Goal: Task Accomplishment & Management: Manage account settings

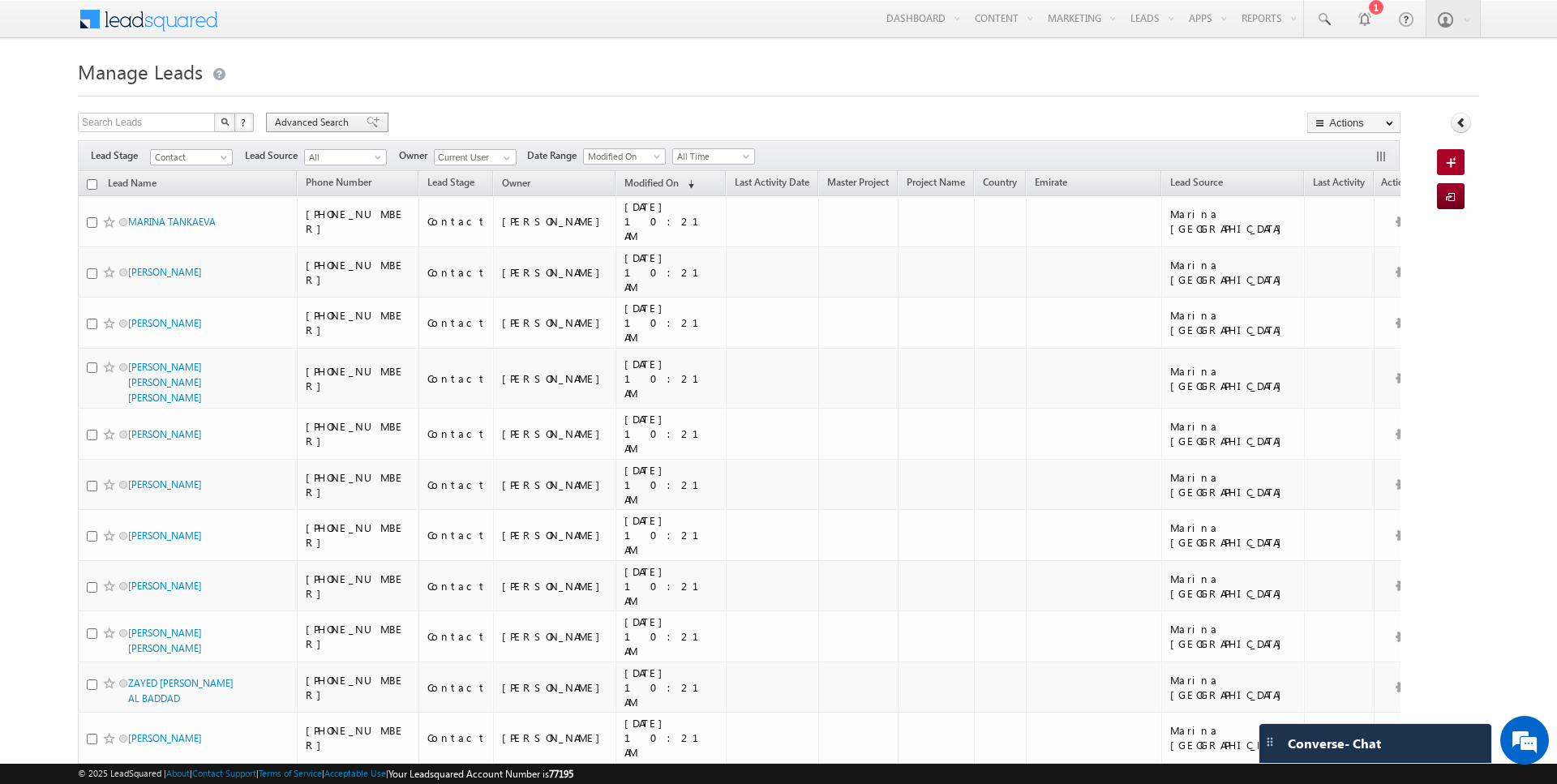
click at [320, 120] on span "Advanced Search" at bounding box center [314, 122] width 78 height 15
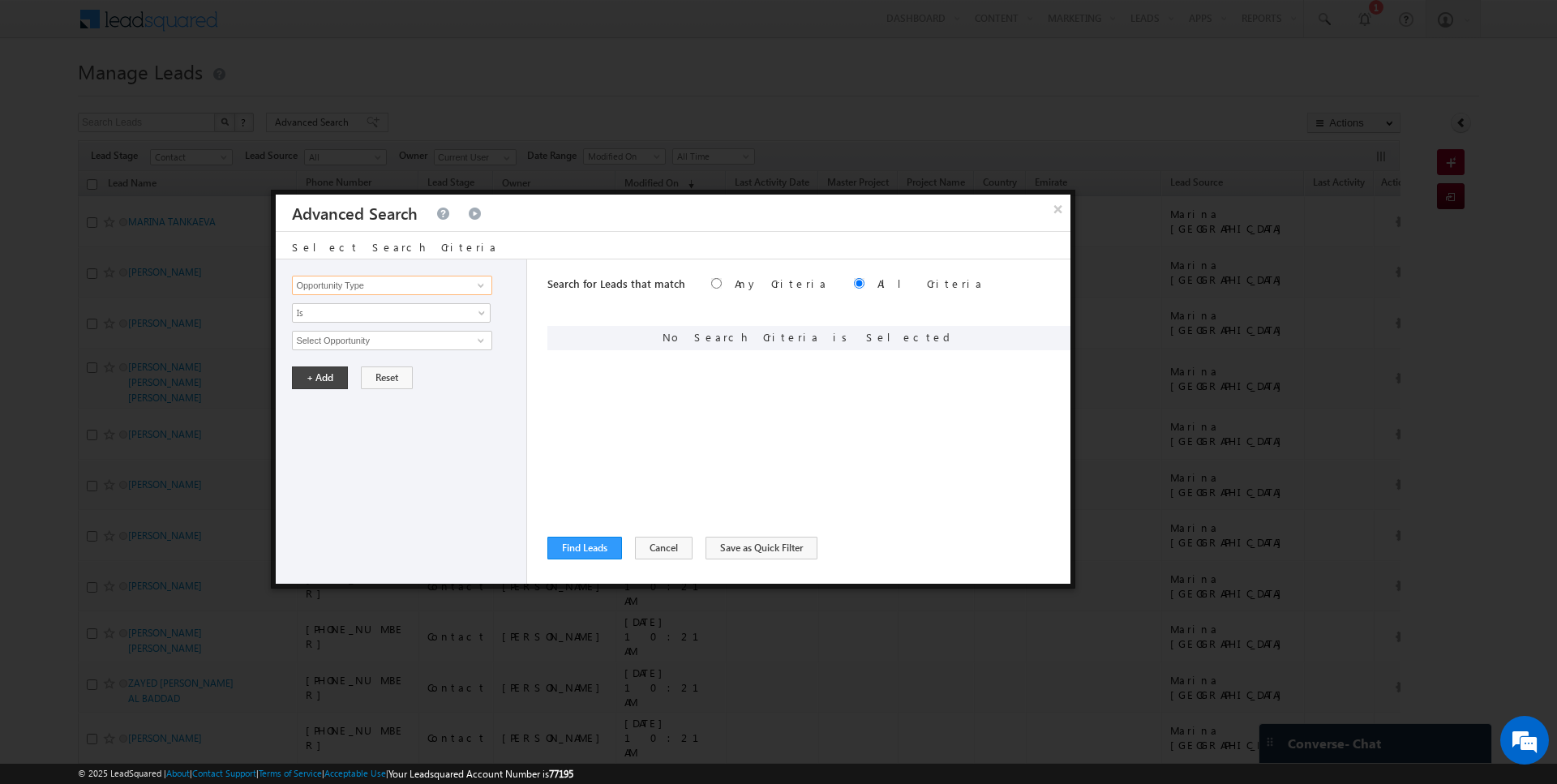
click at [366, 286] on input "Opportunity Type" at bounding box center [391, 285] width 200 height 19
type input "Lead Activity"
click at [347, 311] on span "Is" at bounding box center [380, 313] width 176 height 15
click at [344, 346] on link "Is Not" at bounding box center [391, 346] width 198 height 15
click at [360, 346] on input "Select Activity" at bounding box center [391, 340] width 200 height 19
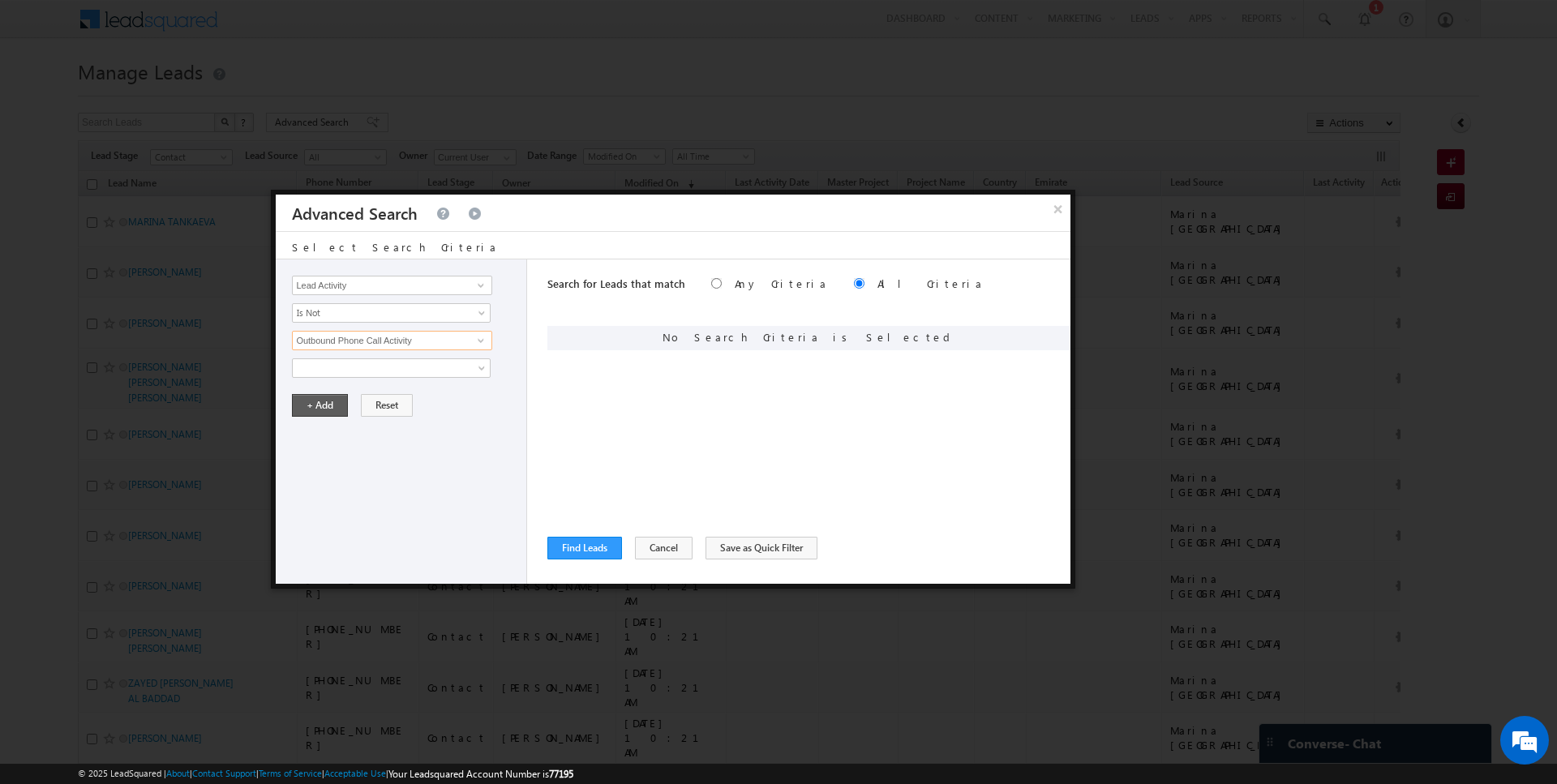
type input "Outbound Phone Call Activity"
click at [311, 399] on button "+ Add" at bounding box center [319, 405] width 56 height 23
click at [584, 552] on button "Find Leads" at bounding box center [584, 548] width 75 height 23
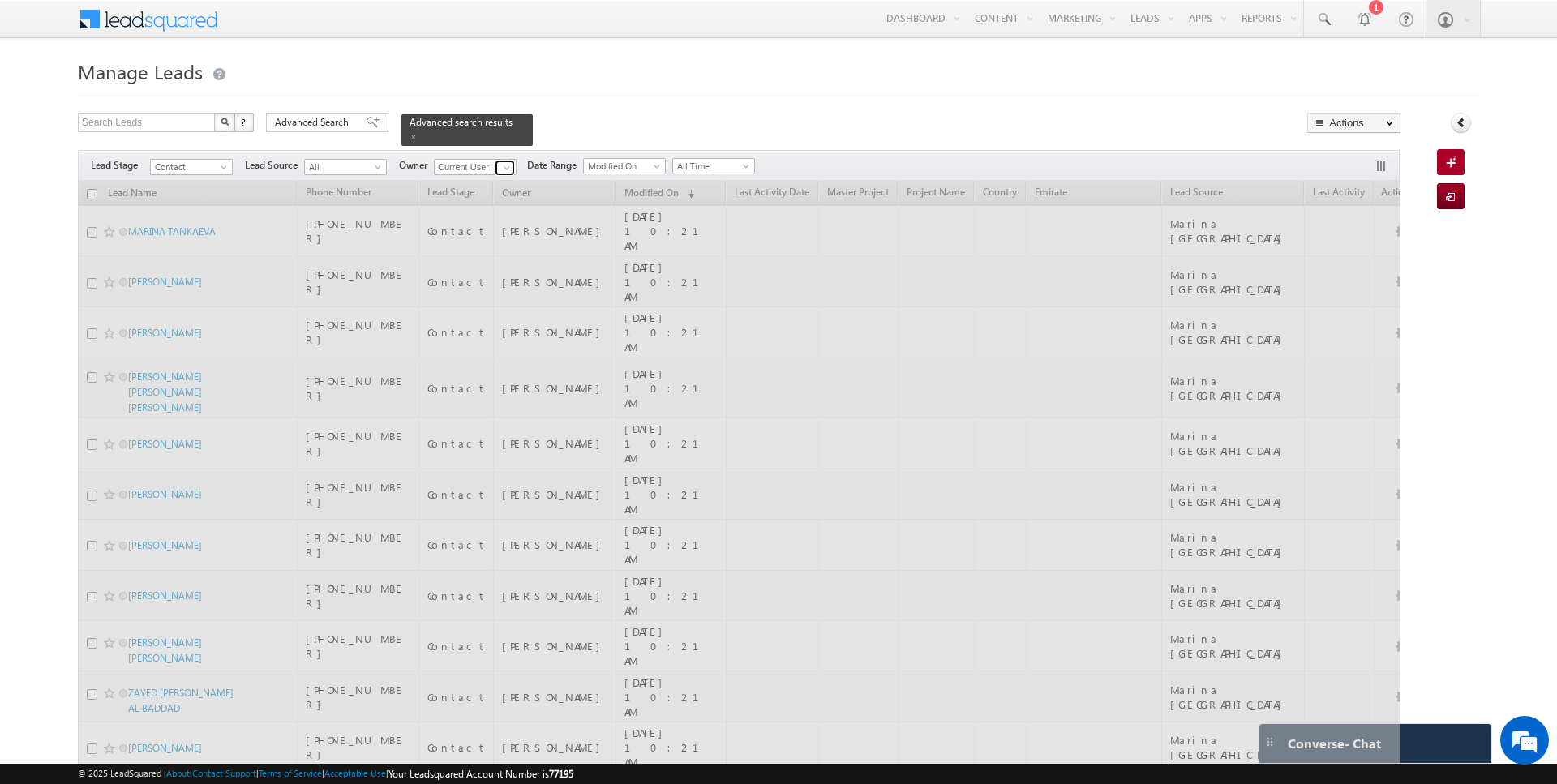
click at [504, 167] on span at bounding box center [507, 167] width 13 height 13
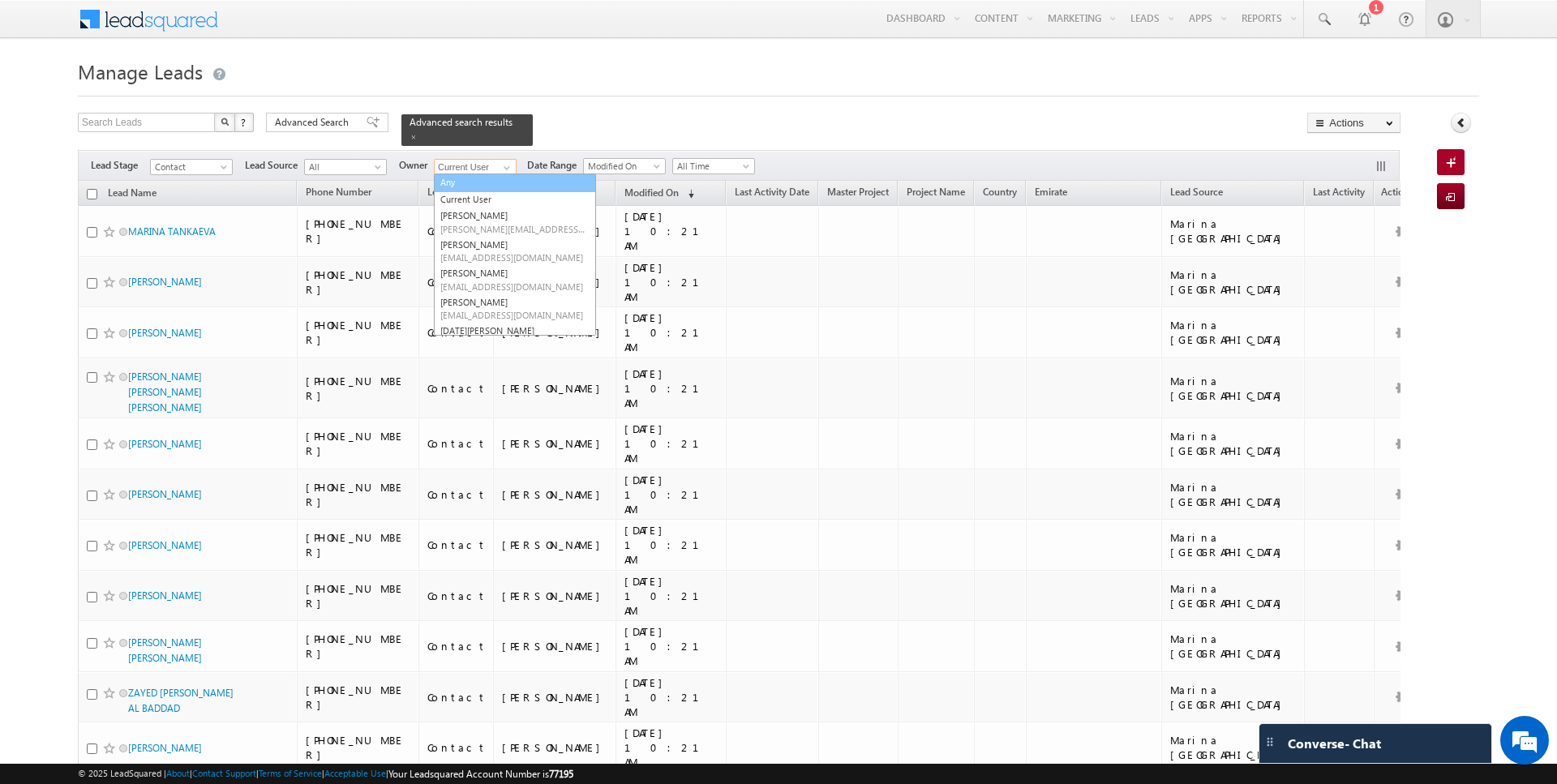
click at [459, 178] on link "Any" at bounding box center [514, 183] width 162 height 18
type input "Any"
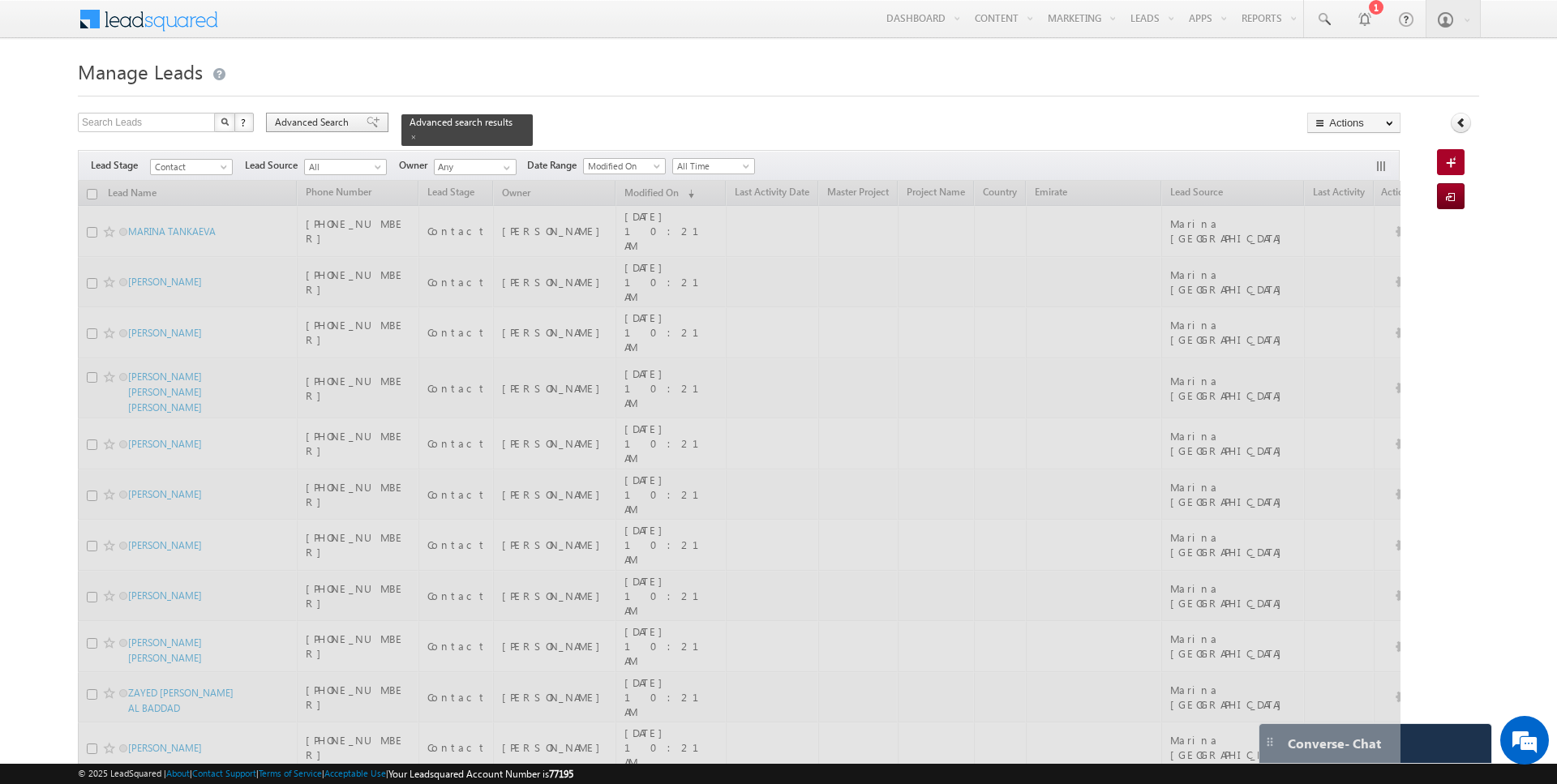
click at [312, 117] on span "Advanced Search" at bounding box center [314, 122] width 78 height 15
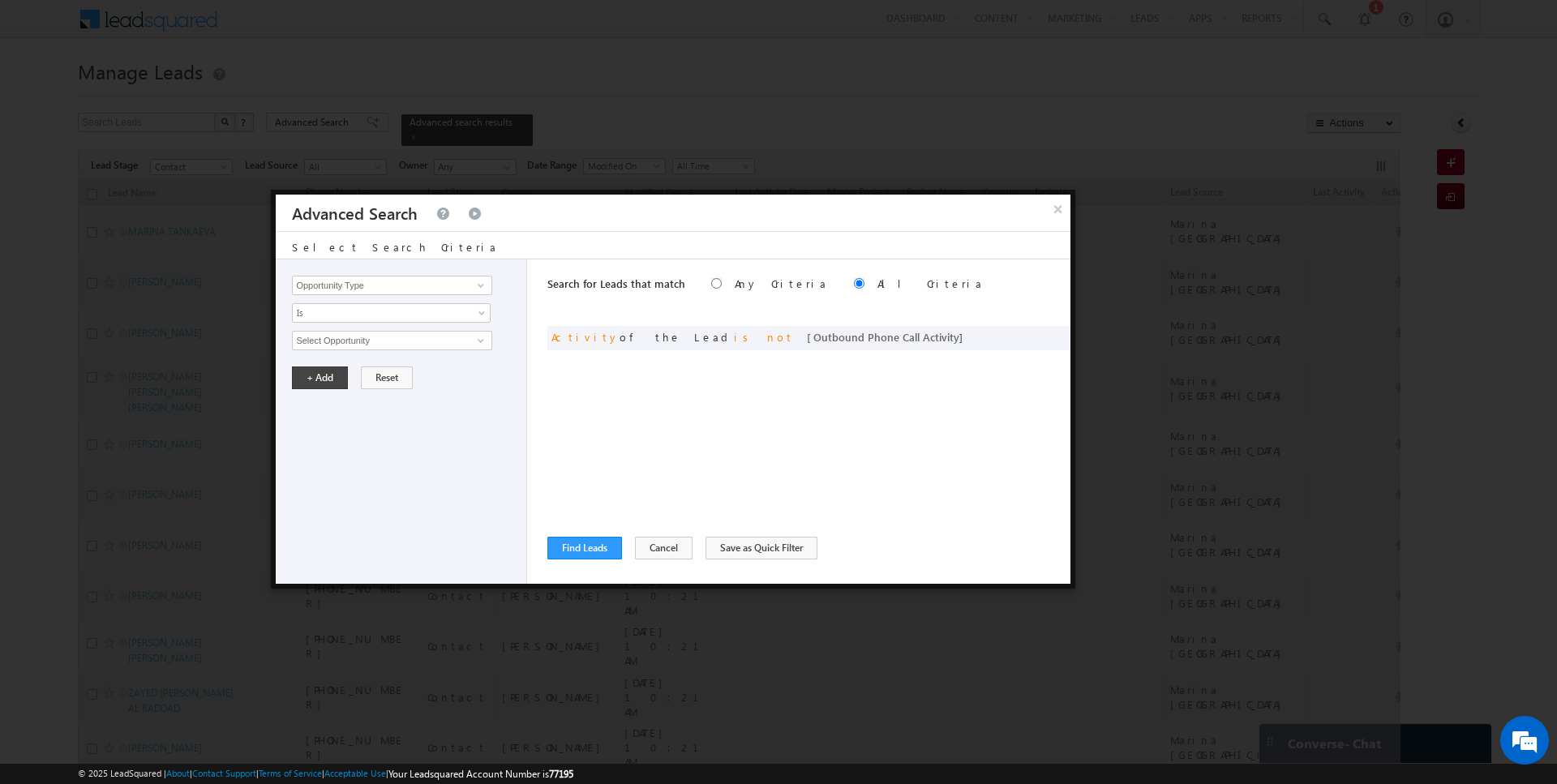
click at [410, 297] on div "Opportunity Type Lead Activity Task Sales Group Prospect Id Address 1 Address 2…" at bounding box center [401, 421] width 251 height 324
click at [379, 287] on input "Opportunity Type" at bounding box center [391, 285] width 200 height 19
click at [352, 321] on link "Owner" at bounding box center [391, 318] width 200 height 18
type input "Owner"
click at [344, 315] on span "Is" at bounding box center [380, 313] width 176 height 15
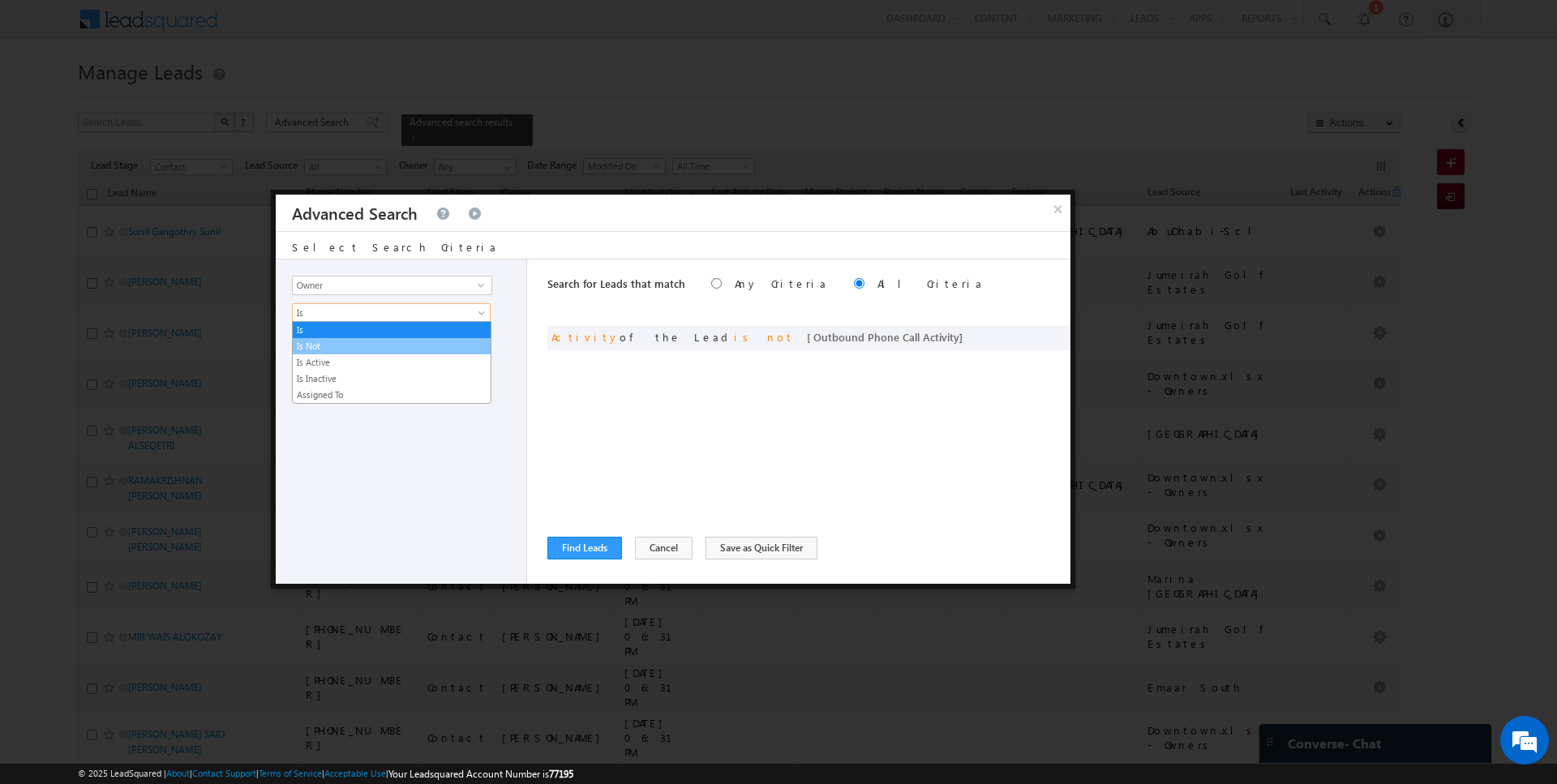
click at [338, 345] on link "Is Not" at bounding box center [391, 346] width 198 height 15
click at [338, 345] on span "None Selected" at bounding box center [385, 340] width 184 height 17
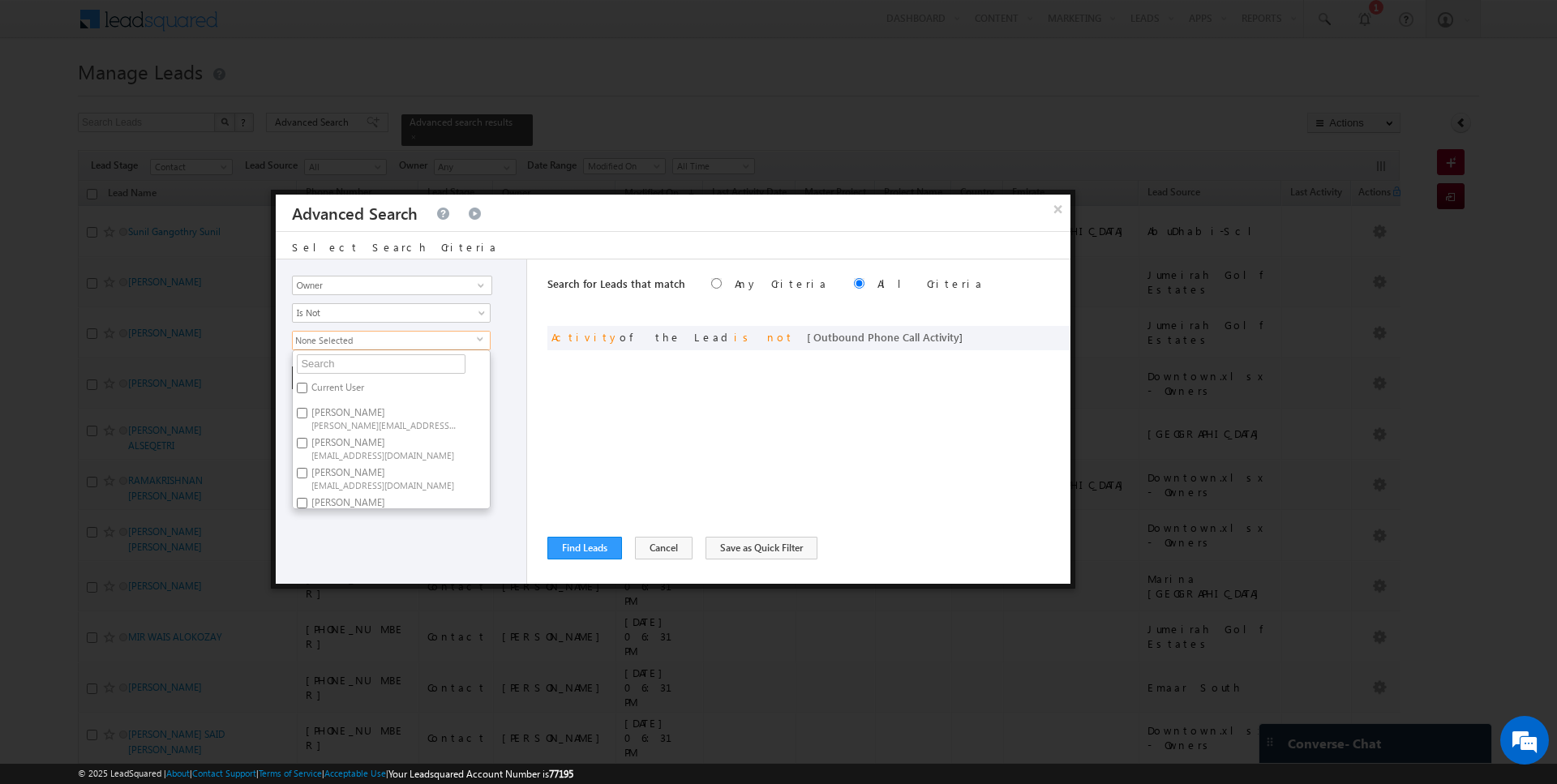
click at [325, 391] on label "Current User" at bounding box center [336, 390] width 87 height 25
click at [307, 391] on input "Current User" at bounding box center [301, 387] width 10 height 10
checkbox input "true"
click at [606, 412] on div "Search for Leads that match Any Criteria All Criteria Note that the current tri…" at bounding box center [809, 421] width 523 height 324
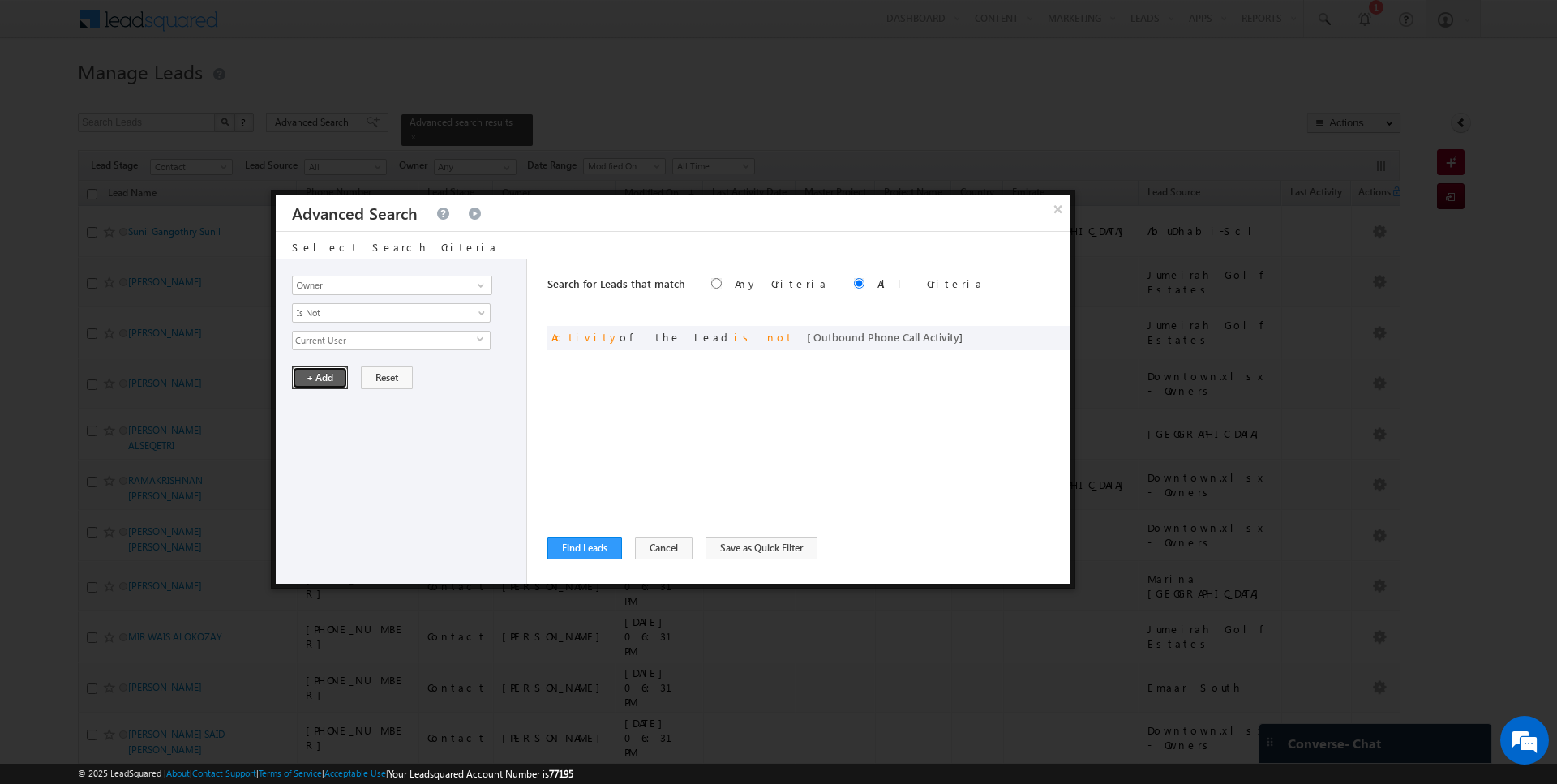
click at [305, 368] on button "+ Add" at bounding box center [319, 377] width 56 height 23
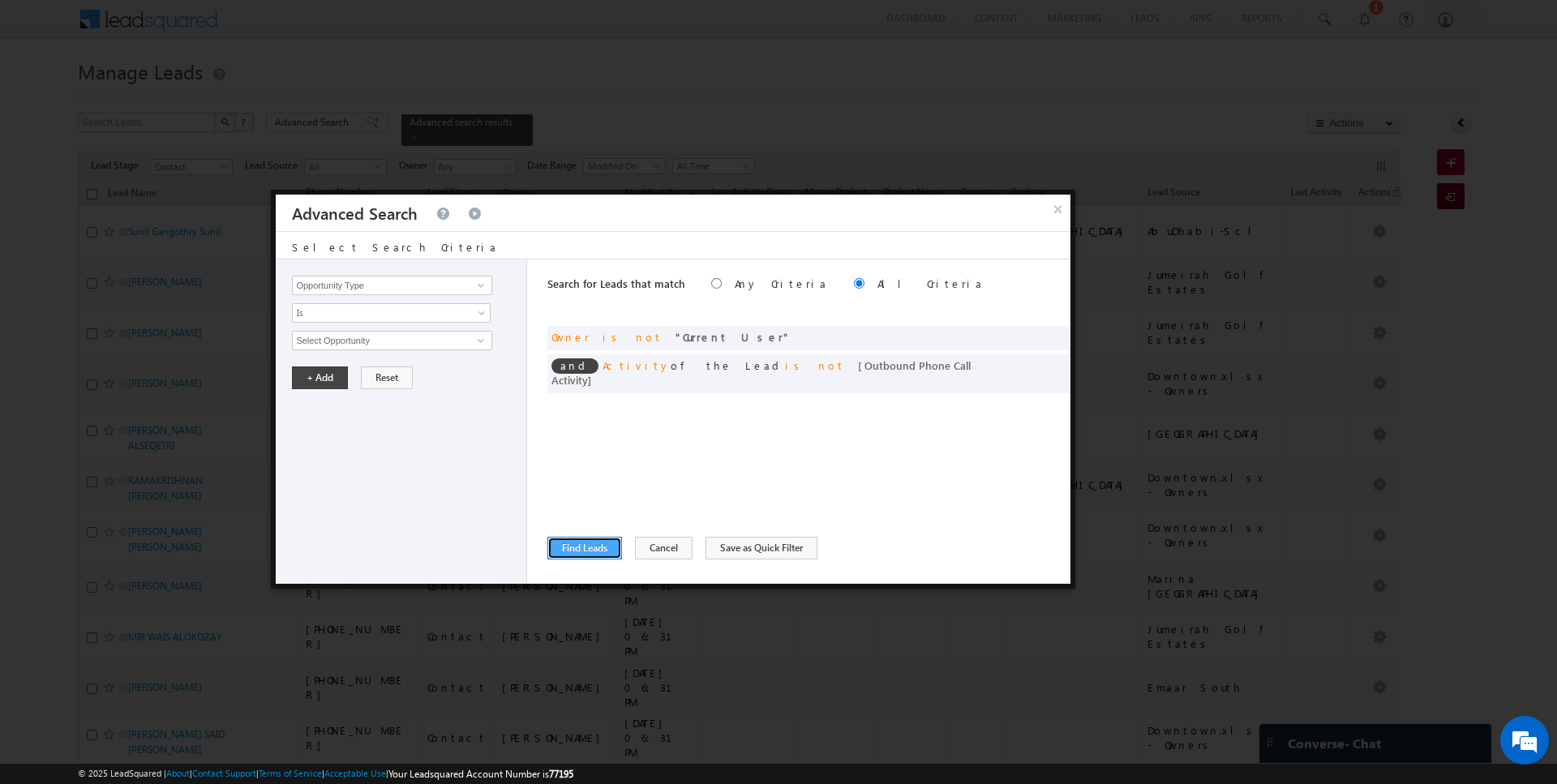
click at [589, 553] on button "Find Leads" at bounding box center [584, 548] width 75 height 23
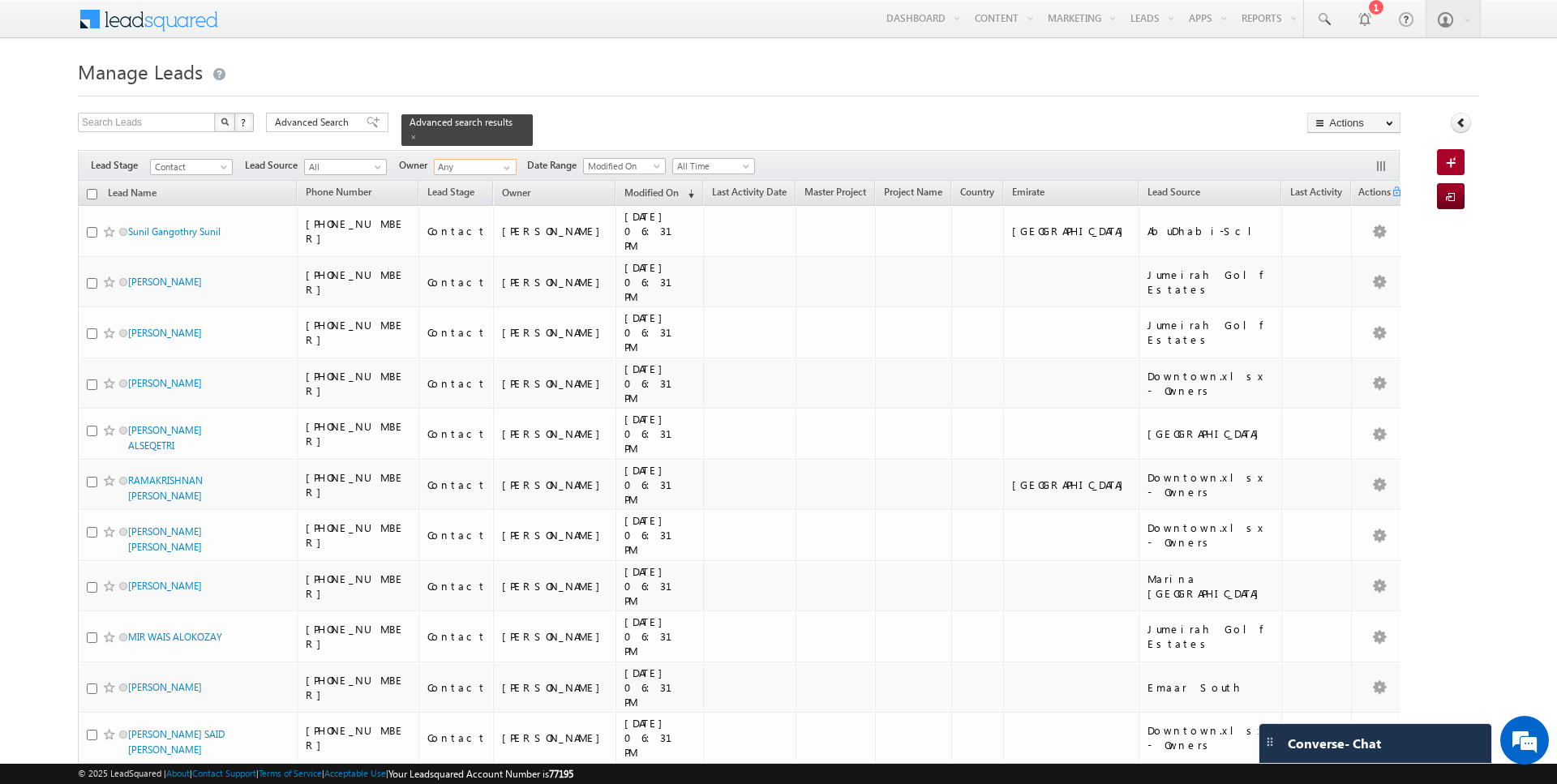
click at [472, 167] on input "Any" at bounding box center [475, 167] width 83 height 17
type input "a"
click at [503, 164] on span at bounding box center [507, 167] width 13 height 13
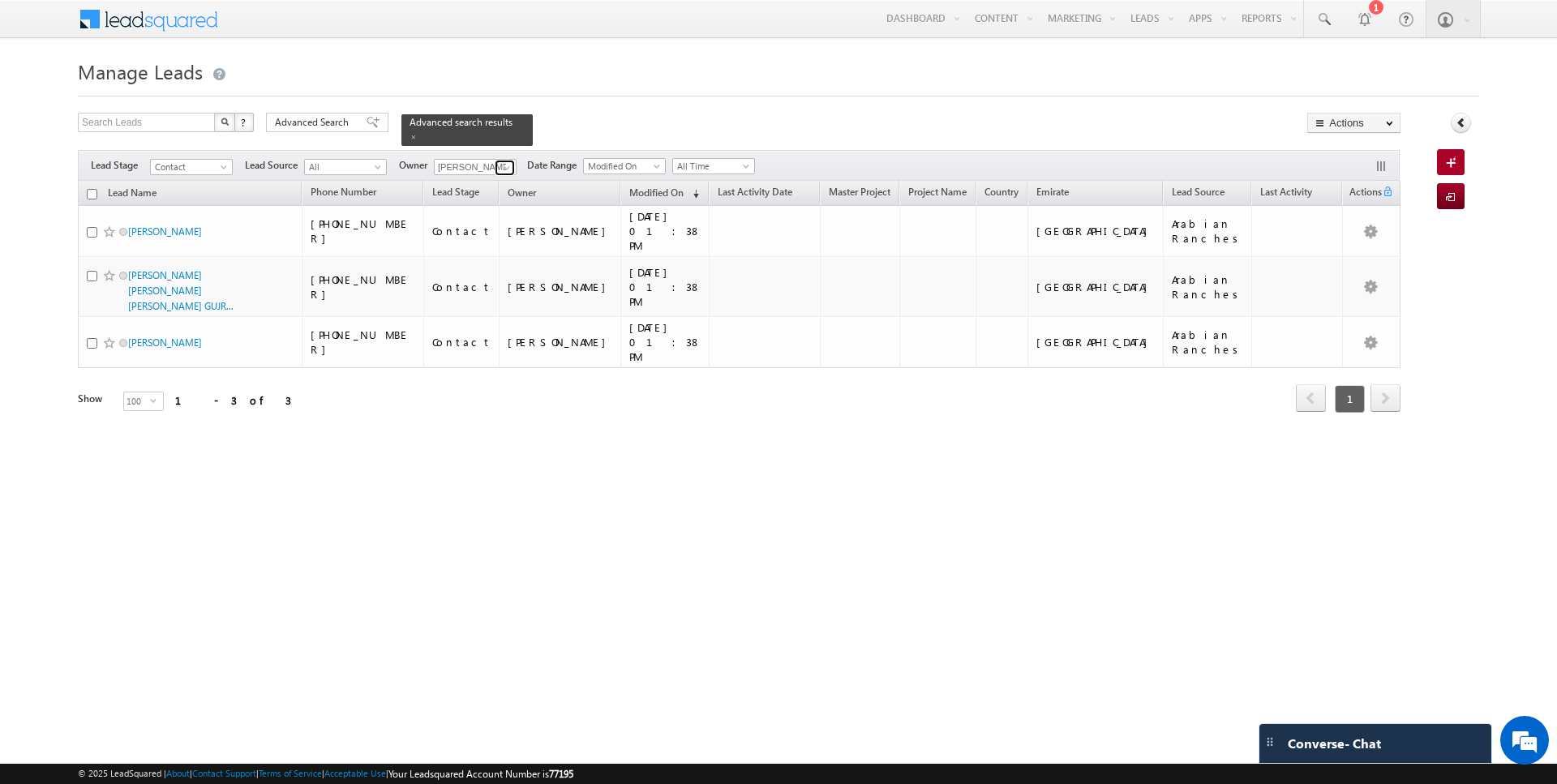
click at [502, 166] on span at bounding box center [507, 167] width 13 height 13
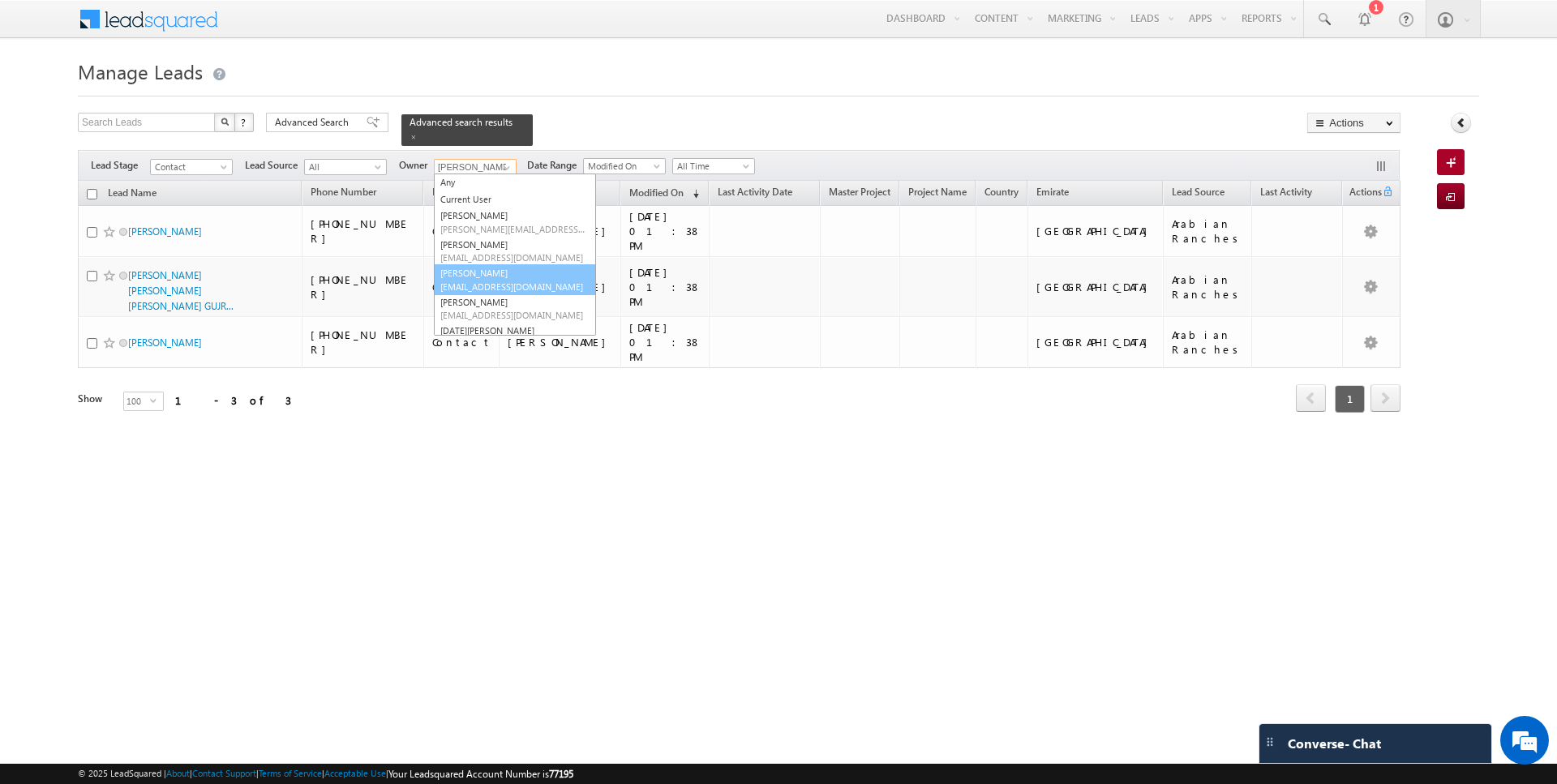
click at [475, 271] on link "Hrishav Rana hrishav.rana@indglobal.ae" at bounding box center [514, 279] width 162 height 30
type input "Hrishav Rana"
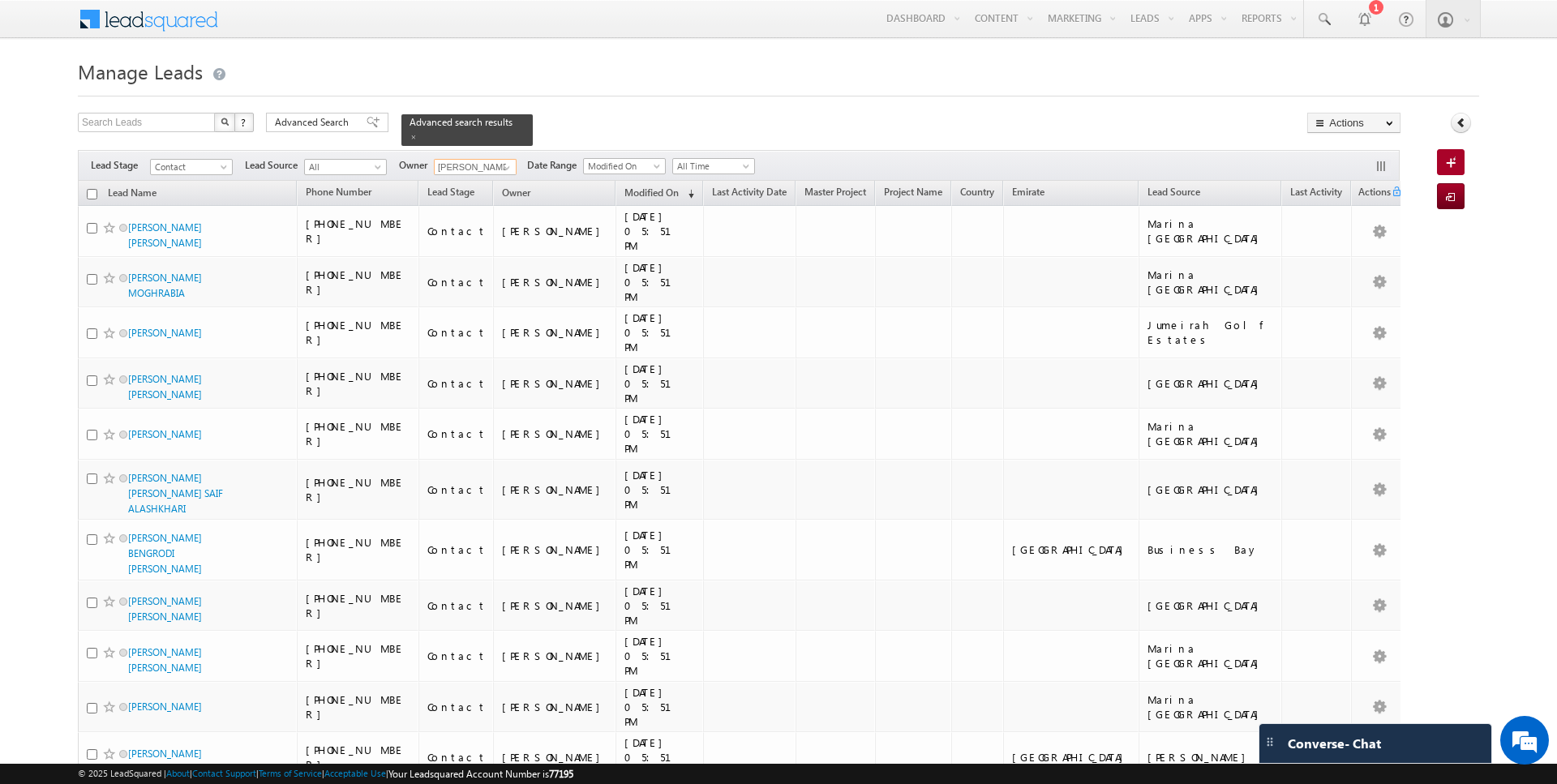
click at [91, 192] on input "checkbox" at bounding box center [91, 193] width 10 height 10
checkbox input "true"
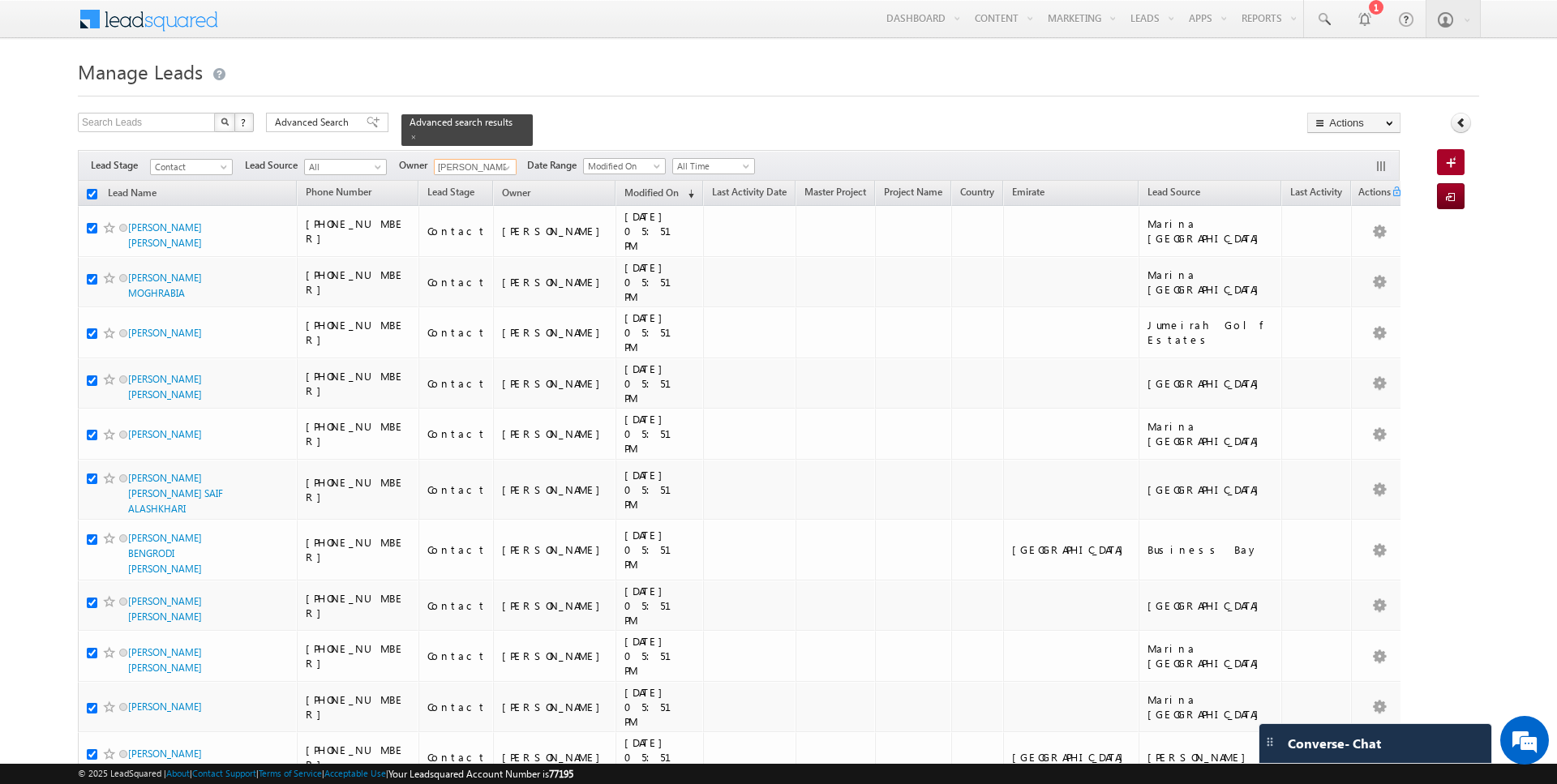
checkbox input "true"
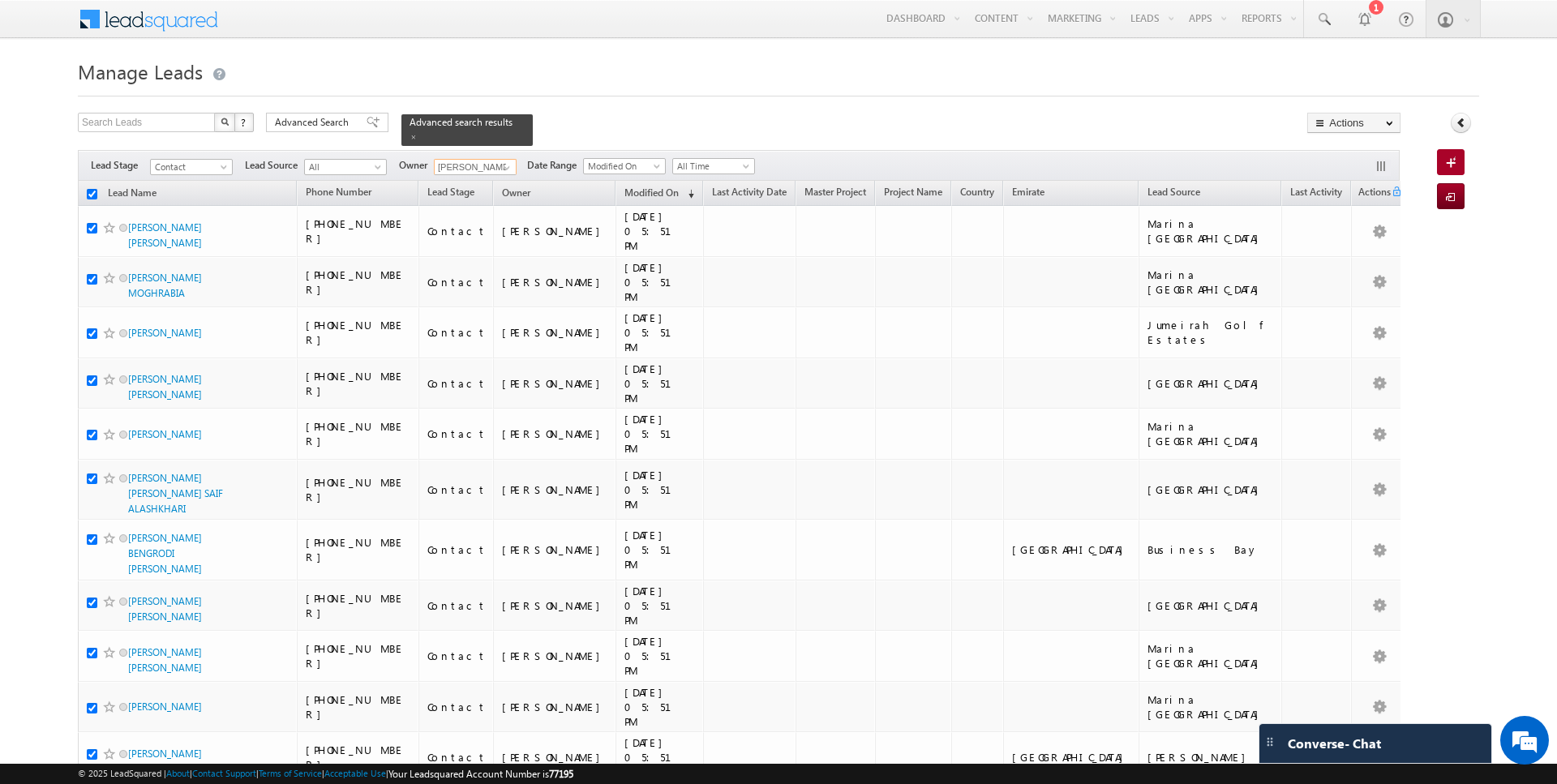
checkbox input "true"
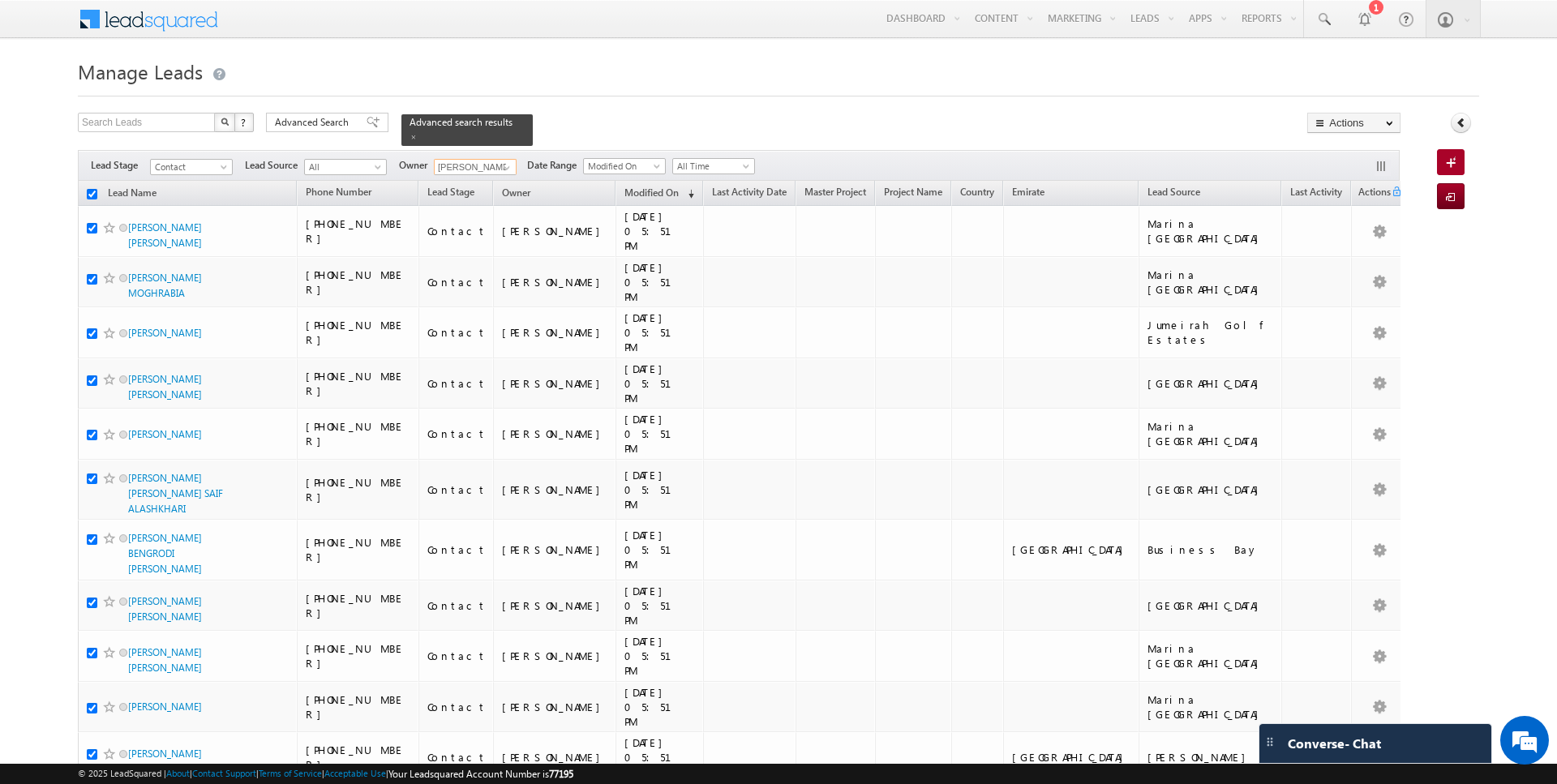
checkbox input "true"
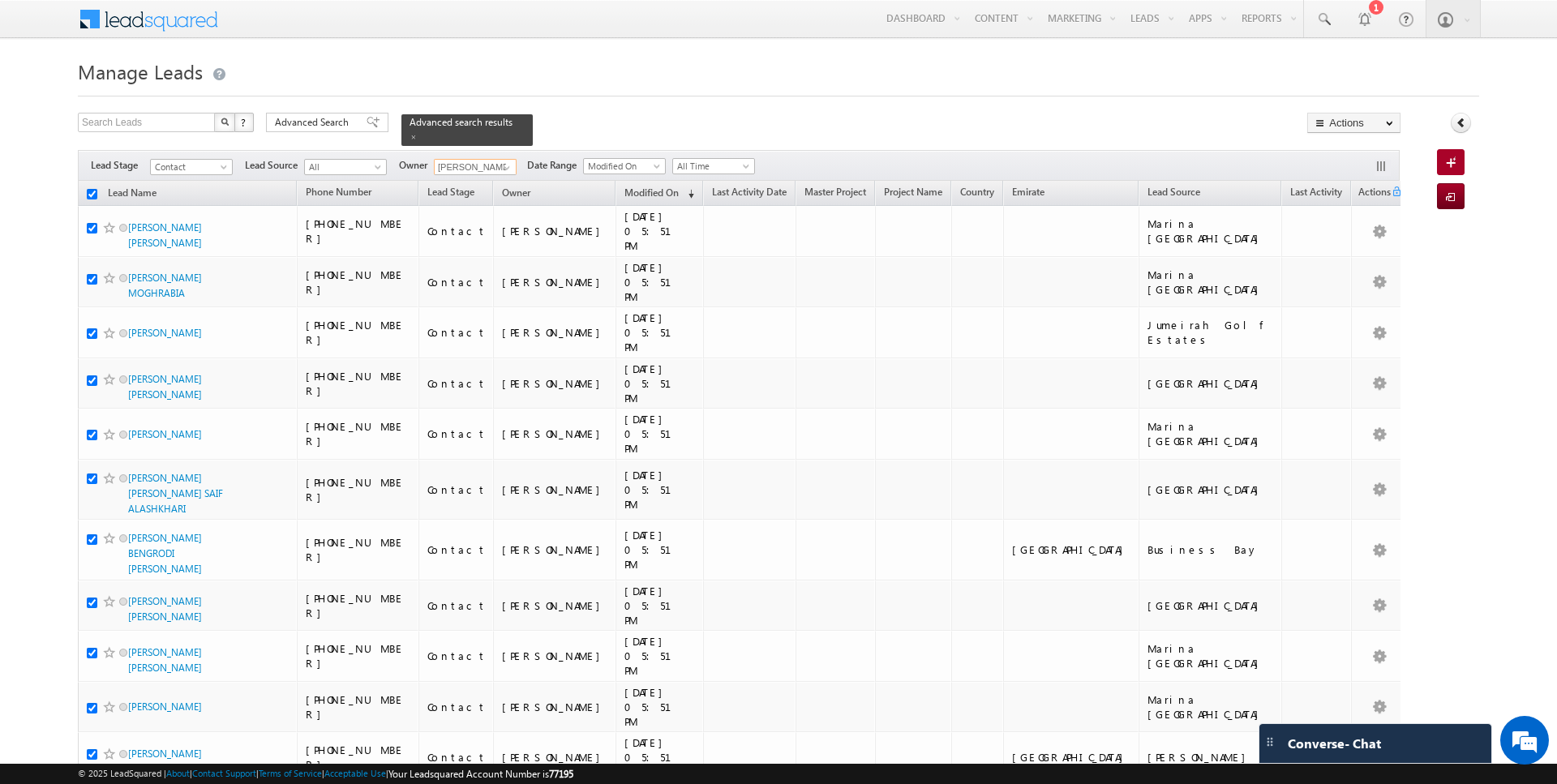
checkbox input "true"
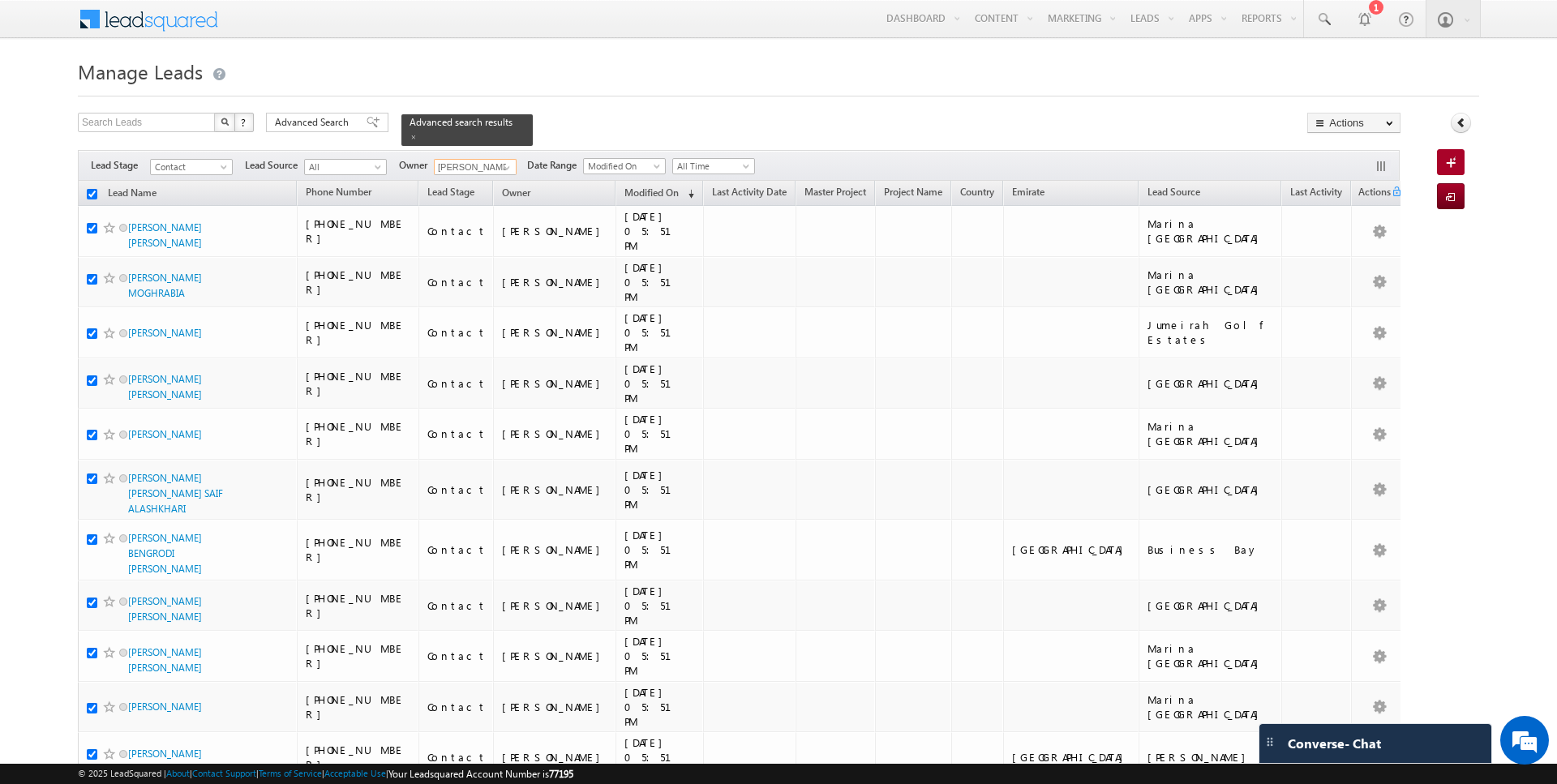
checkbox input "true"
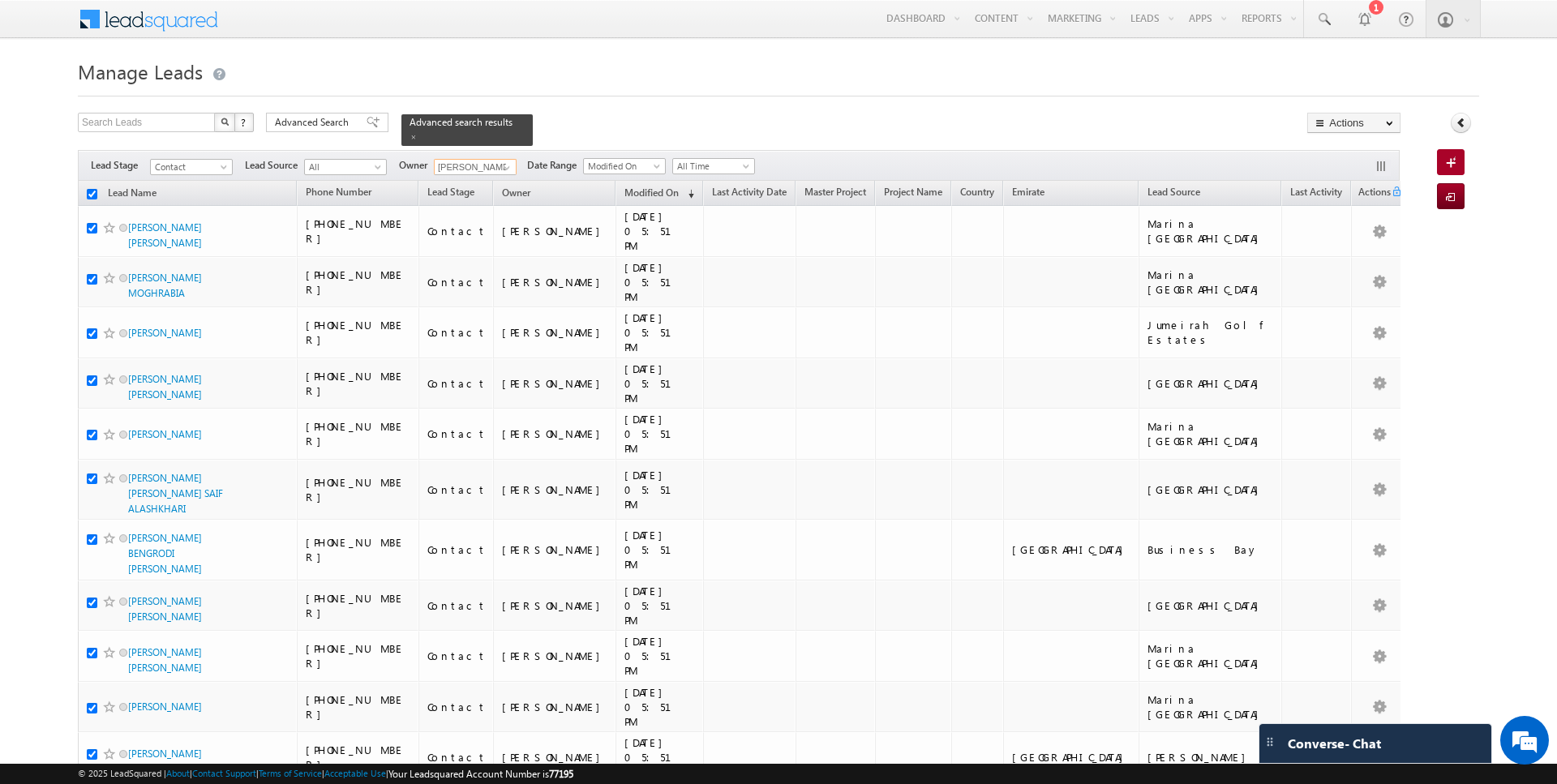
checkbox input "true"
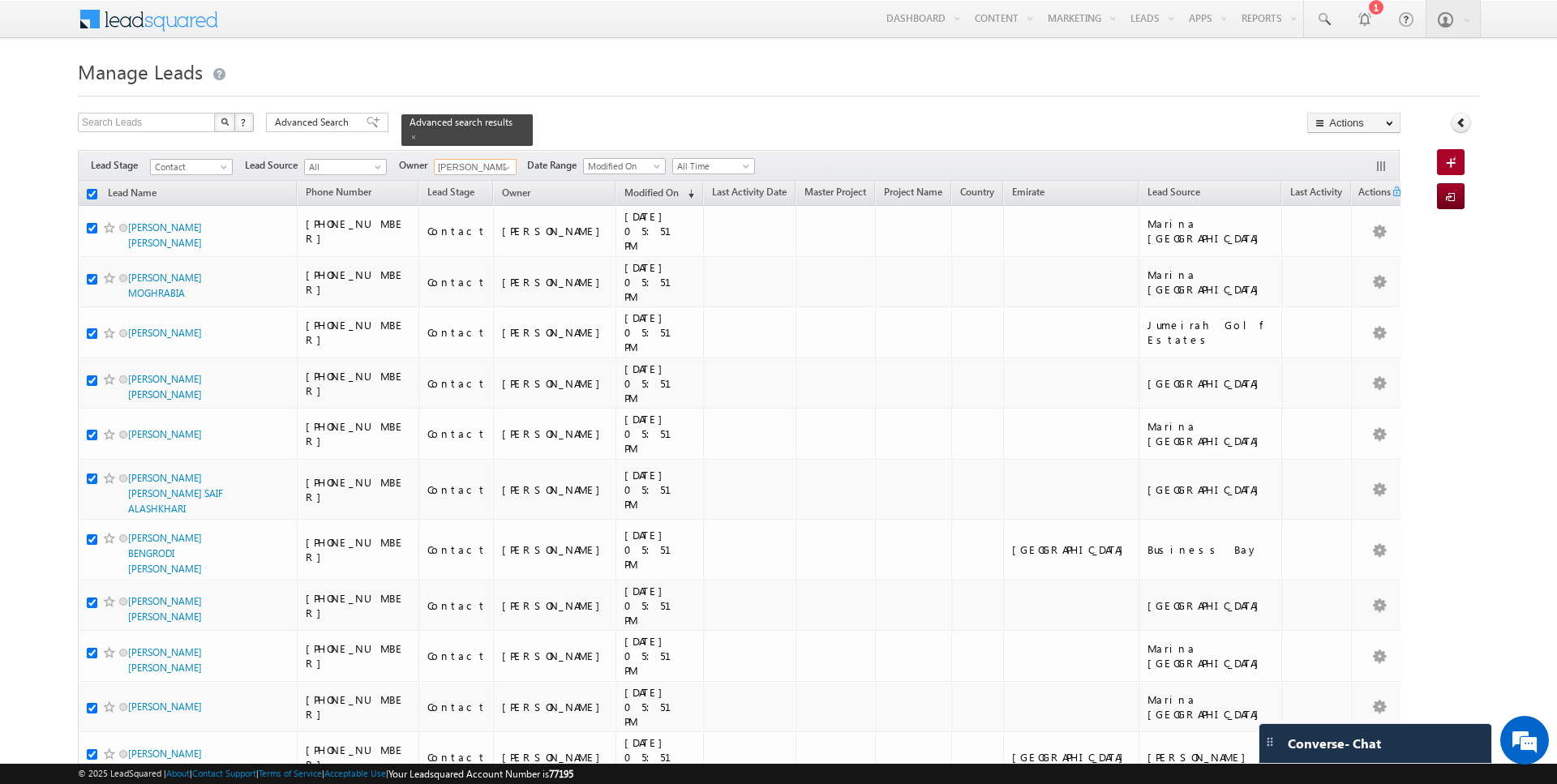
checkbox input "true"
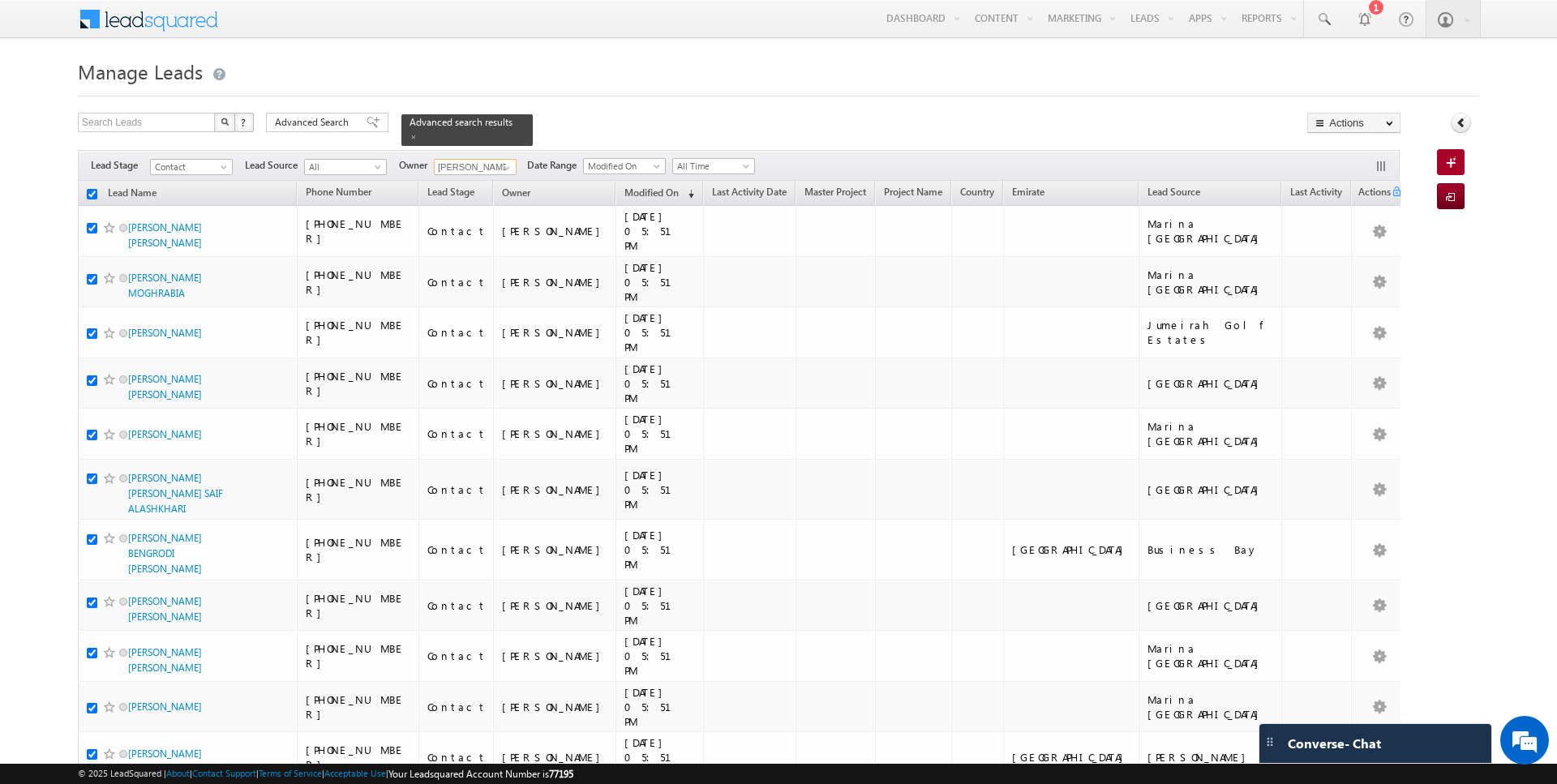
checkbox input "true"
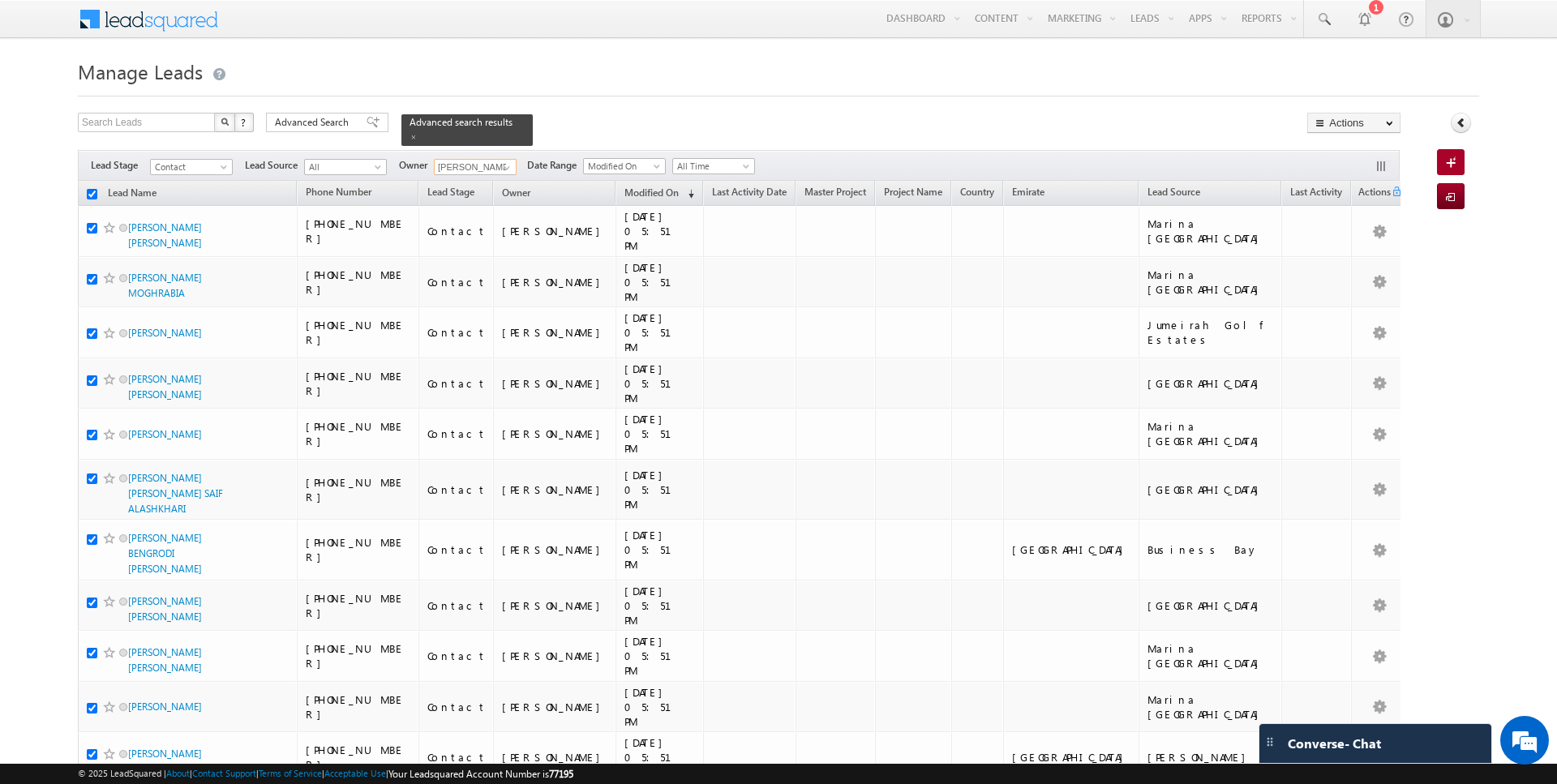
checkbox input "true"
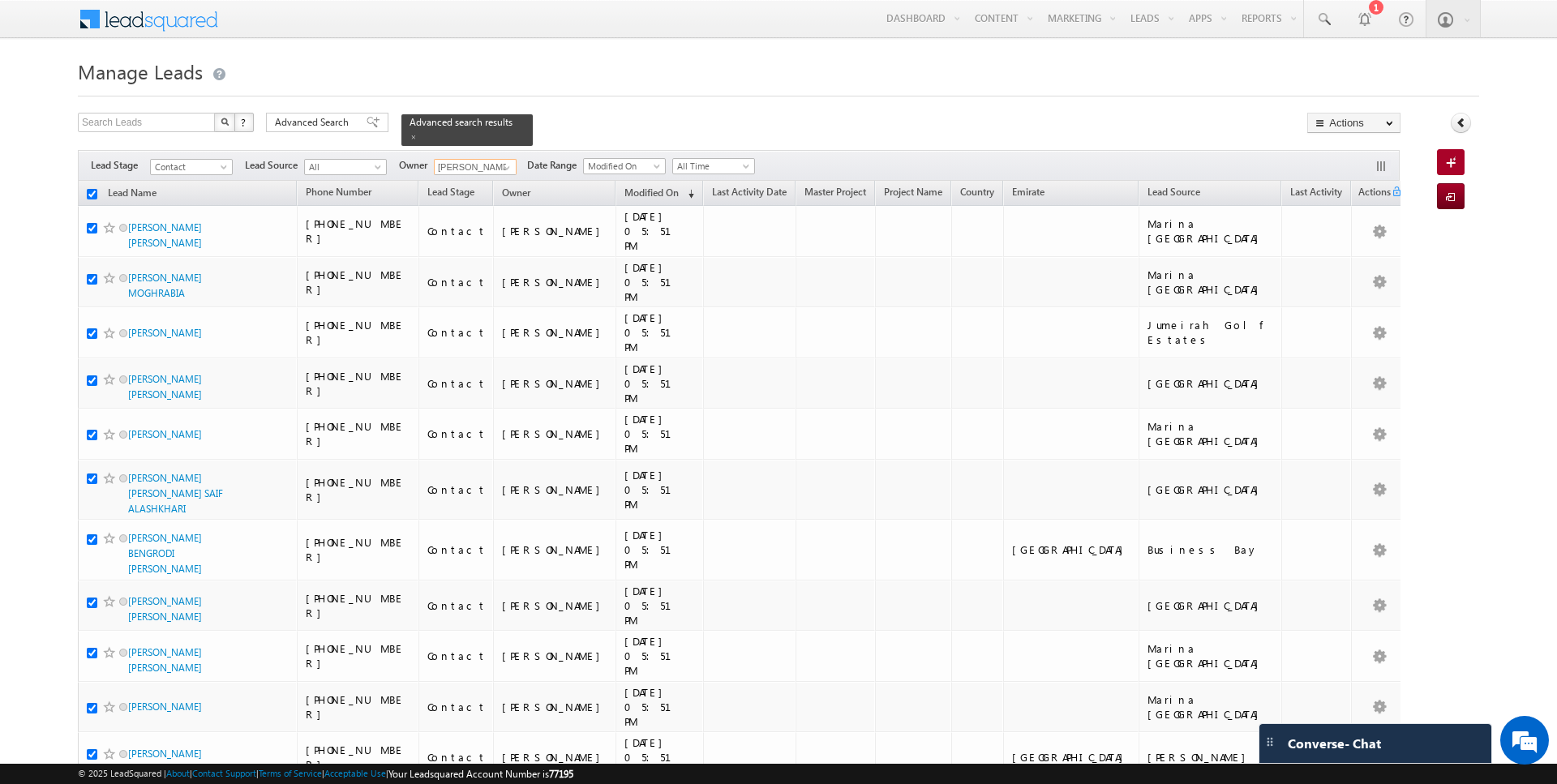
checkbox input "true"
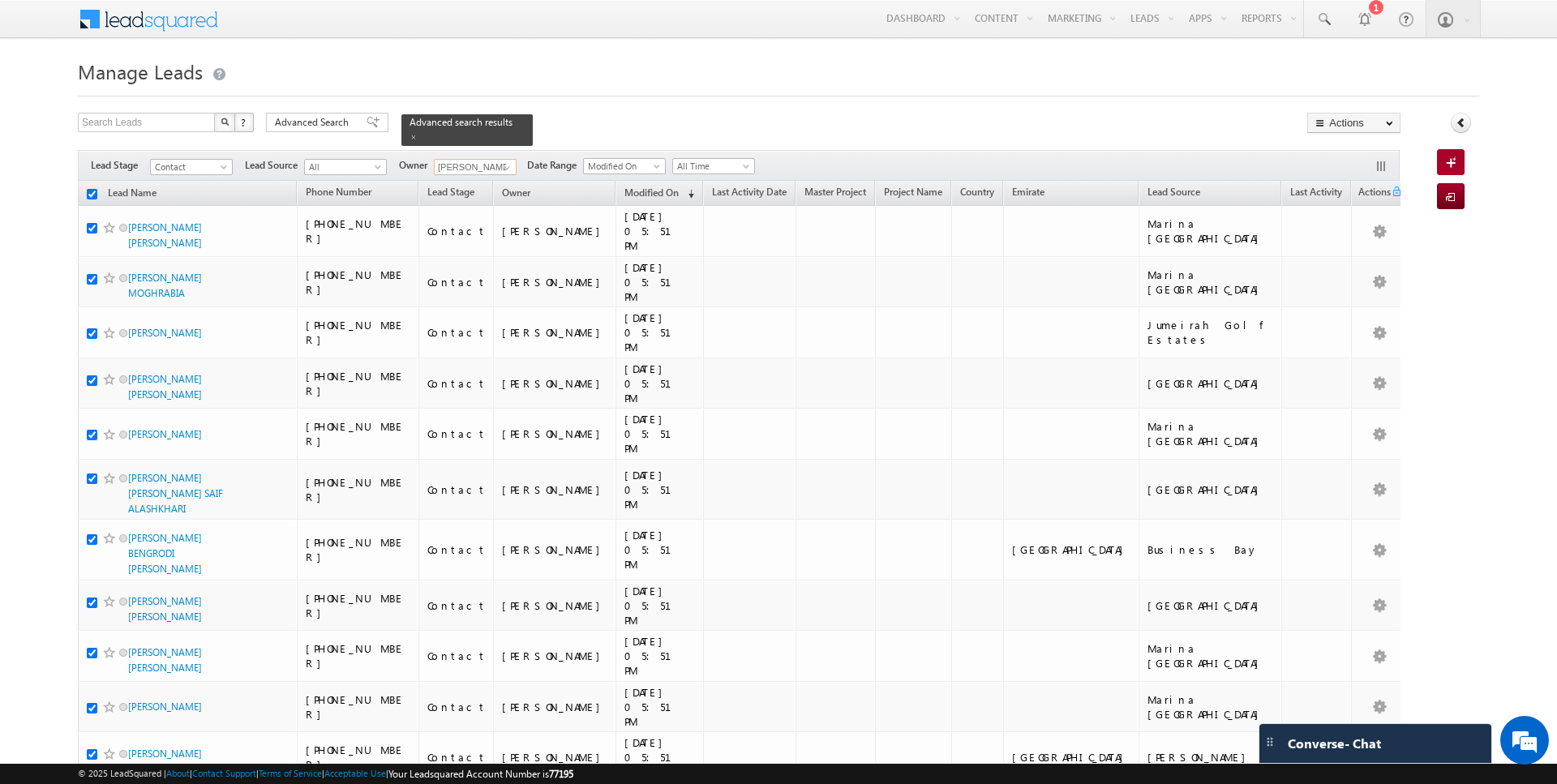
checkbox input "true"
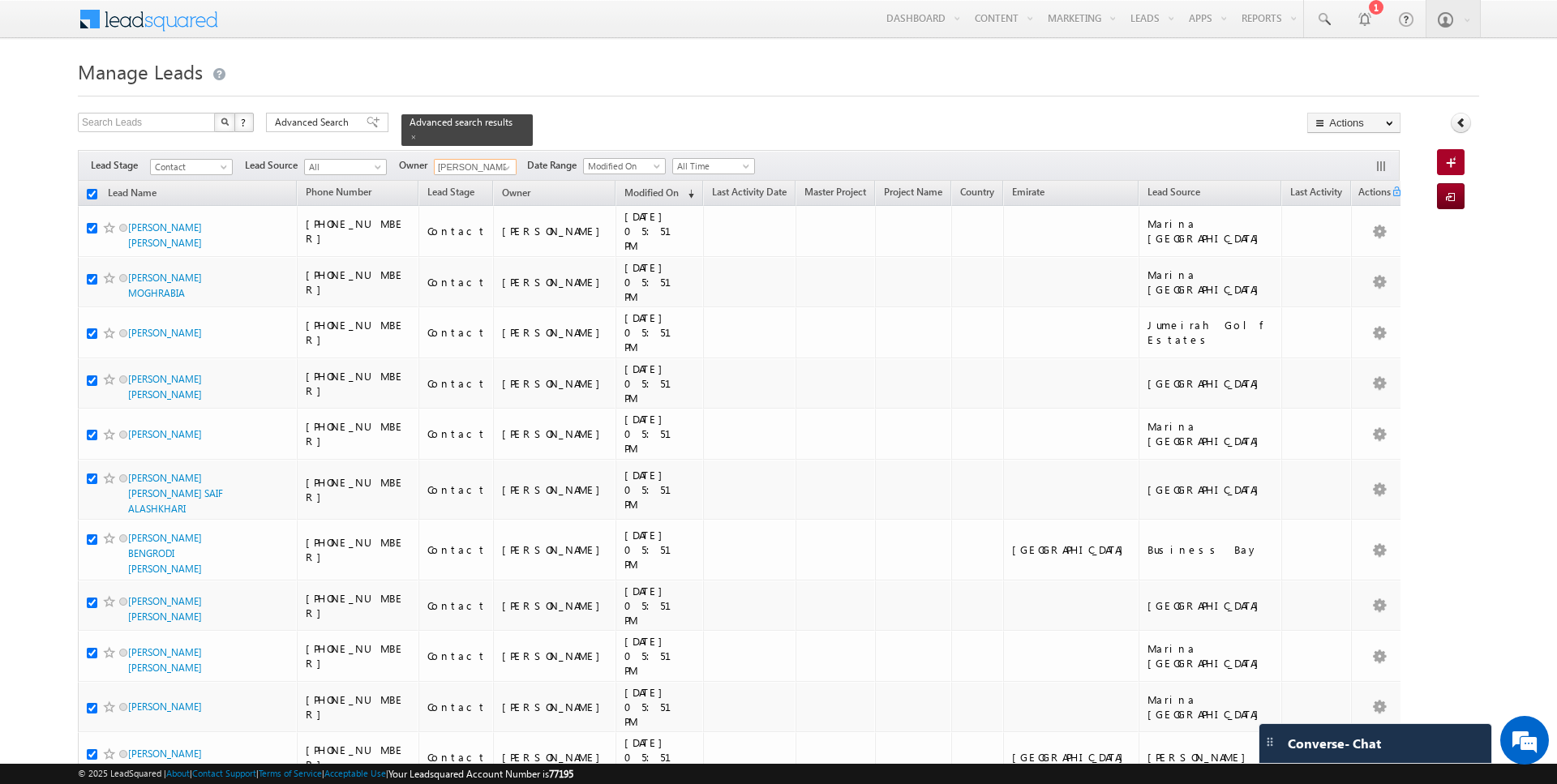
checkbox input "true"
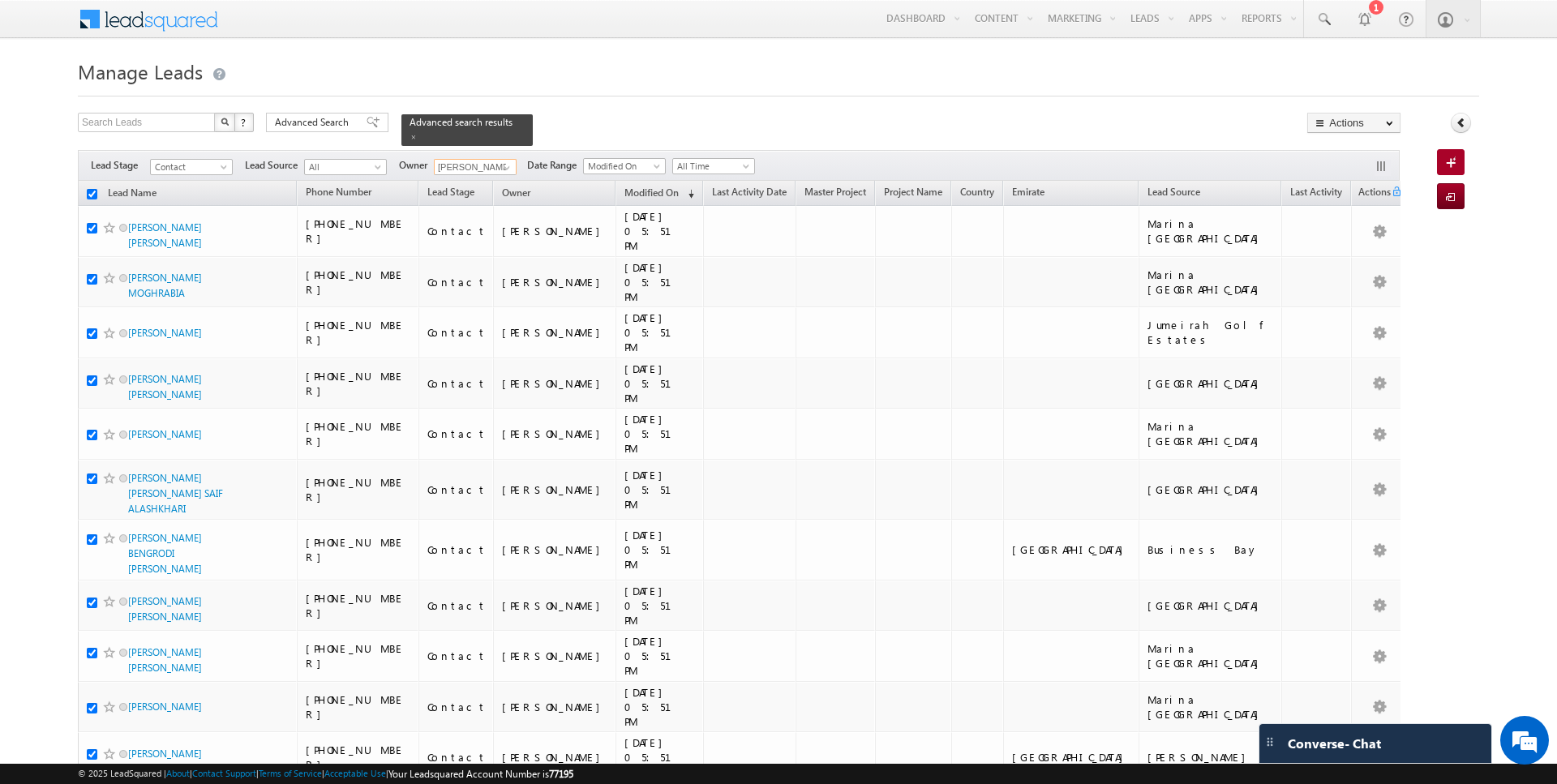
checkbox input "true"
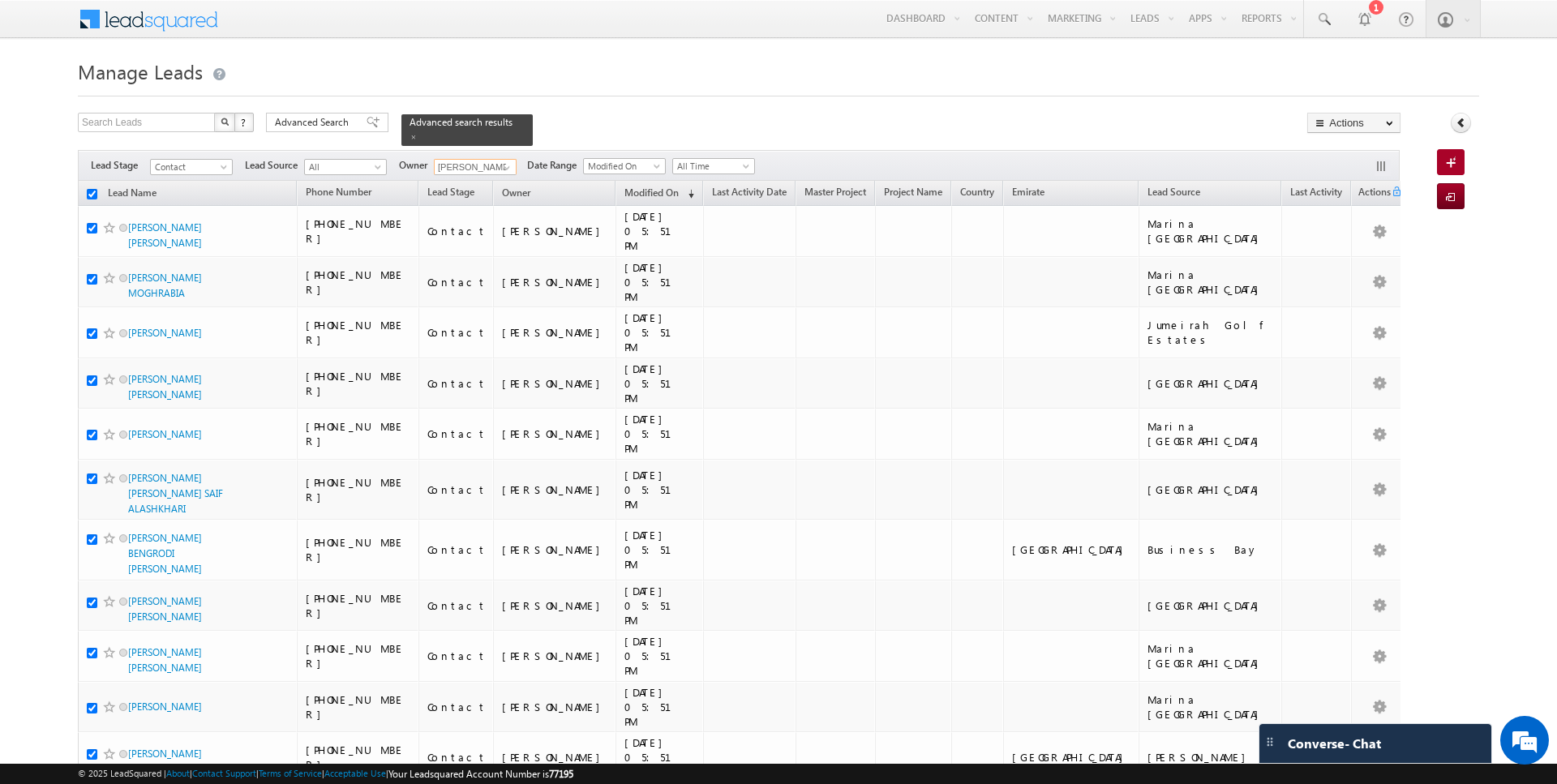
checkbox input "true"
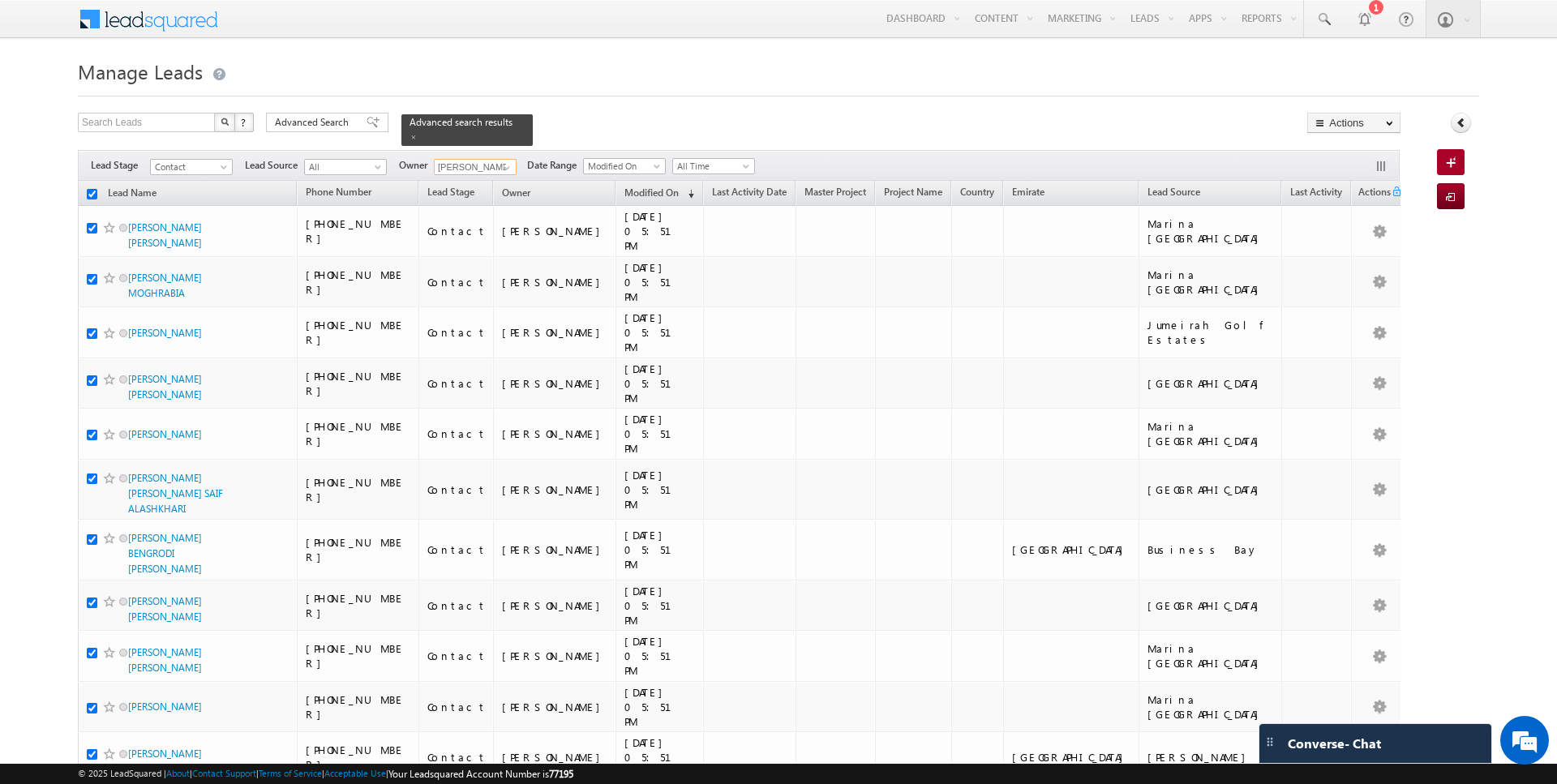
checkbox input "true"
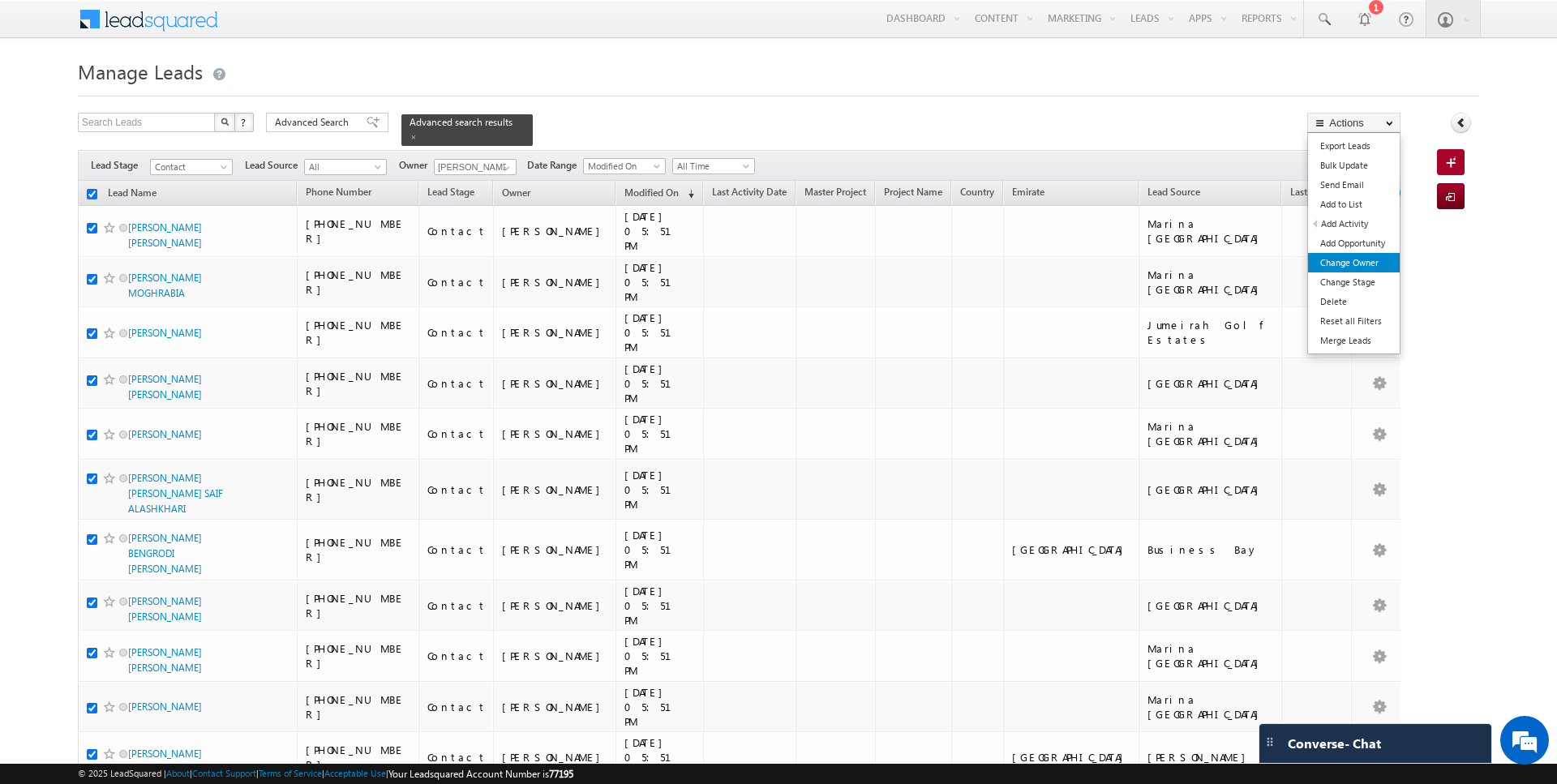
click at [1360, 258] on link "Change Owner" at bounding box center [1354, 262] width 92 height 19
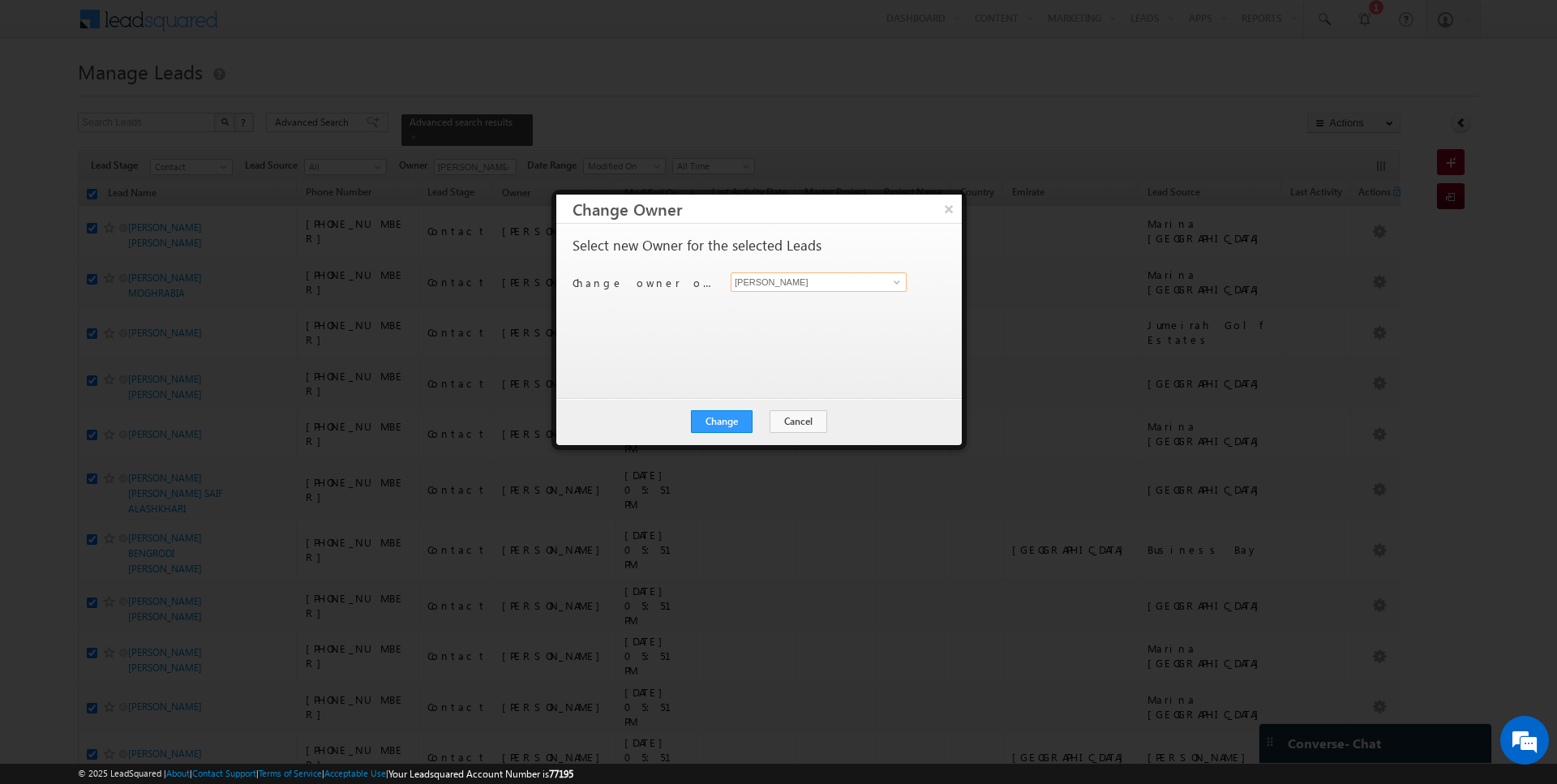
click at [801, 282] on input "[PERSON_NAME]" at bounding box center [818, 282] width 176 height 19
click at [726, 419] on button "Change" at bounding box center [721, 421] width 62 height 23
click at [754, 421] on button "Close" at bounding box center [761, 421] width 52 height 23
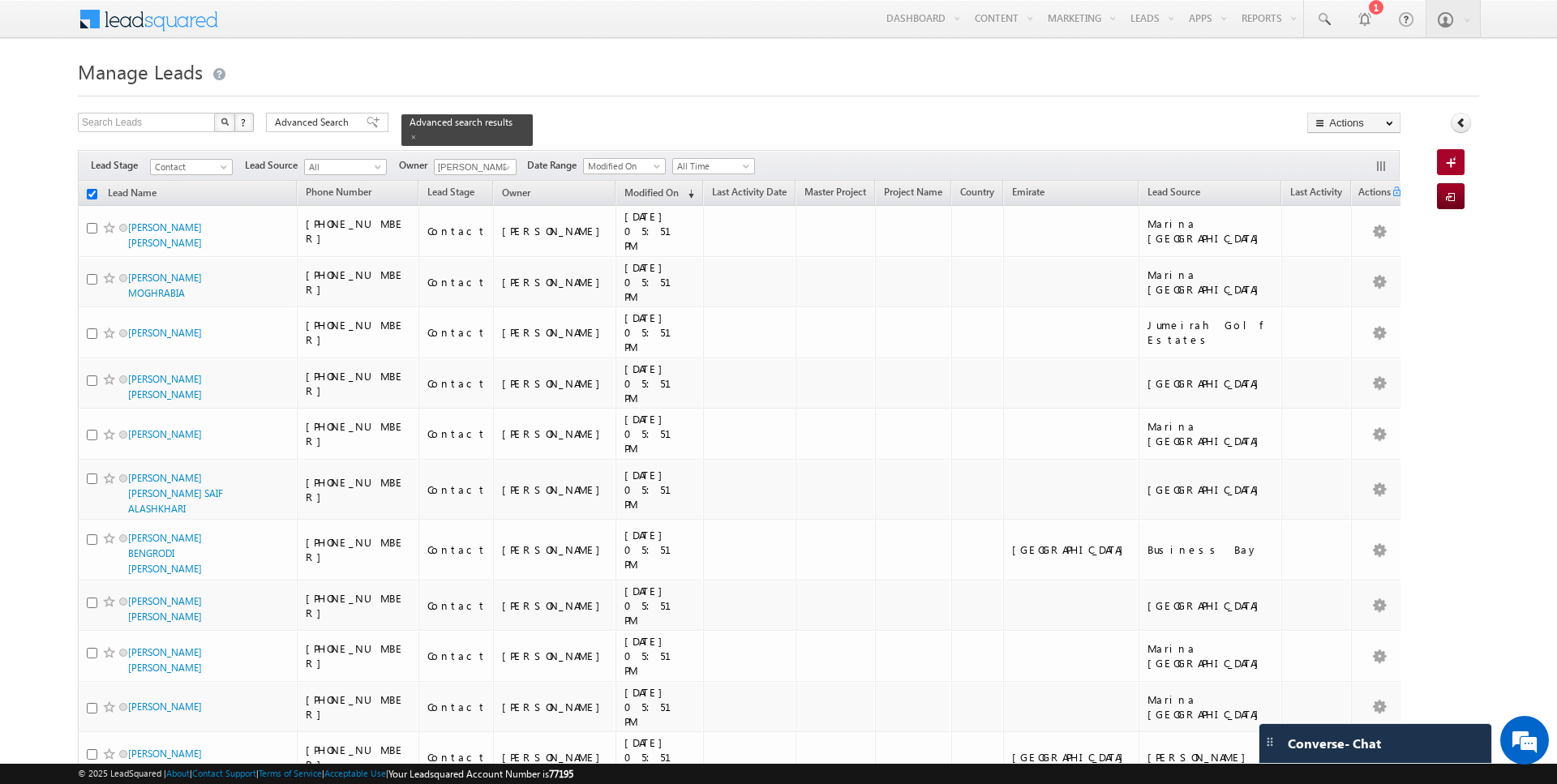
checkbox input "false"
click at [501, 165] on span at bounding box center [507, 167] width 13 height 13
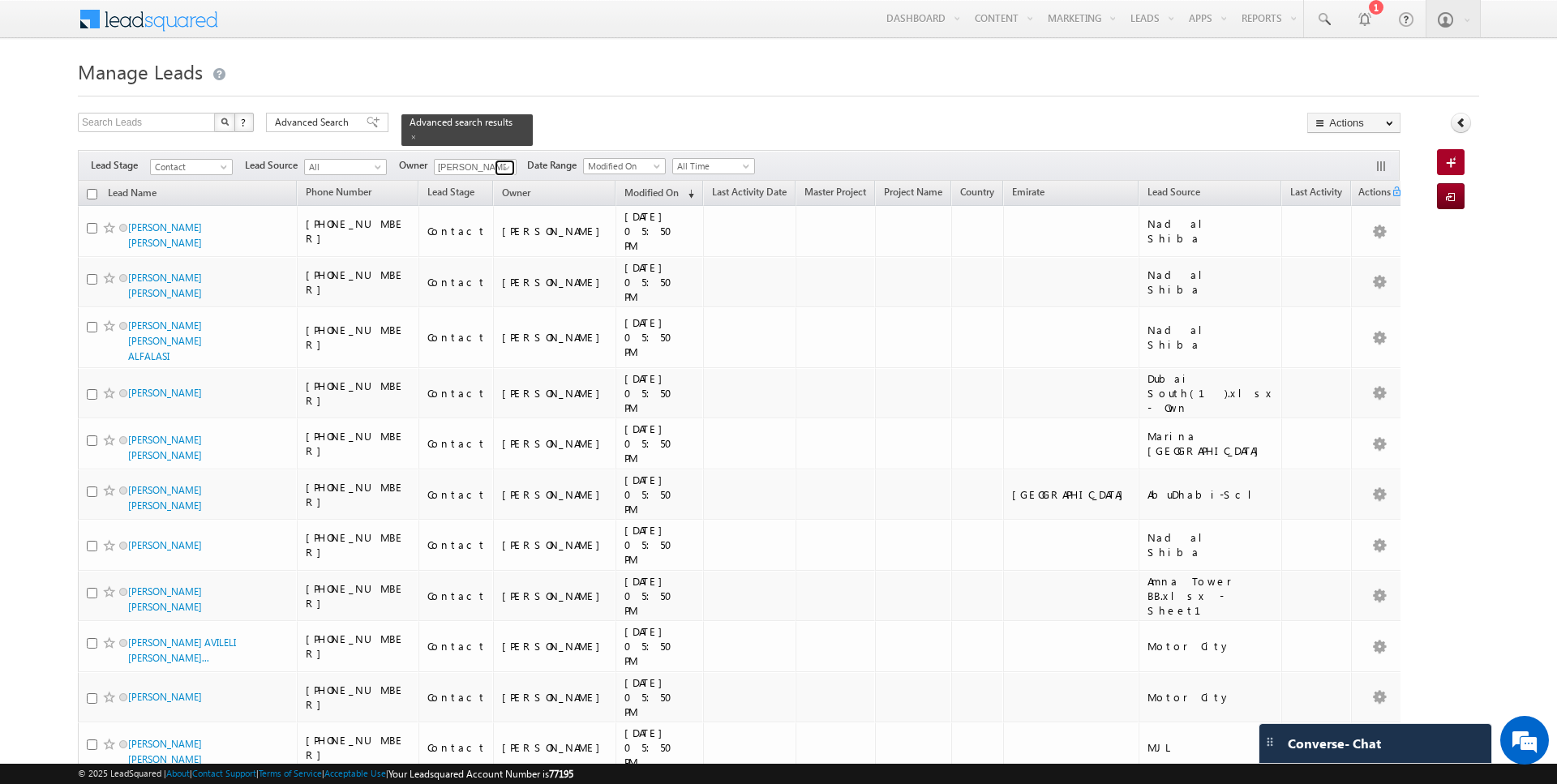
click at [501, 165] on span at bounding box center [507, 167] width 13 height 13
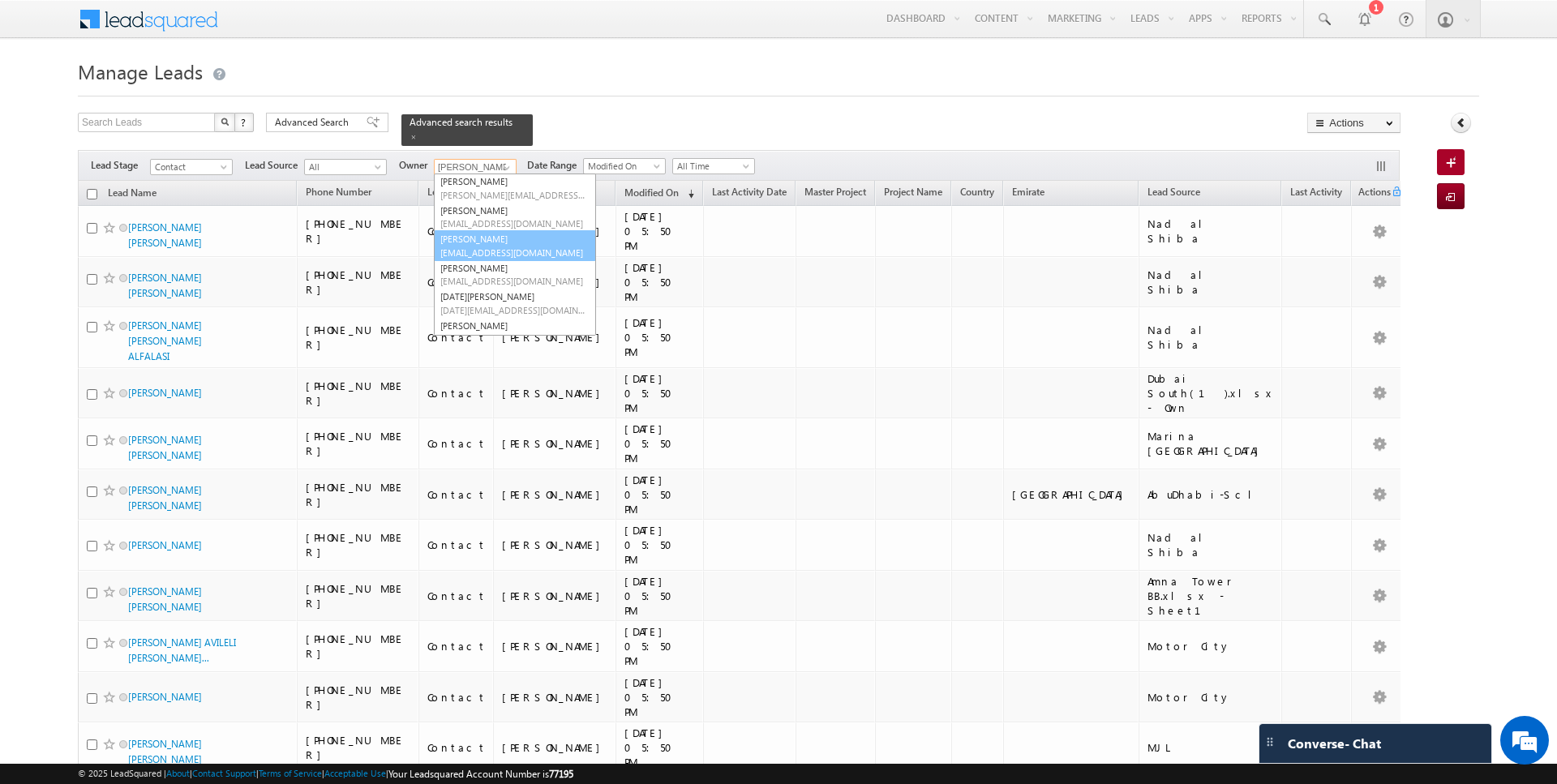
scroll to position [38, 0]
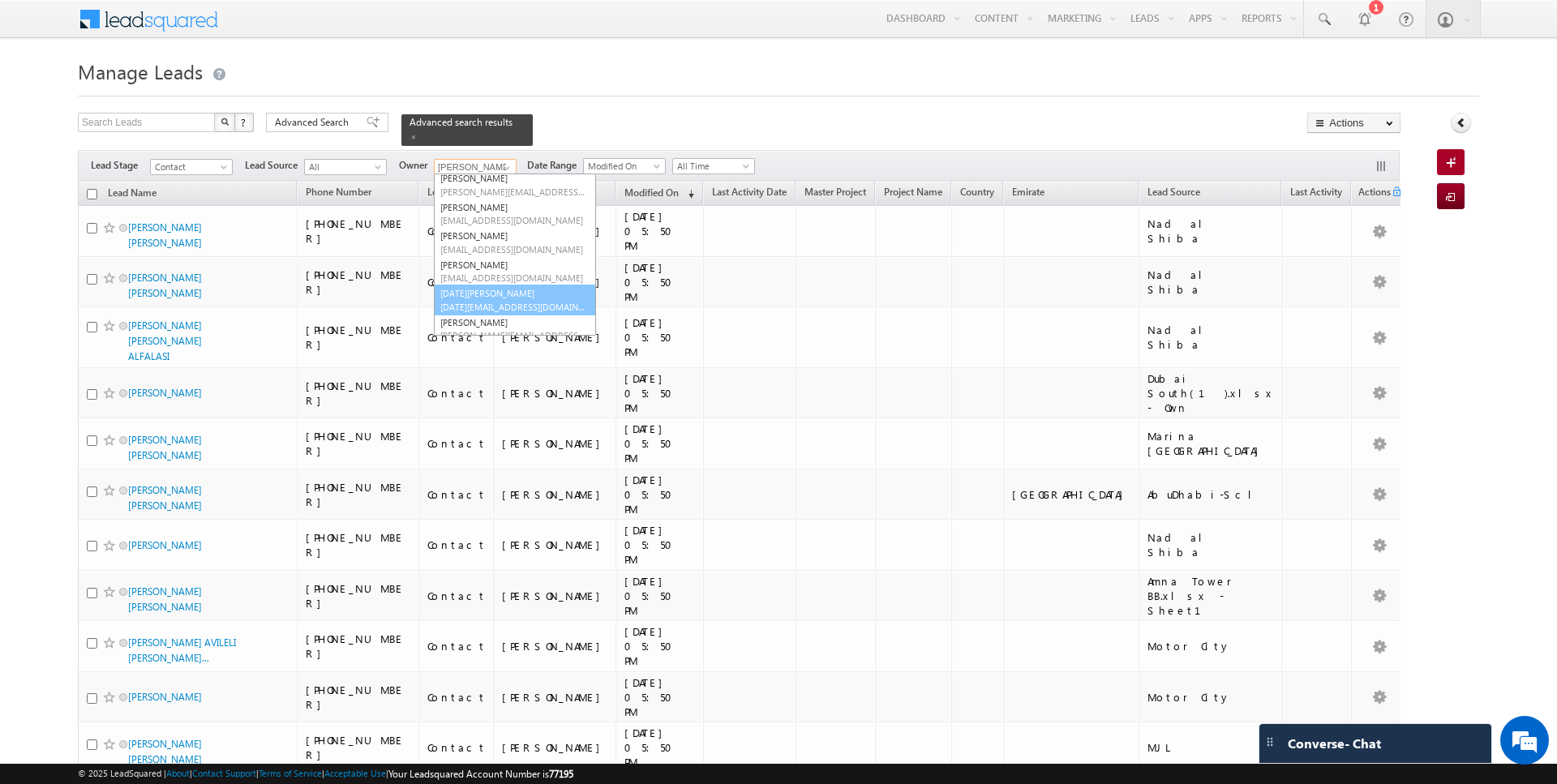
click at [473, 287] on link "Kartik Sharma kartik.sharma@indglobal.ae" at bounding box center [514, 299] width 162 height 30
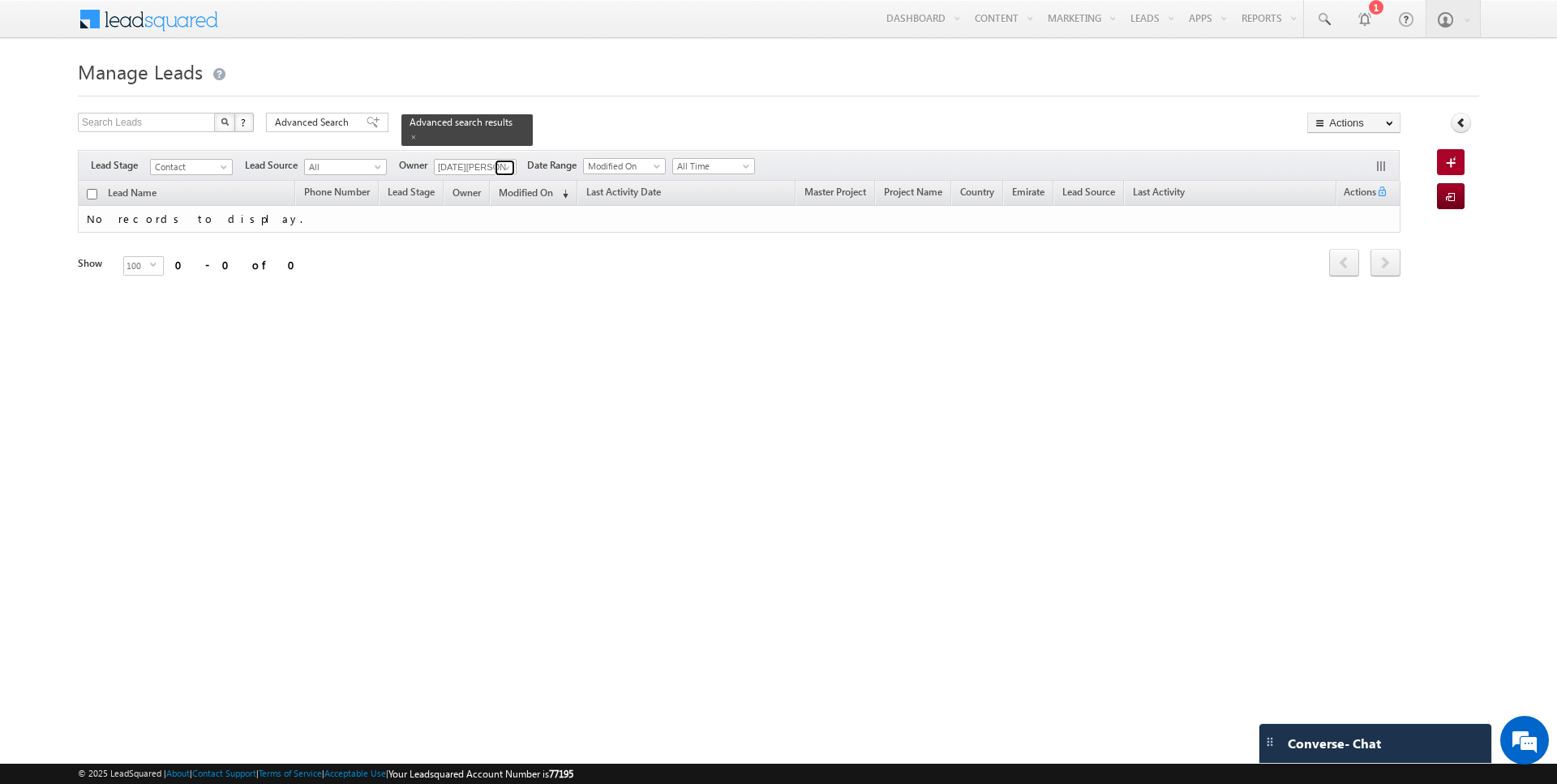
click at [501, 161] on span at bounding box center [507, 167] width 13 height 13
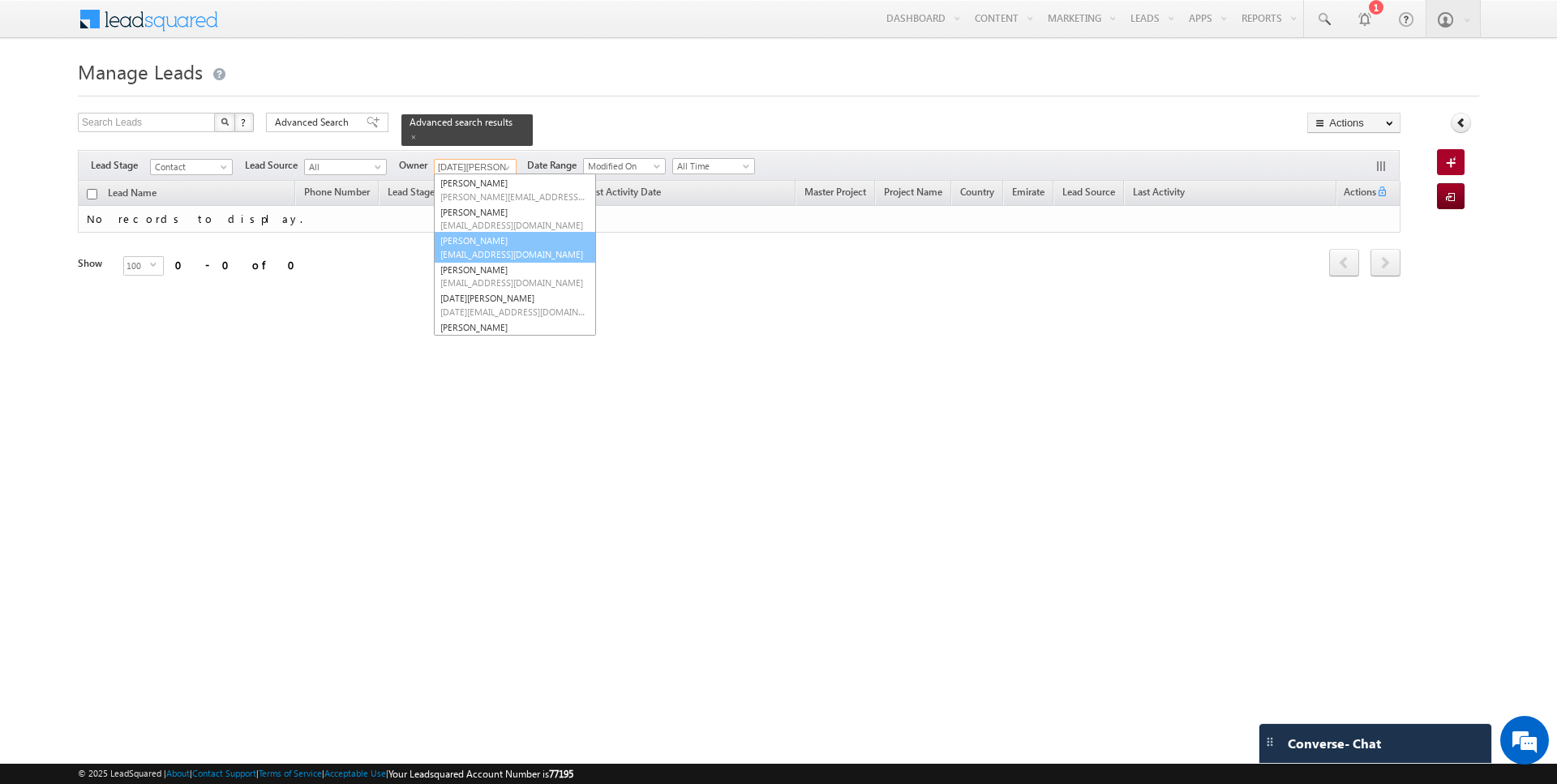
scroll to position [107, 0]
click at [490, 261] on span "rahul.joshi@indglobal.ae" at bounding box center [513, 265] width 146 height 12
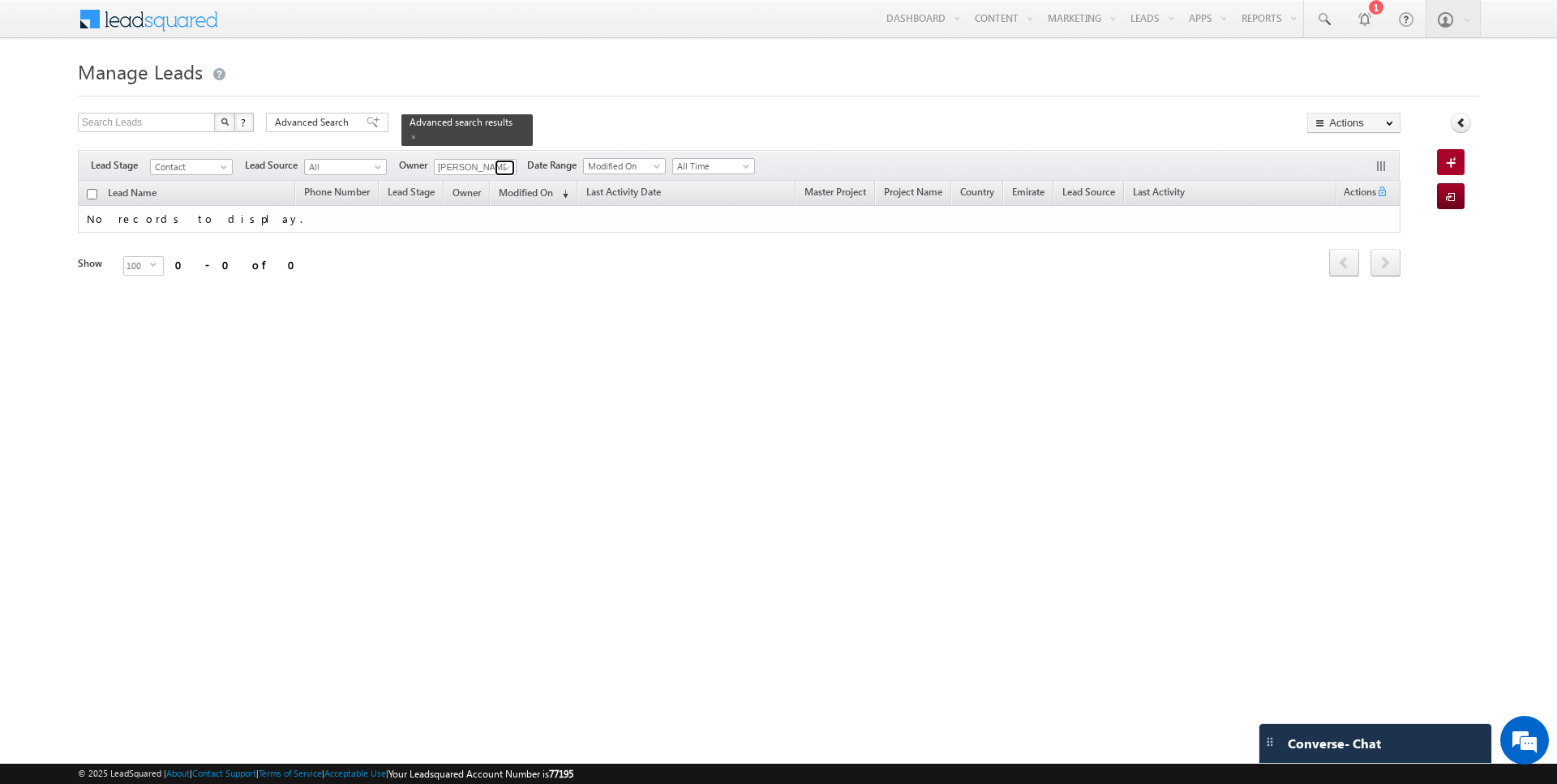
click at [502, 168] on span at bounding box center [507, 167] width 13 height 13
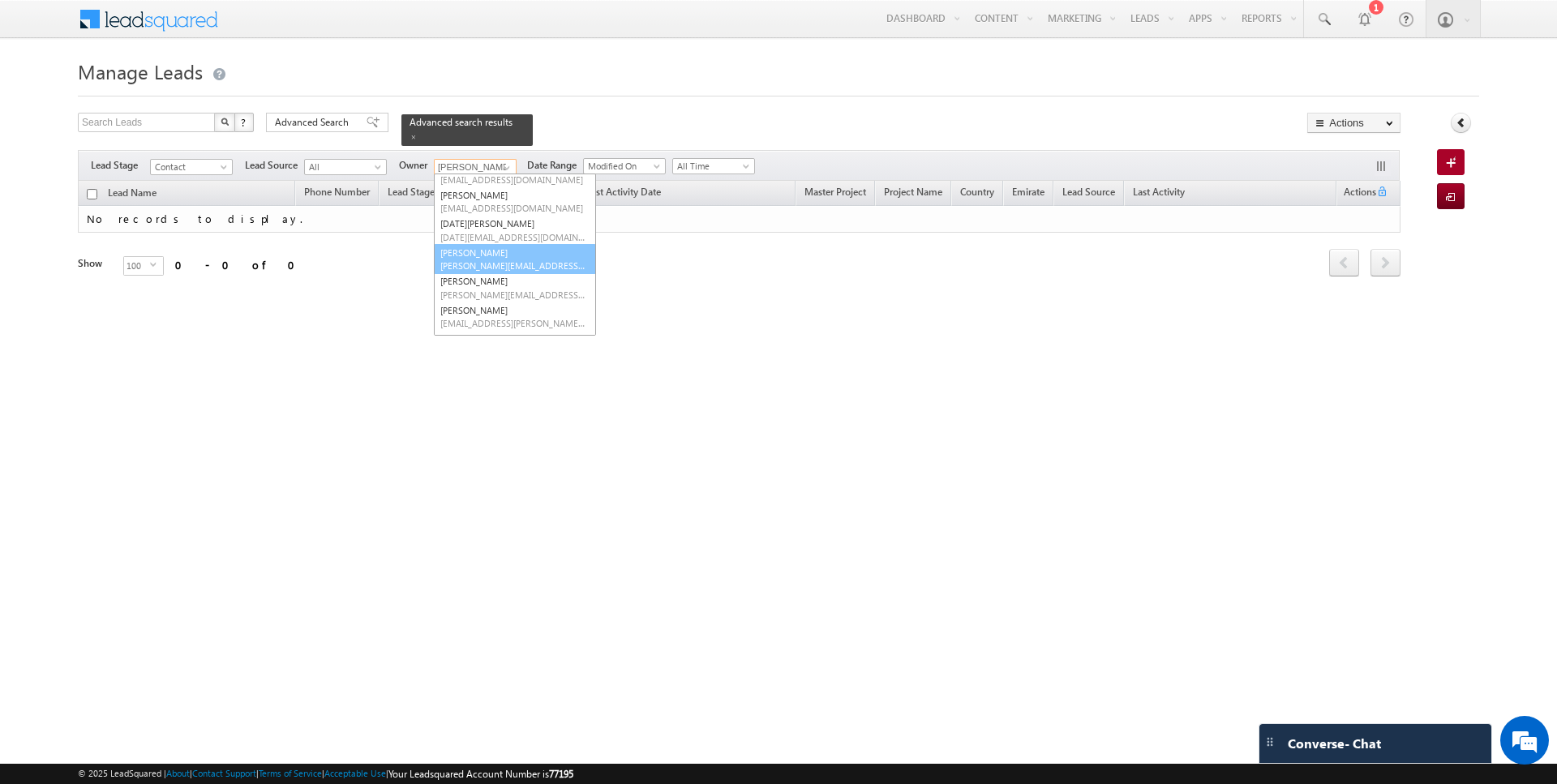
scroll to position [132, 0]
click at [476, 289] on link "Siddharth Gambhir siddharth.gambhir@indglobal.ae" at bounding box center [514, 292] width 162 height 30
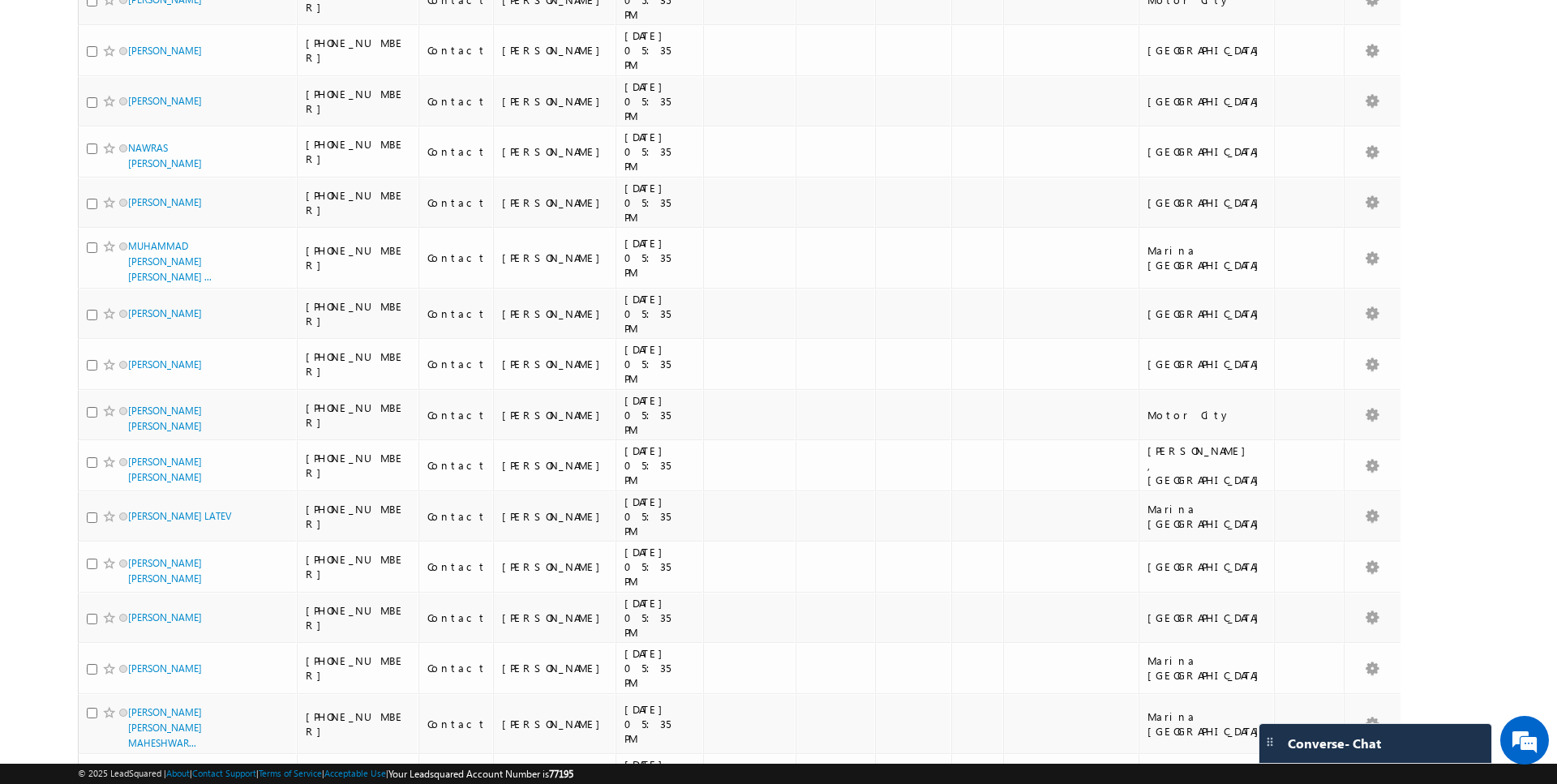
scroll to position [0, 0]
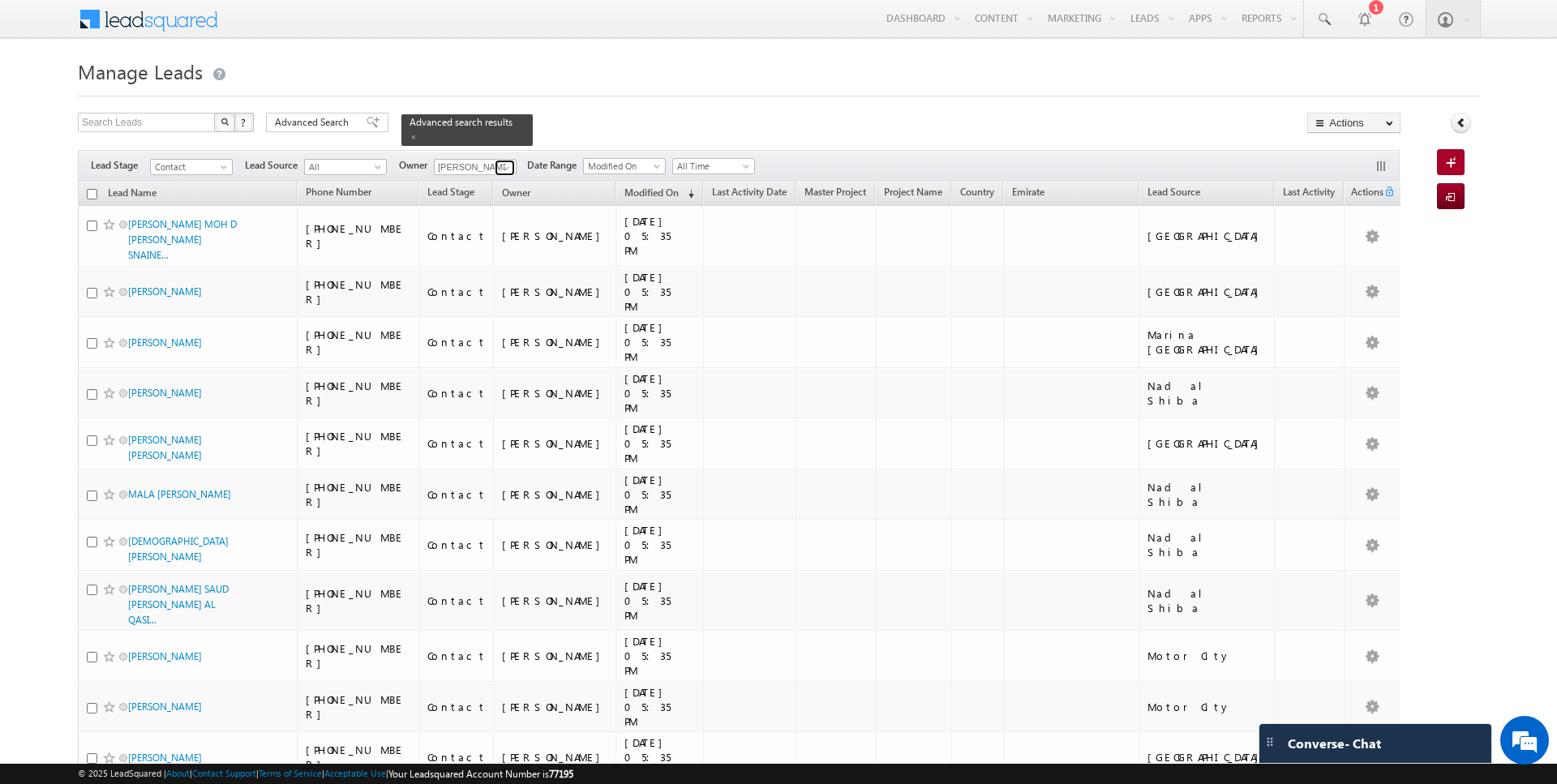
click at [506, 161] on span at bounding box center [507, 167] width 13 height 13
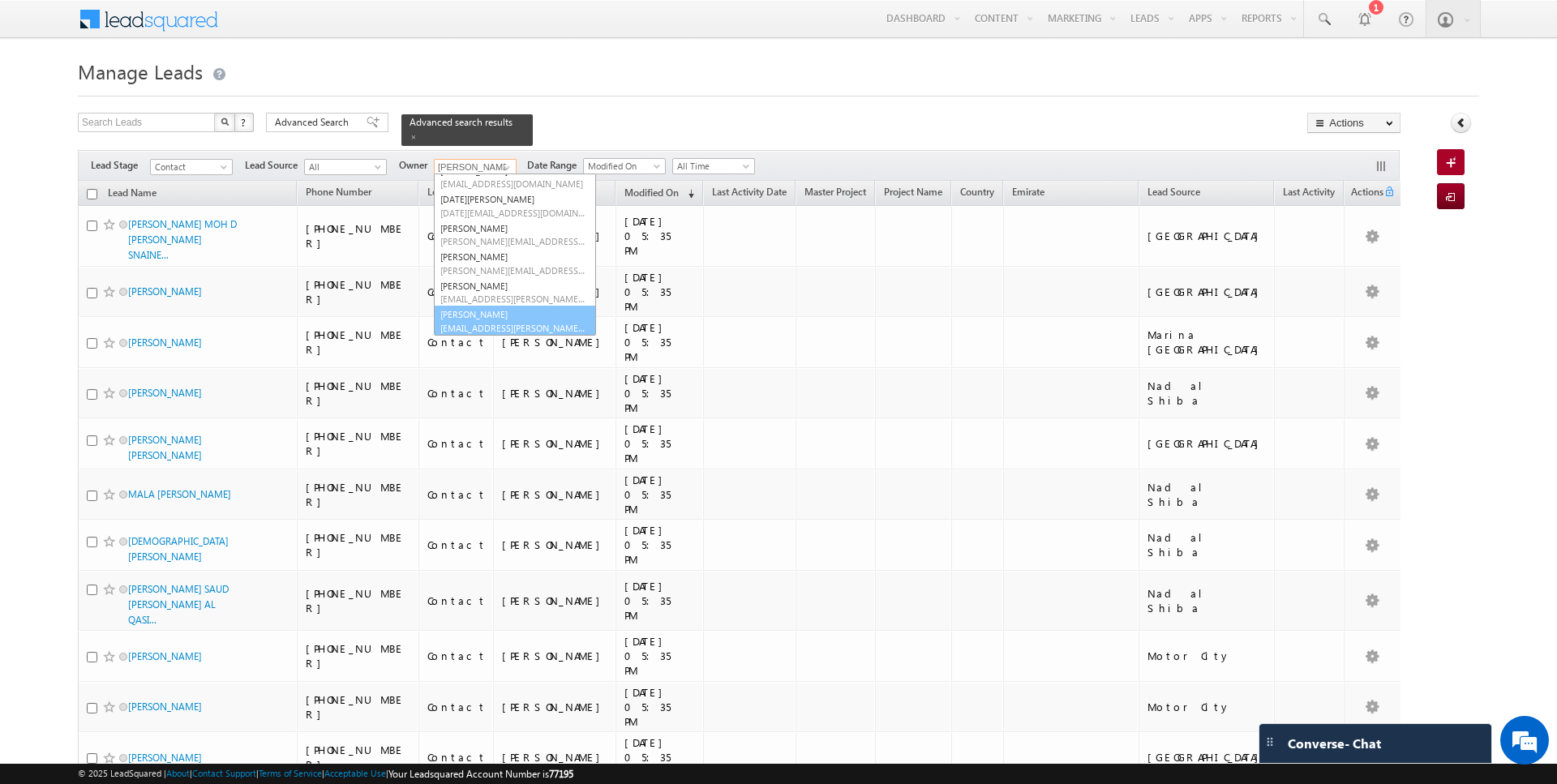
scroll to position [132, 0]
click at [478, 310] on link "SUNNY MEHROTRA sunny.mehrotra@indglobal.ae" at bounding box center [514, 320] width 162 height 30
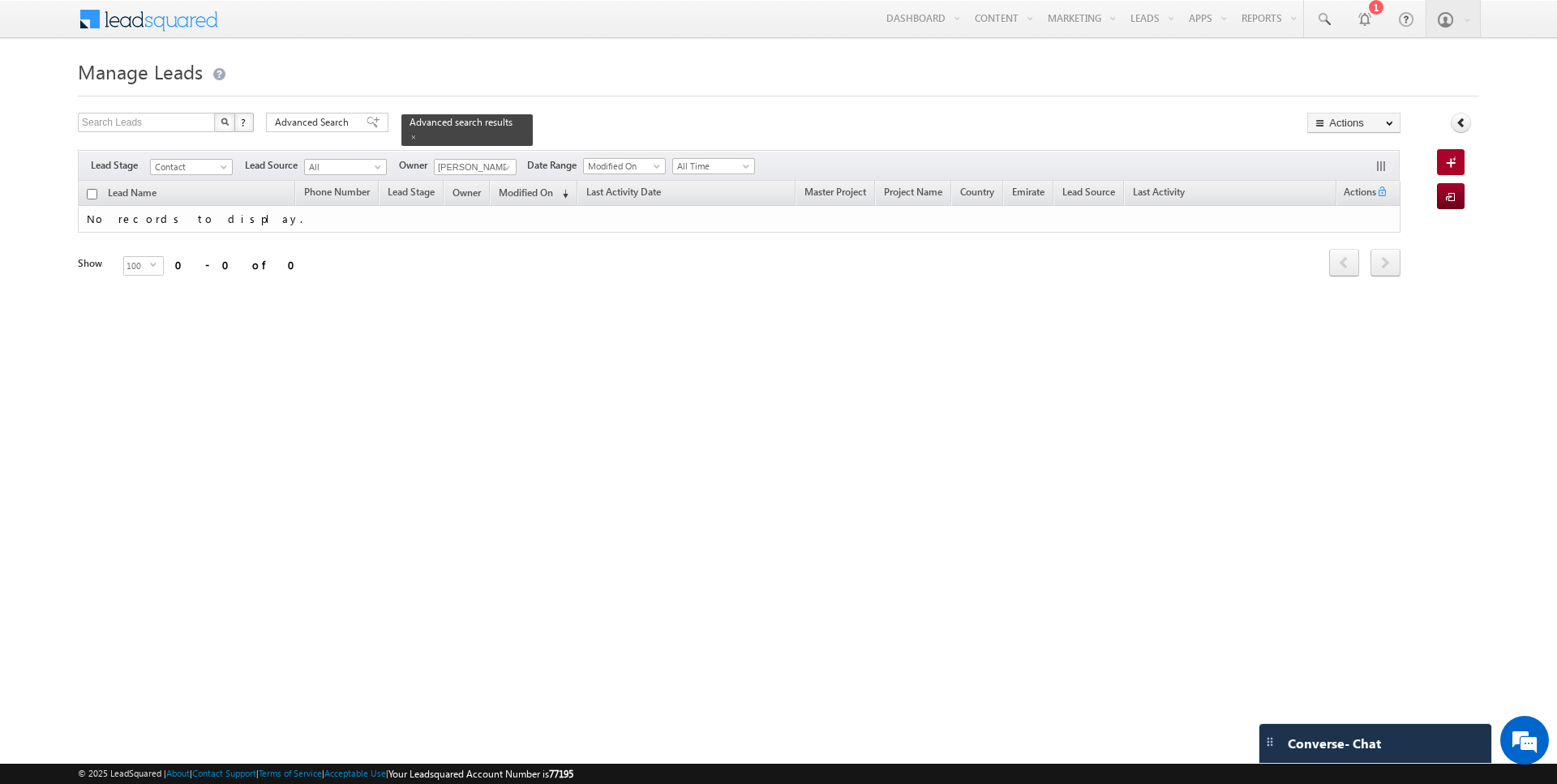
click at [502, 154] on div "Filters Lead Stage Contact Contact Lead Source All All Owner Current User Any C…" at bounding box center [739, 165] width 1321 height 30
click at [502, 168] on span at bounding box center [507, 167] width 13 height 13
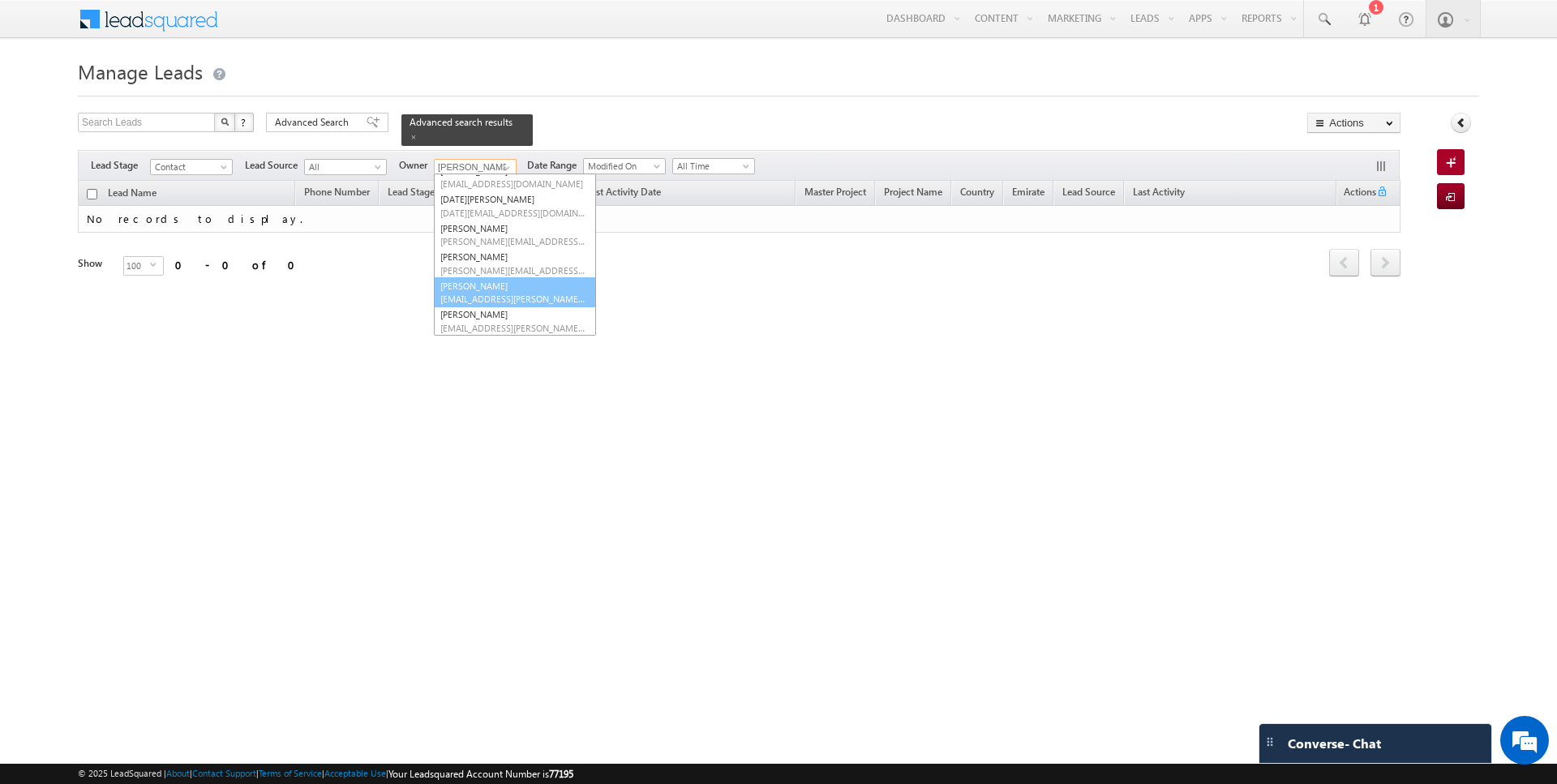
click at [491, 282] on link "Siddharth Gambhir siddharth.gambhir@indglobal.ae" at bounding box center [514, 292] width 162 height 30
type input "Siddharth Gambhir"
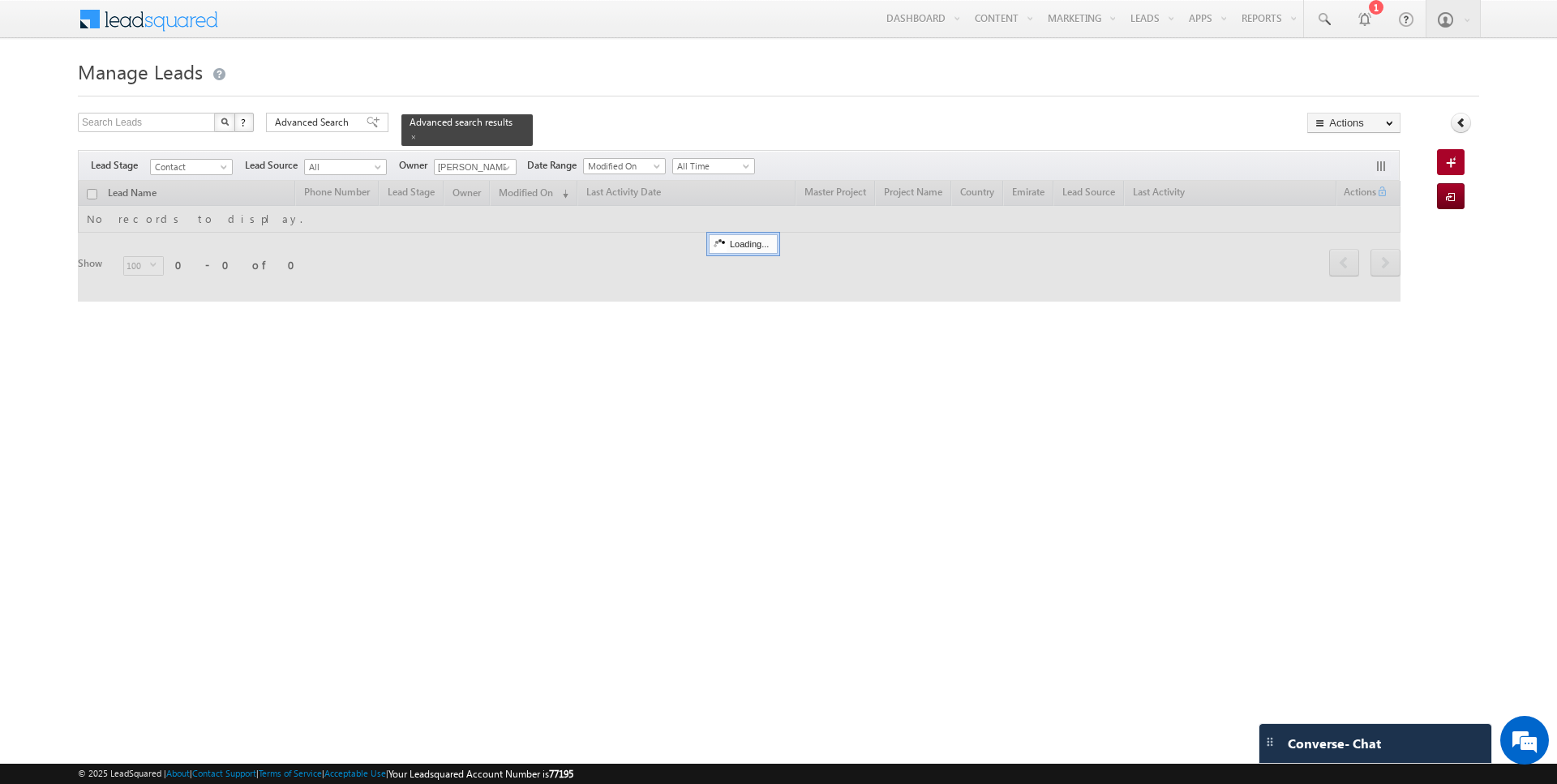
click at [622, 98] on form "Manage Leads Search Leads X ? 0 results found Advanced Search Advanced Search" at bounding box center [778, 188] width 1401 height 268
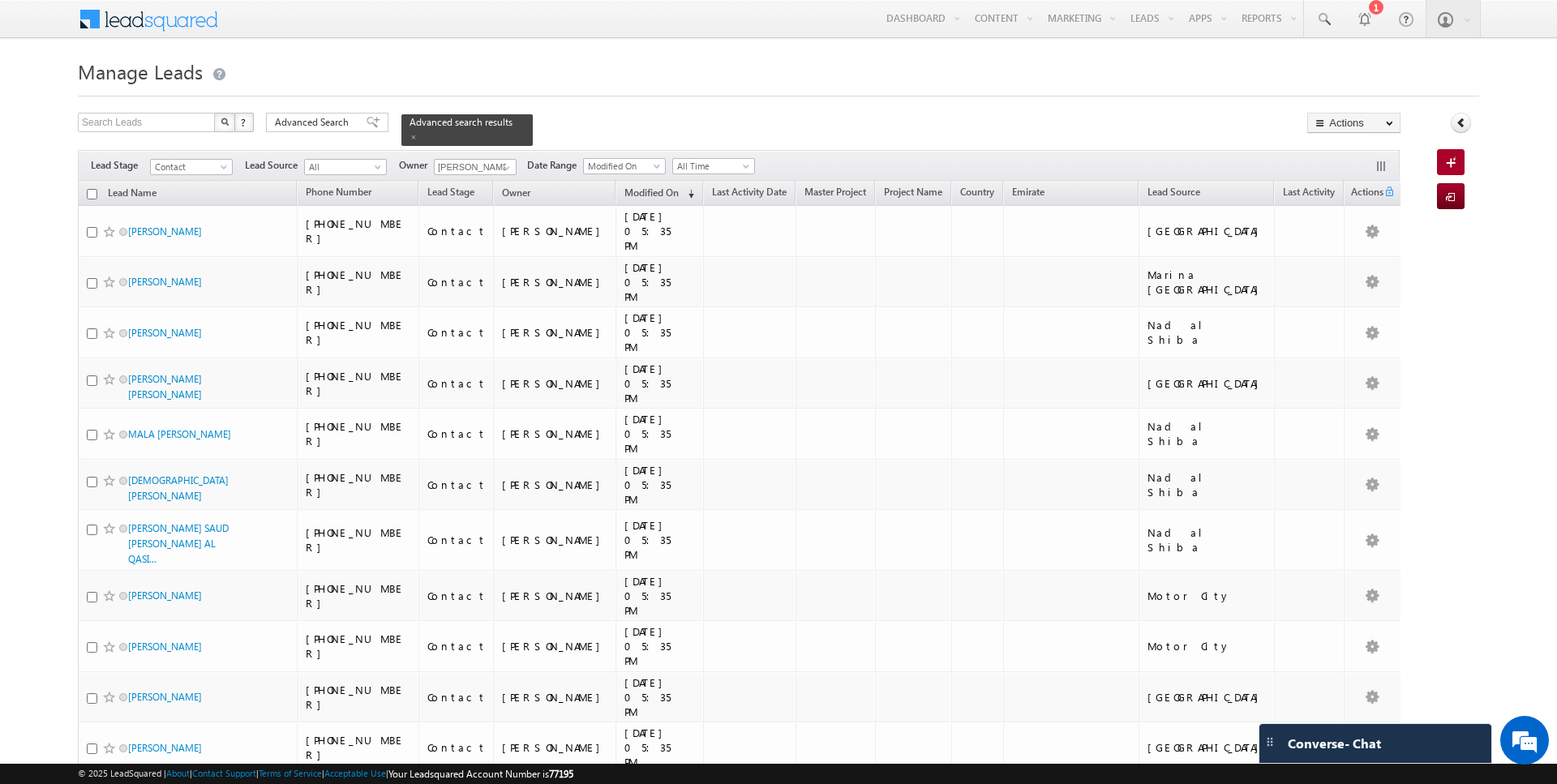
click at [92, 191] on input "checkbox" at bounding box center [91, 193] width 10 height 10
checkbox input "true"
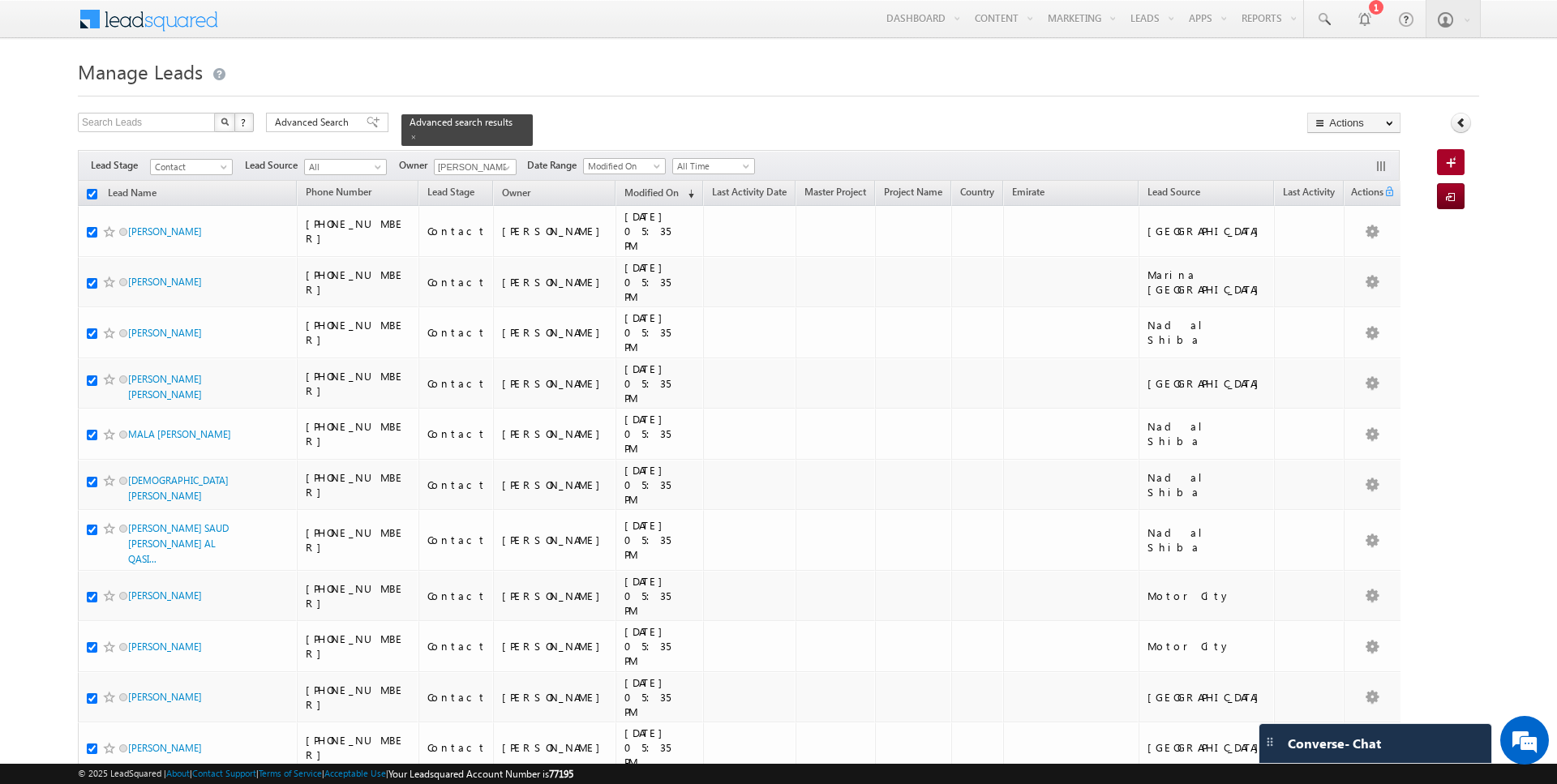
checkbox input "true"
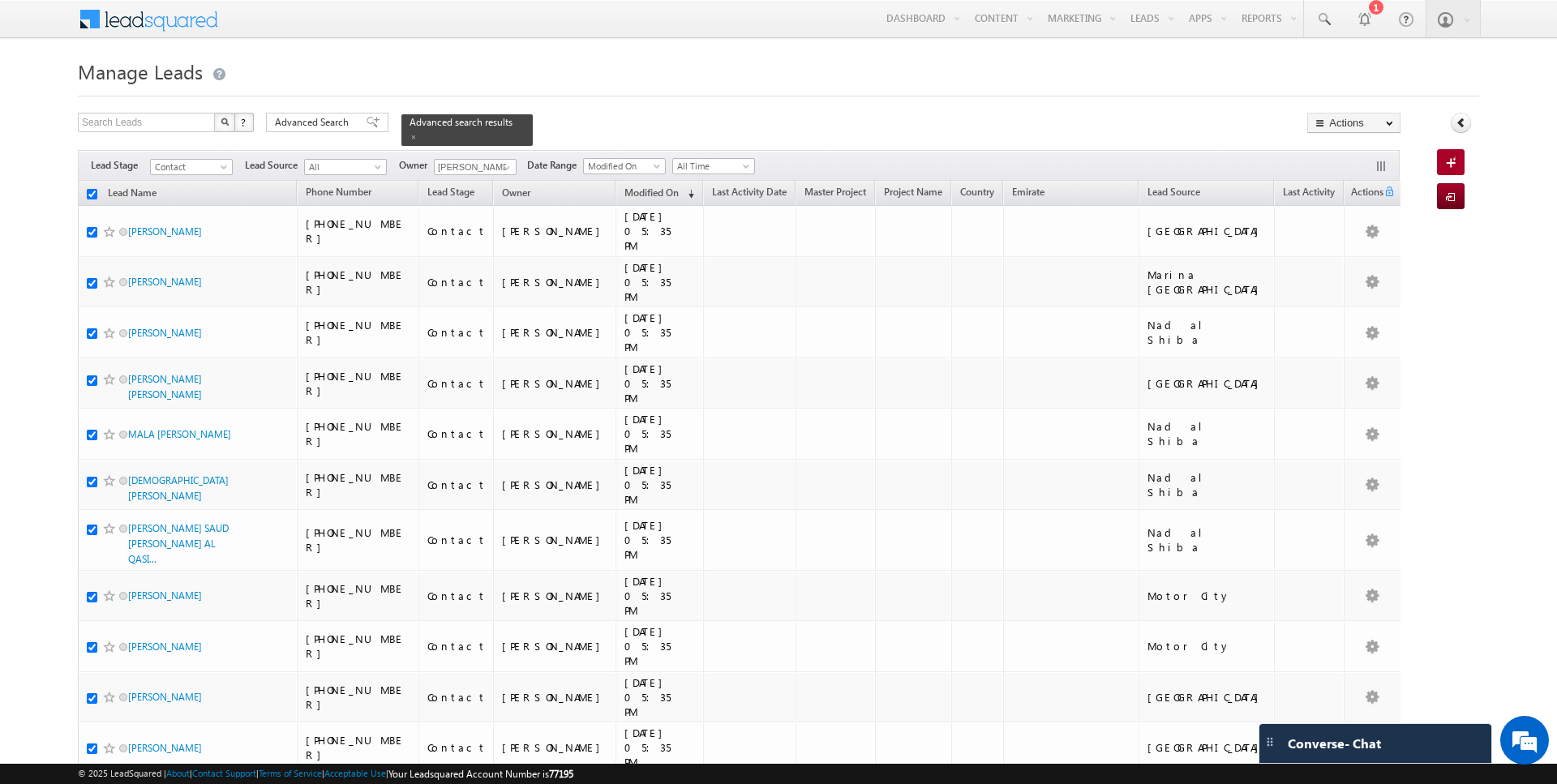
checkbox input "true"
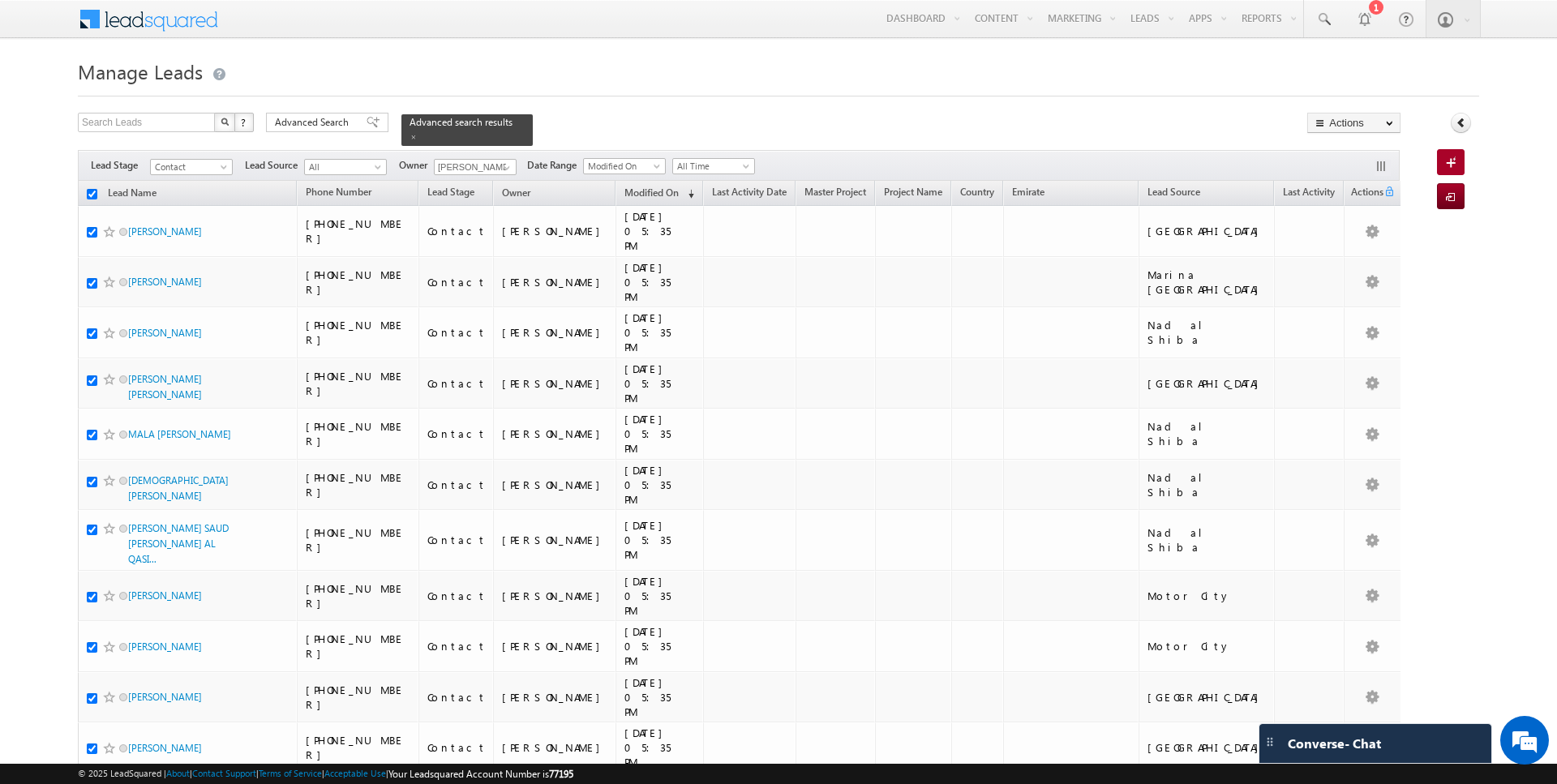
checkbox input "true"
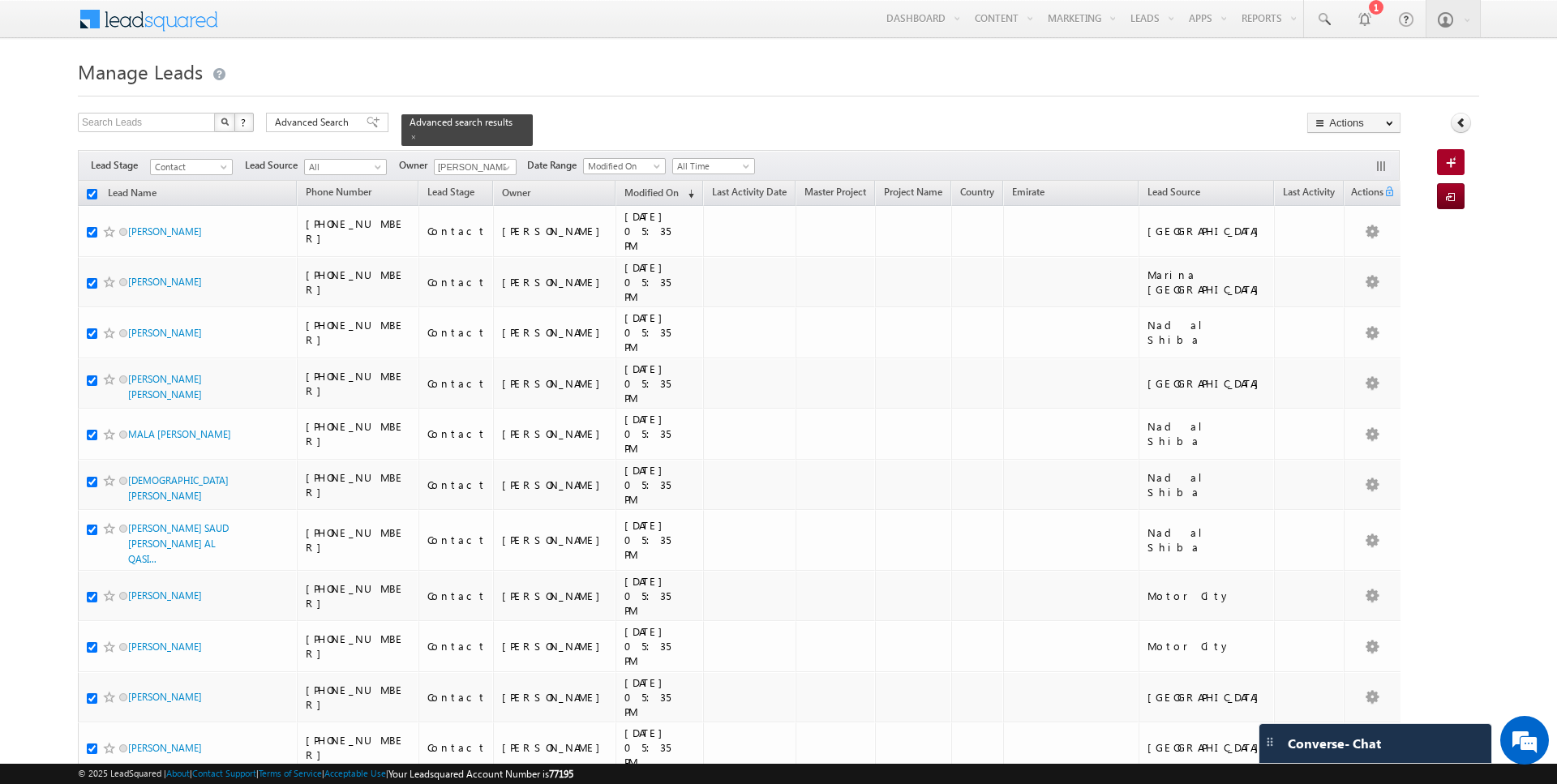
checkbox input "true"
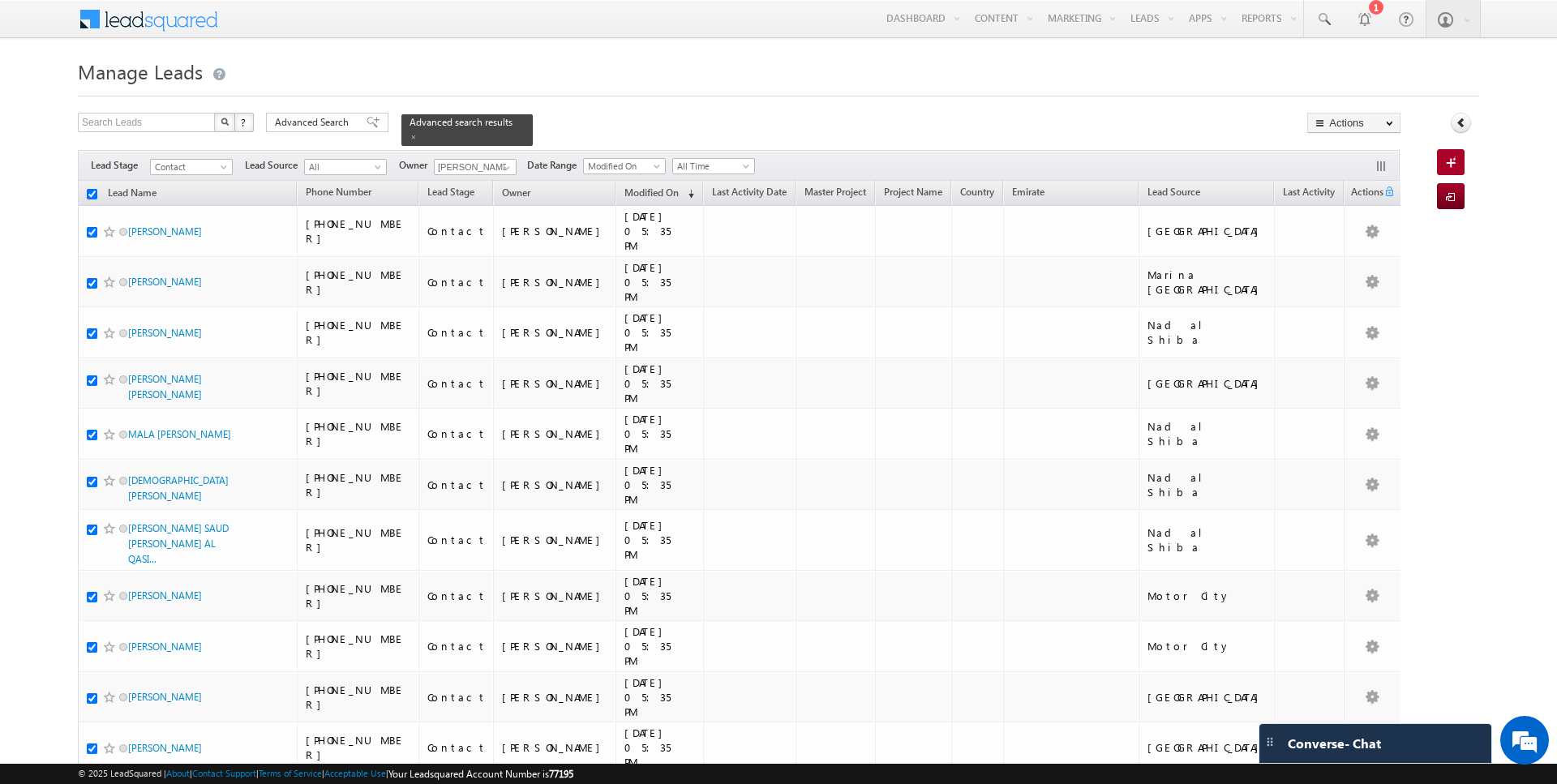
checkbox input "true"
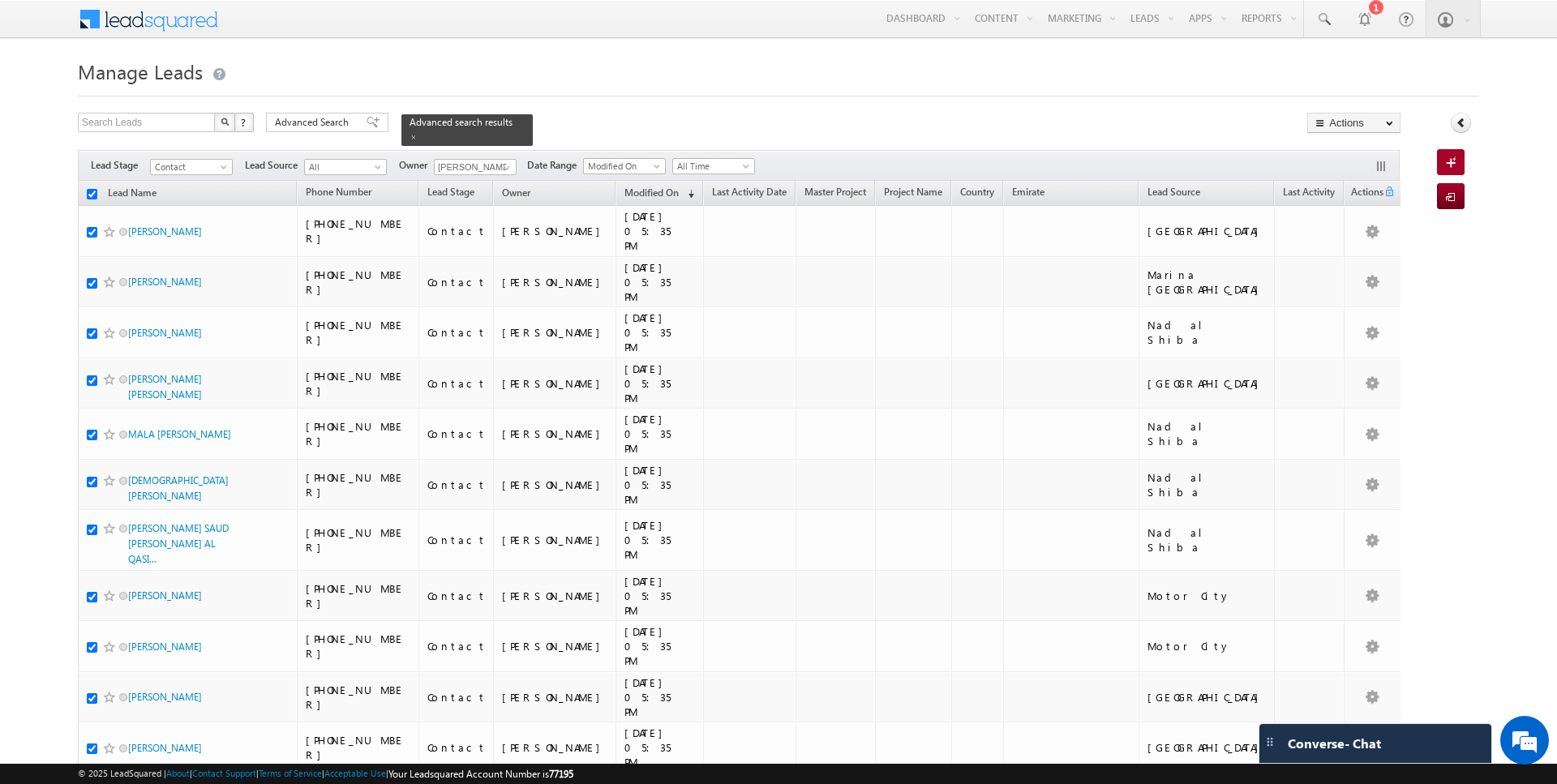
checkbox input "true"
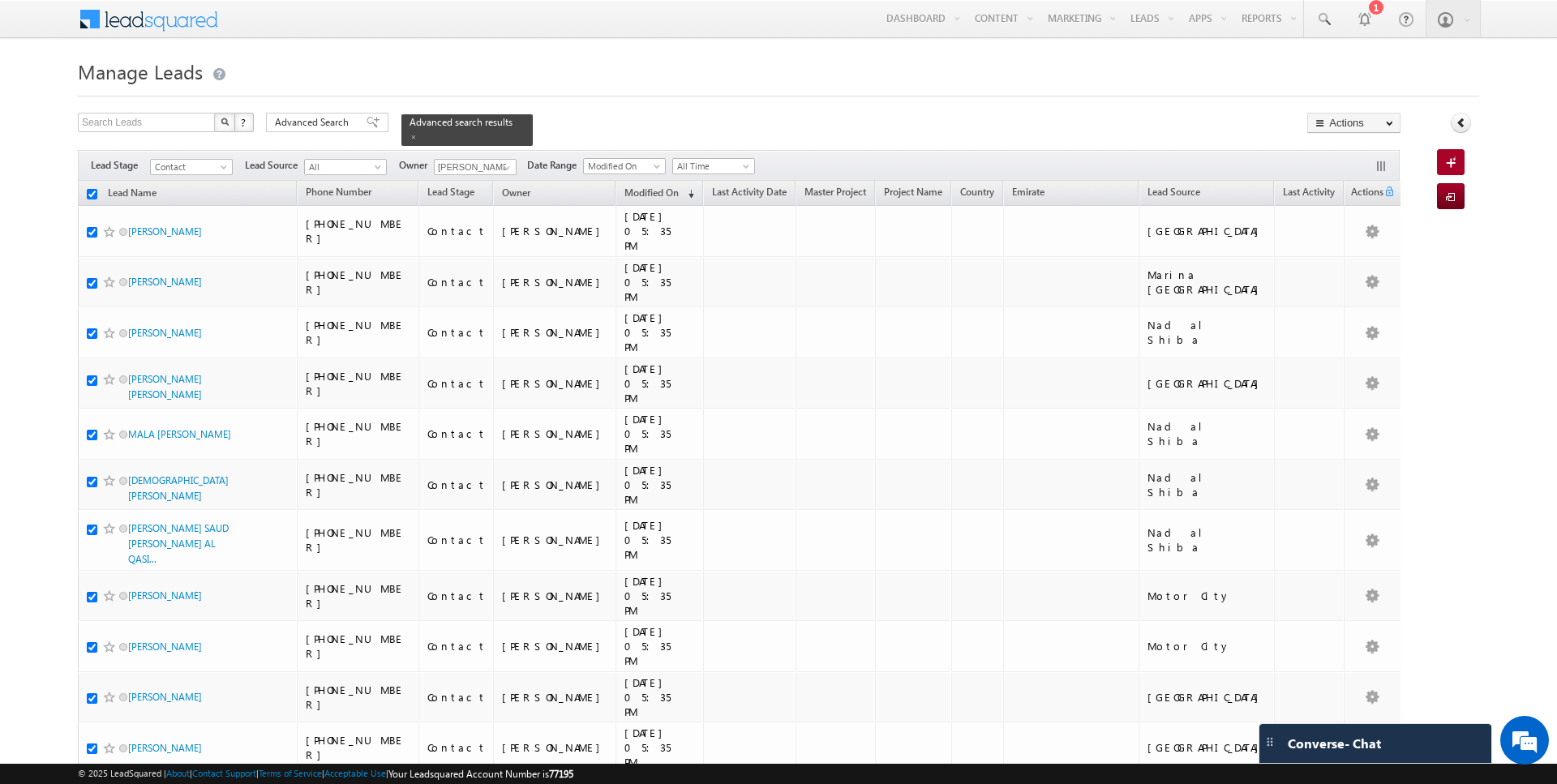
checkbox input "true"
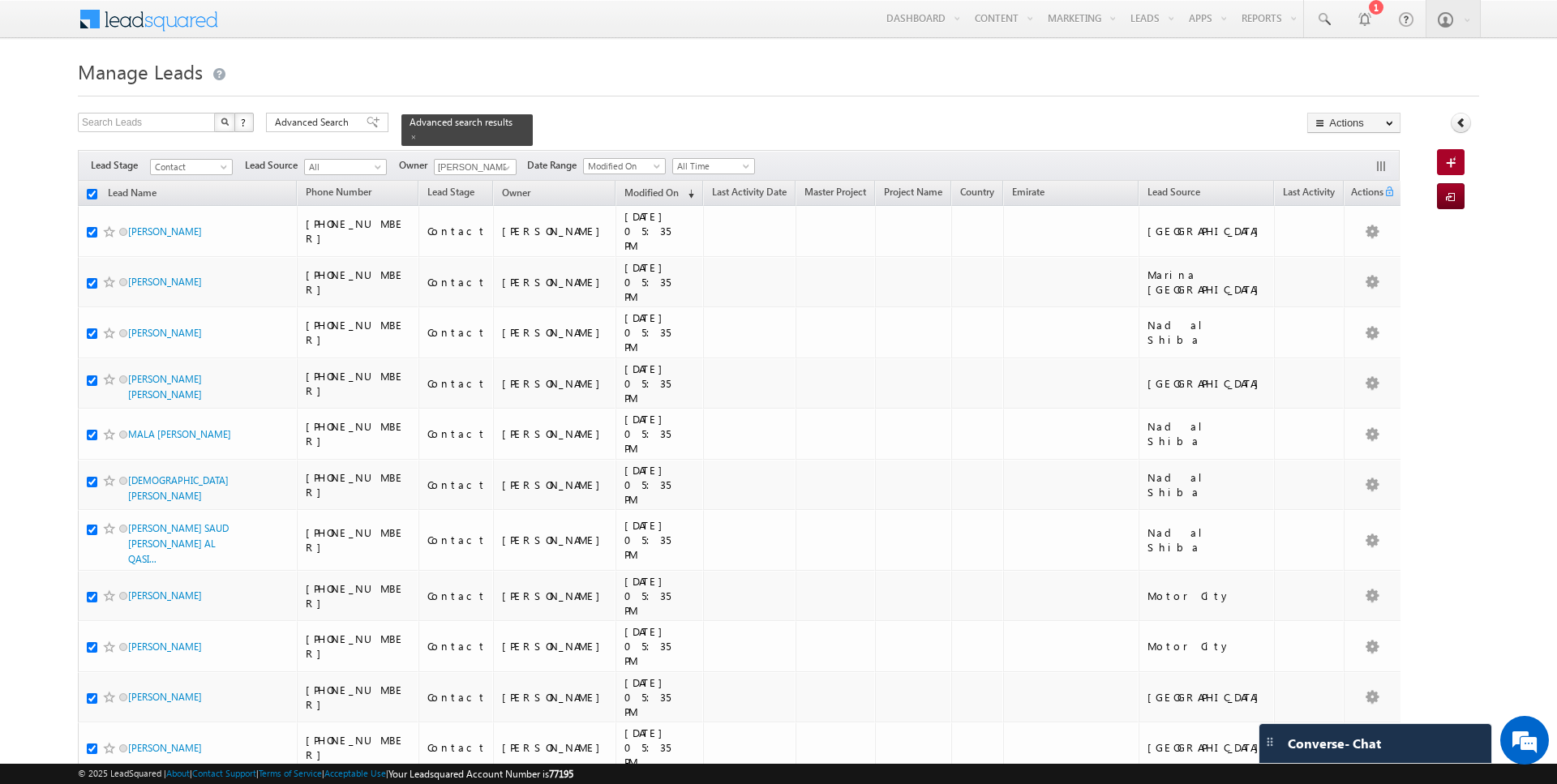
checkbox input "true"
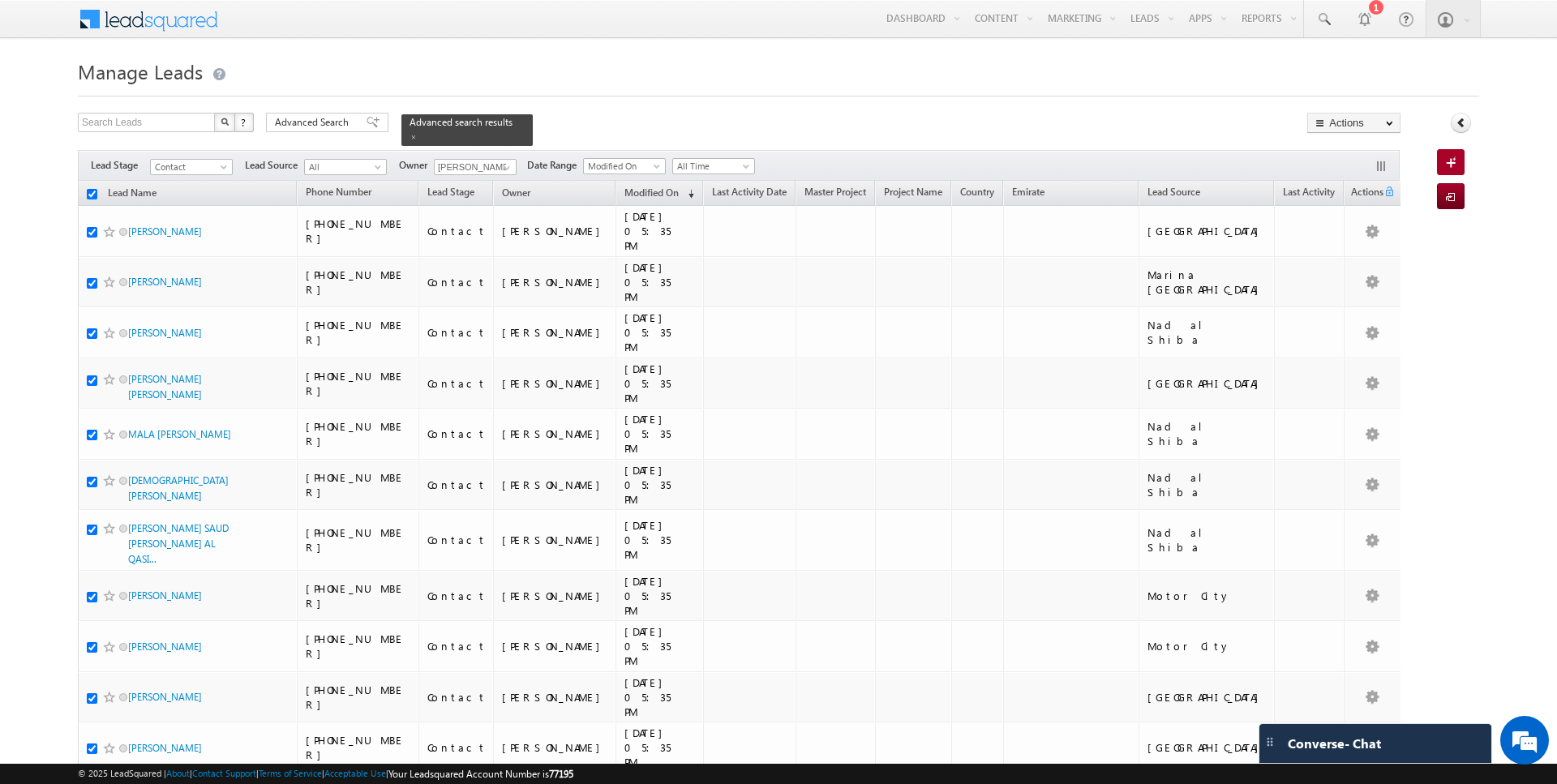
checkbox input "true"
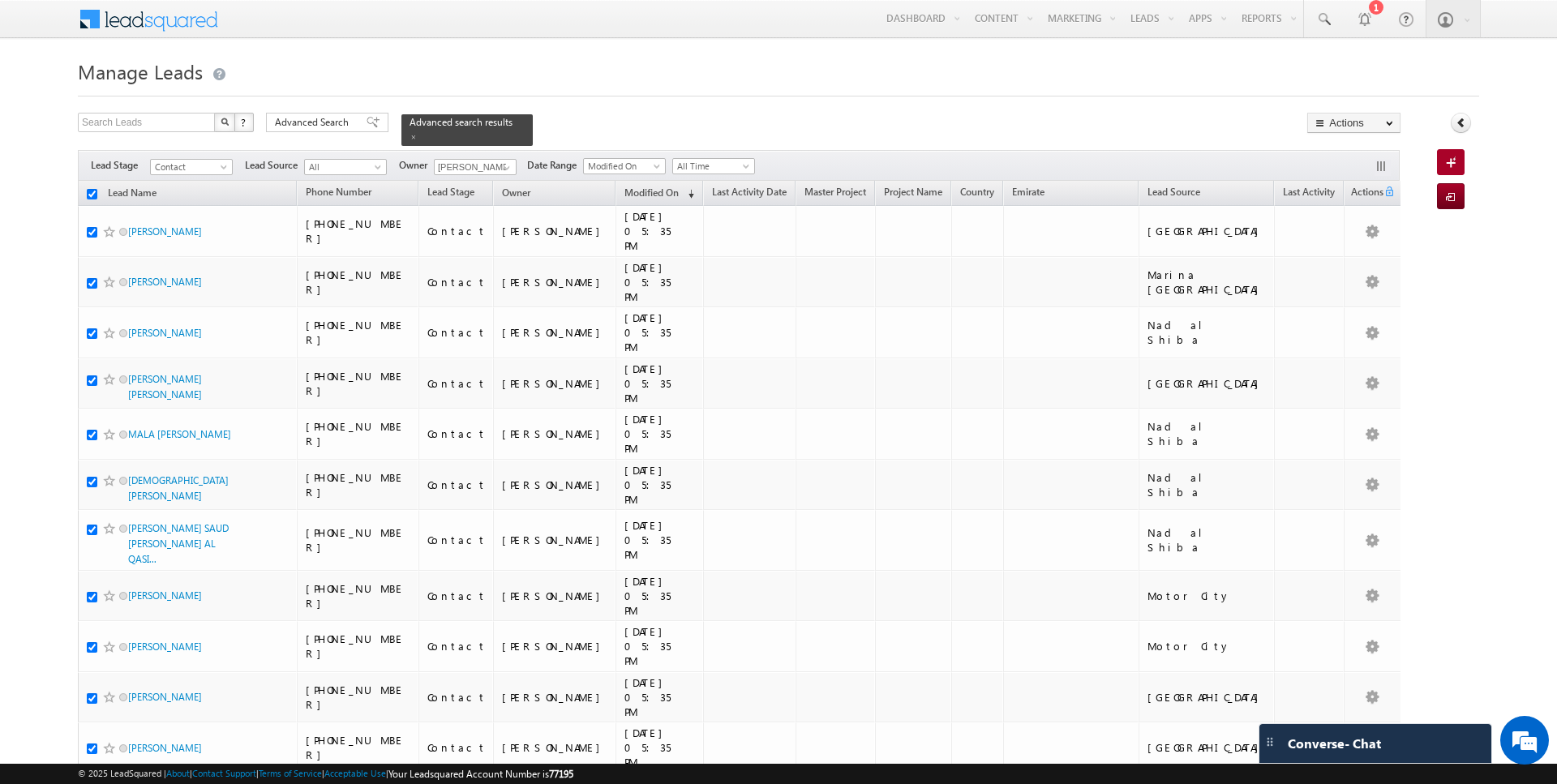
checkbox input "true"
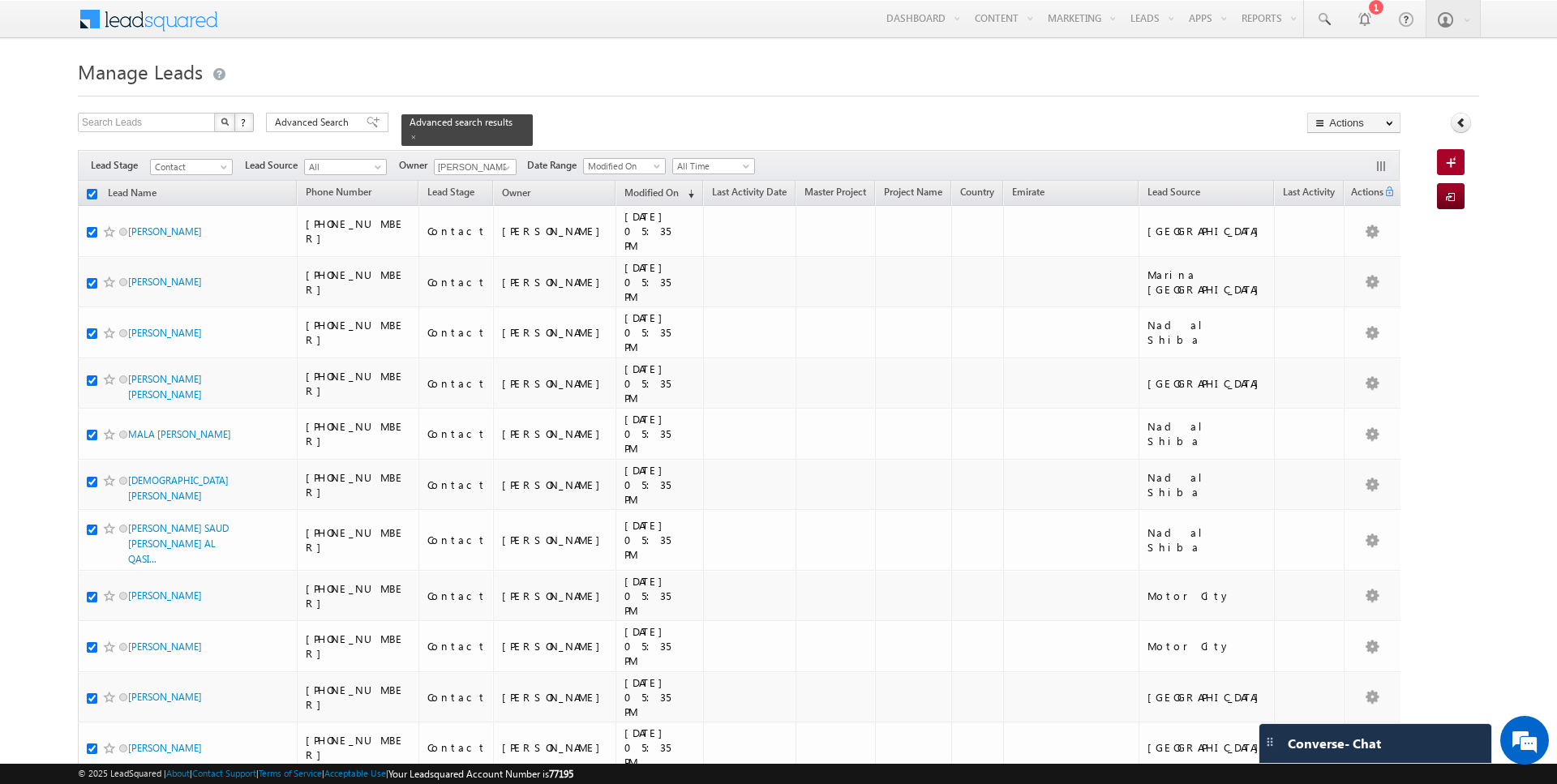
checkbox input "true"
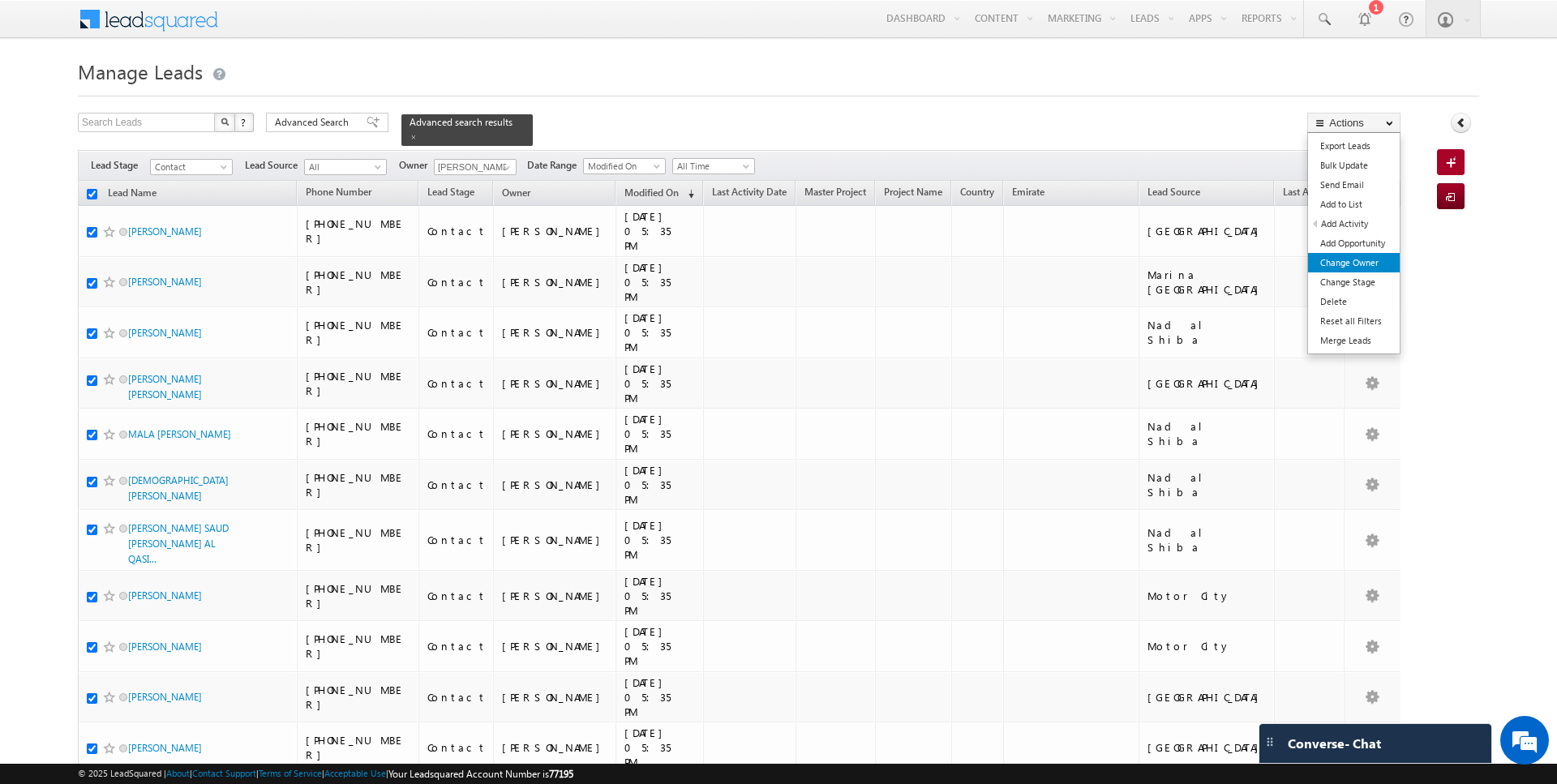
click at [1357, 266] on link "Change Owner" at bounding box center [1354, 262] width 92 height 19
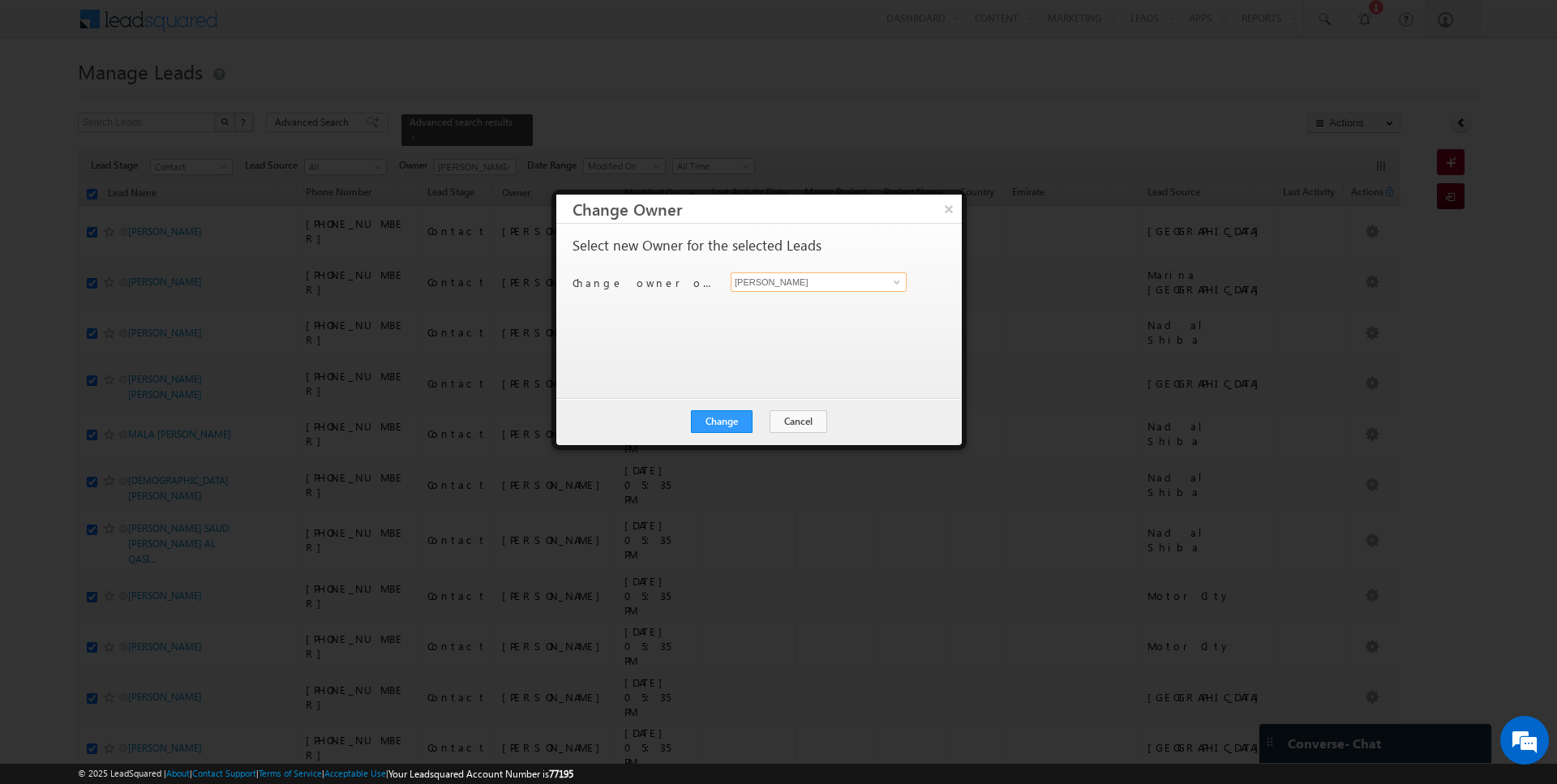
click at [836, 276] on input "[PERSON_NAME]" at bounding box center [818, 282] width 176 height 19
type input "sid"
click at [779, 426] on button "Cancel" at bounding box center [798, 421] width 58 height 23
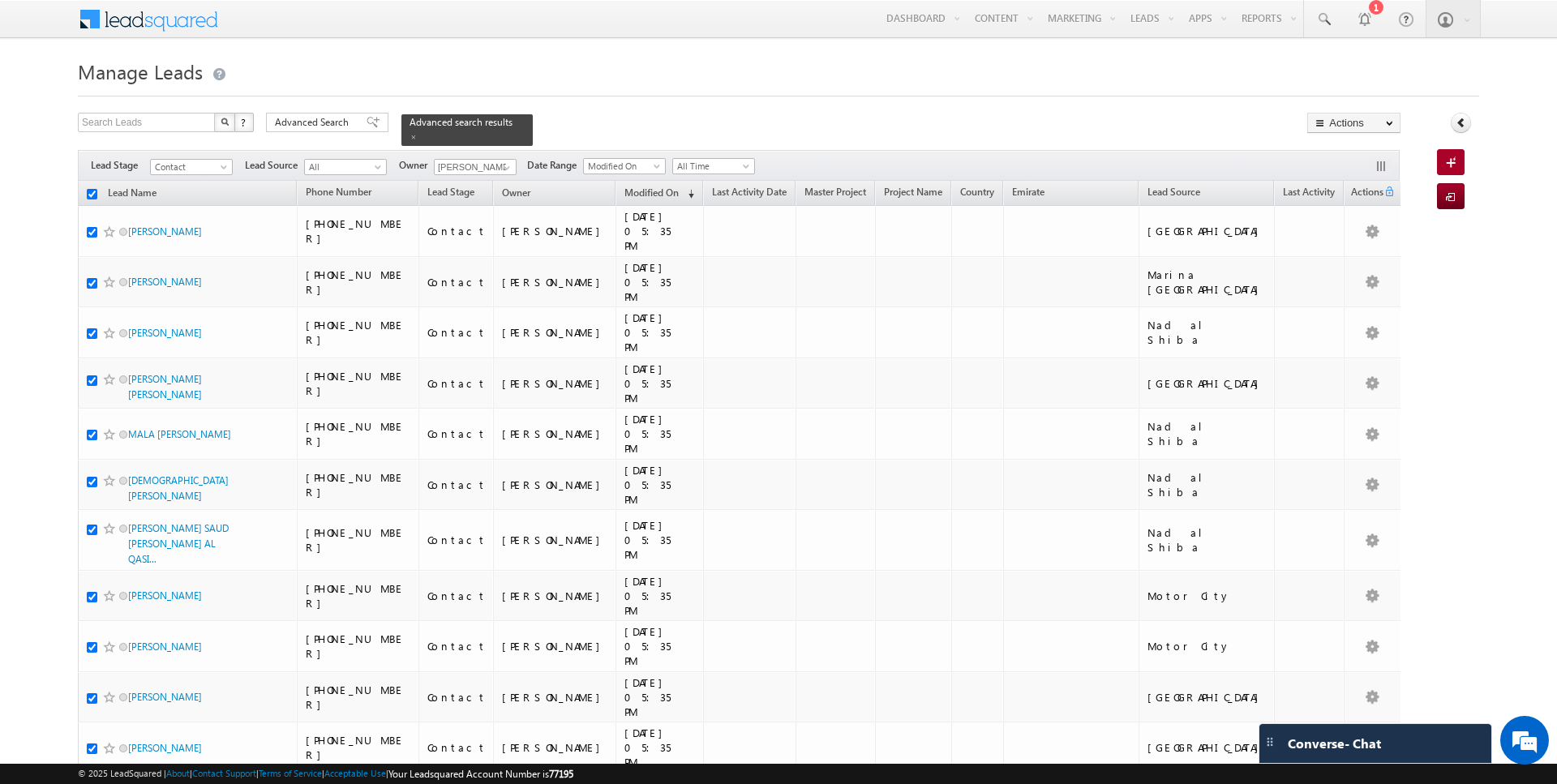
click at [94, 194] on input "checkbox" at bounding box center [91, 193] width 10 height 10
checkbox input "false"
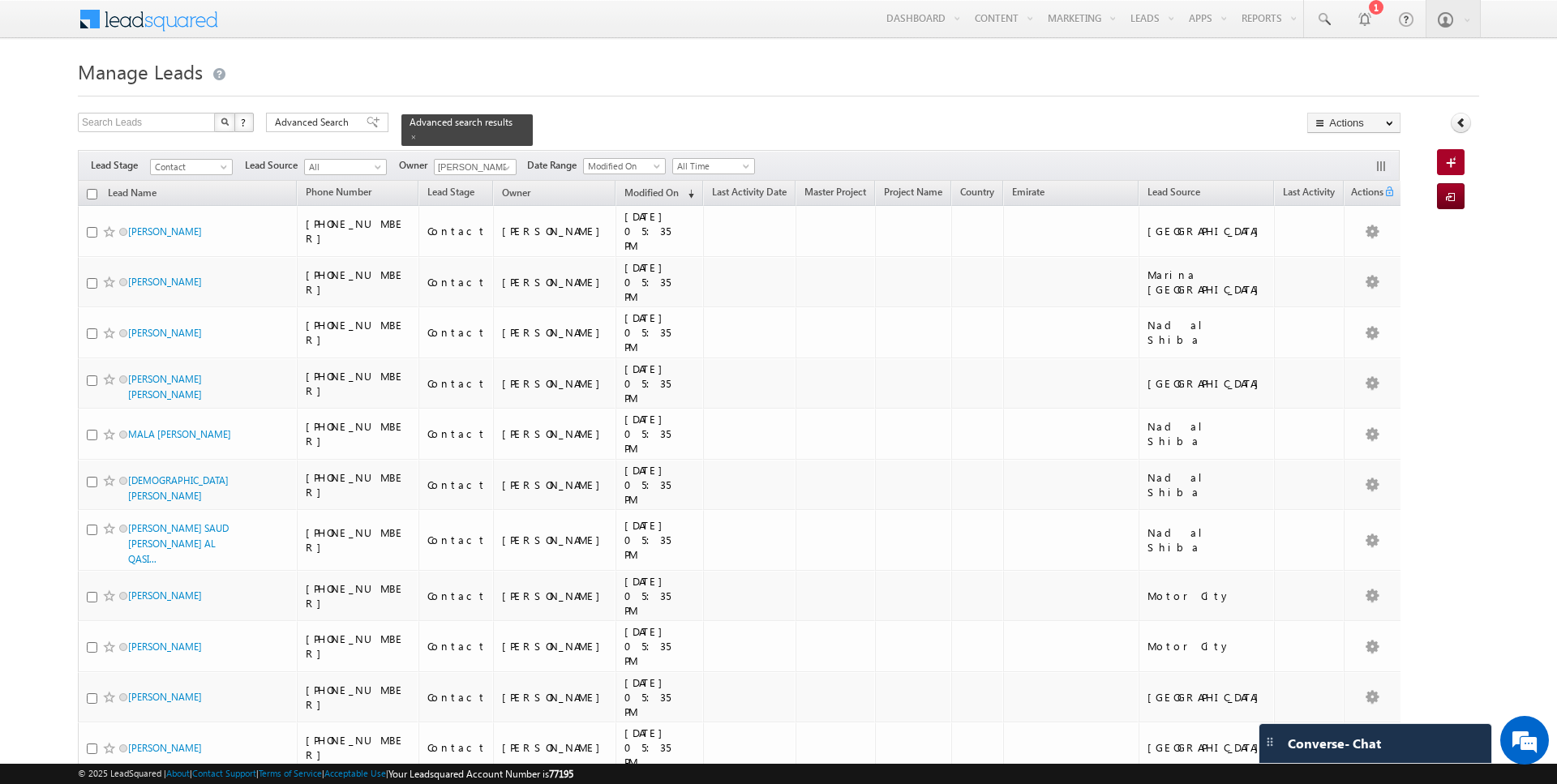
checkbox input "false"
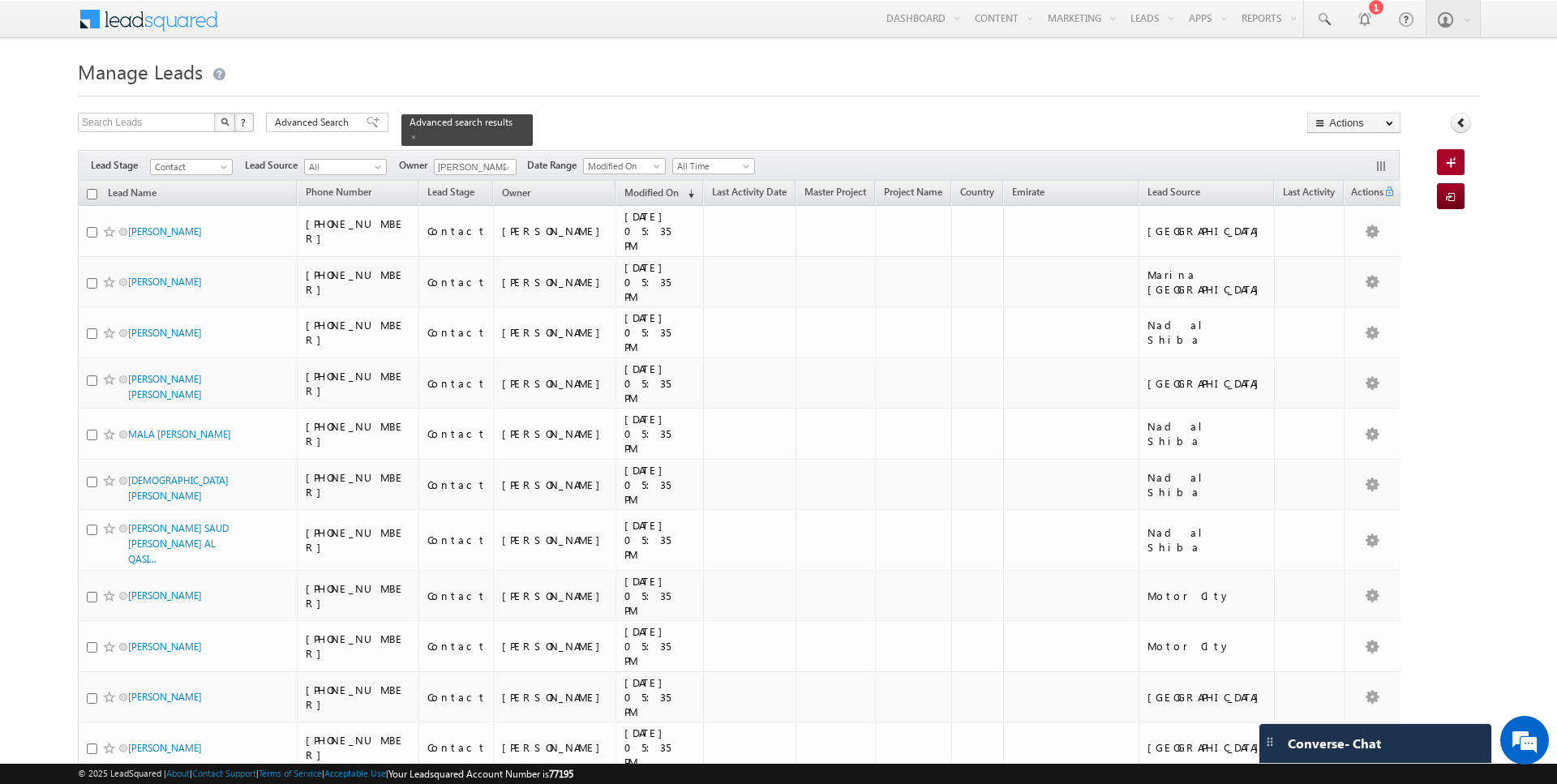
checkbox input "false"
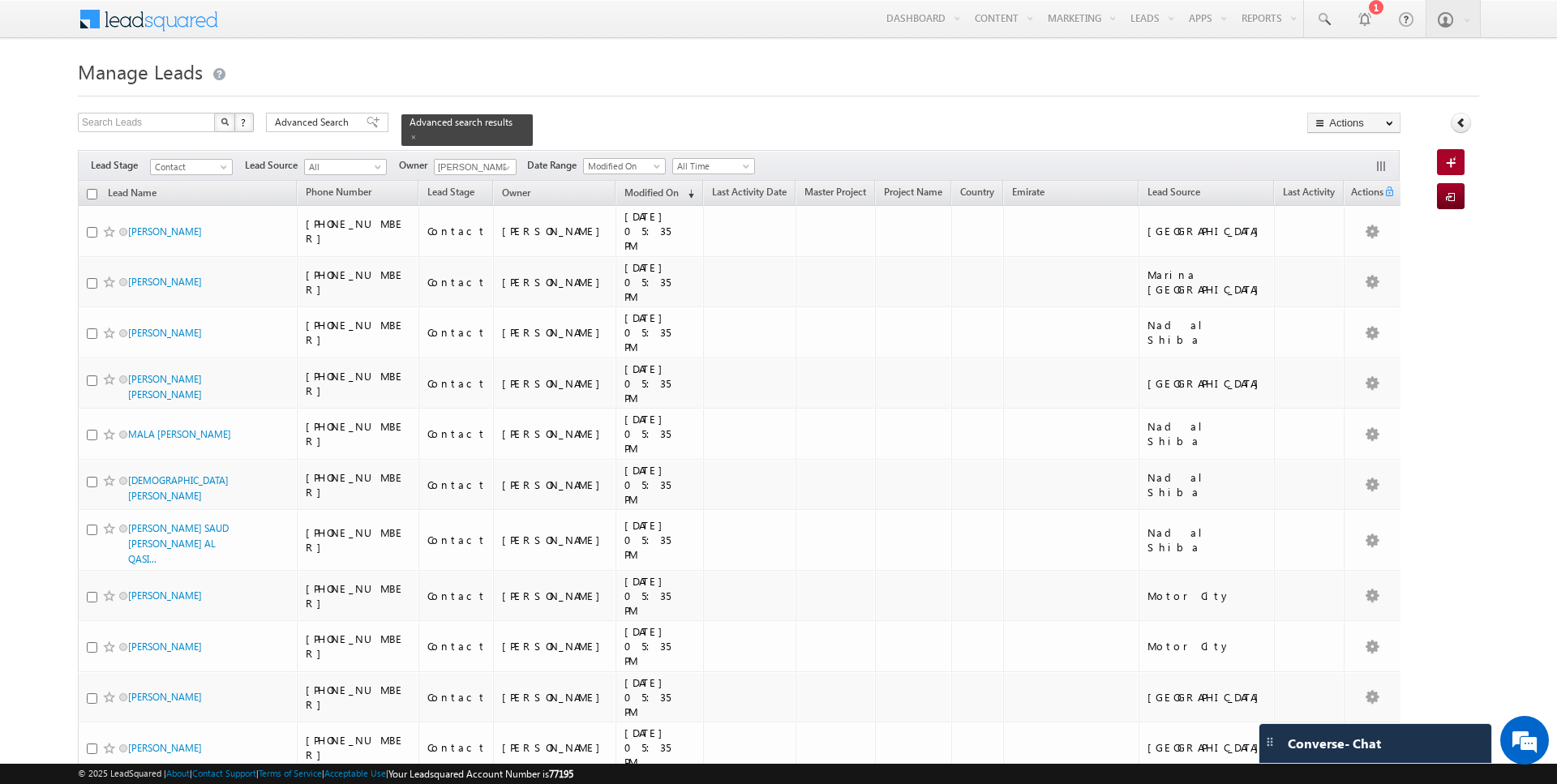
checkbox input "false"
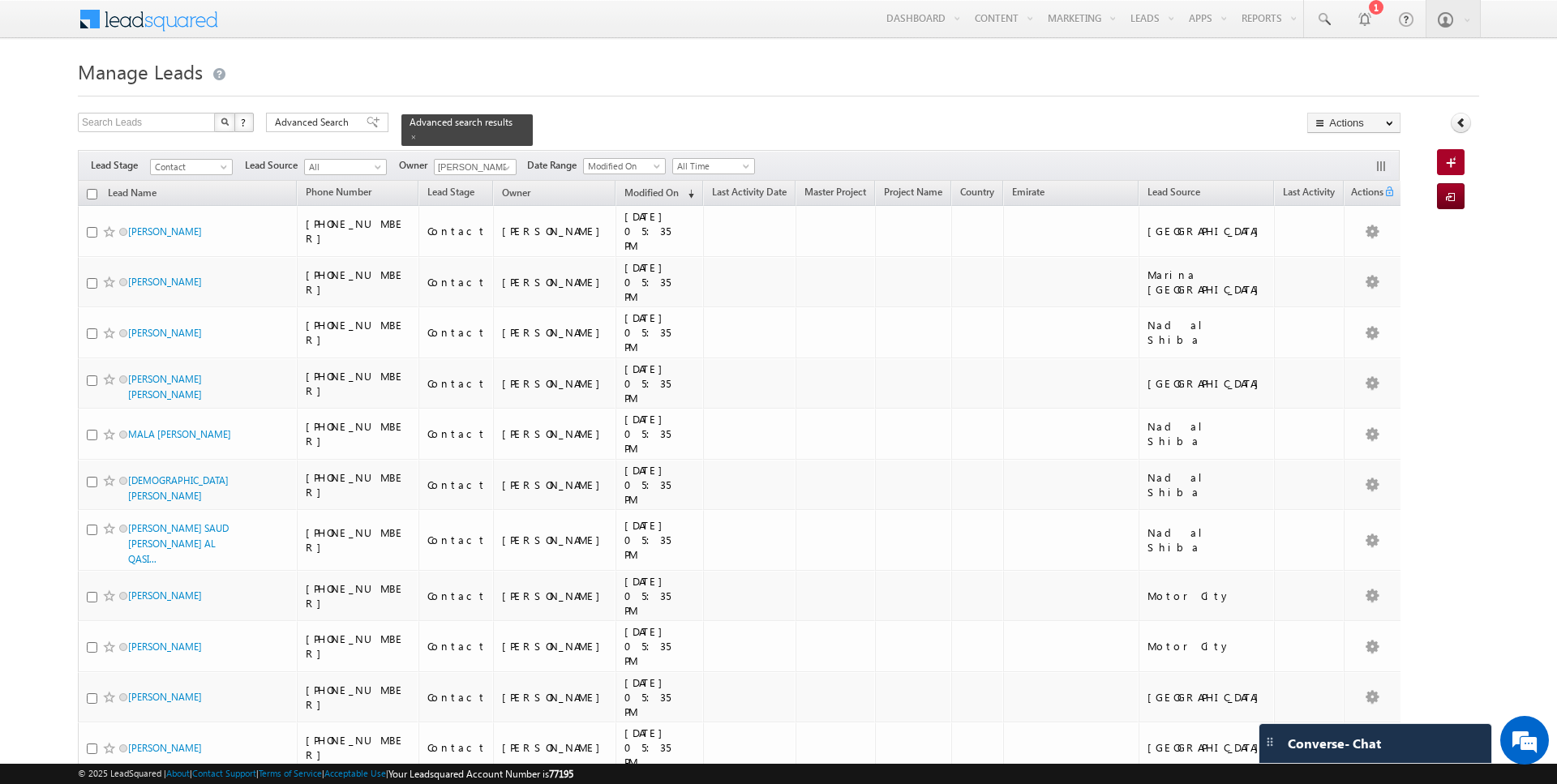
checkbox input "false"
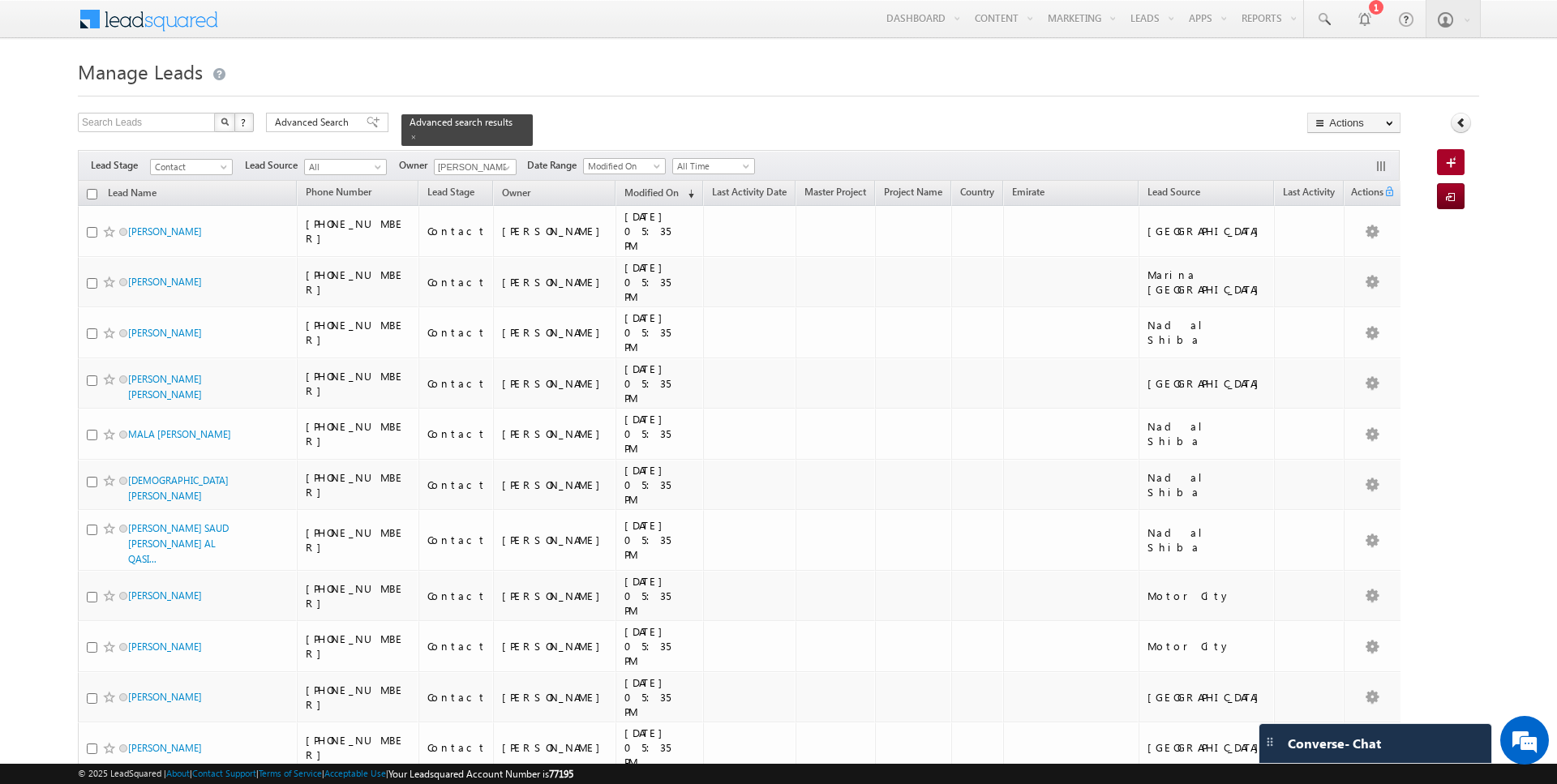
checkbox input "false"
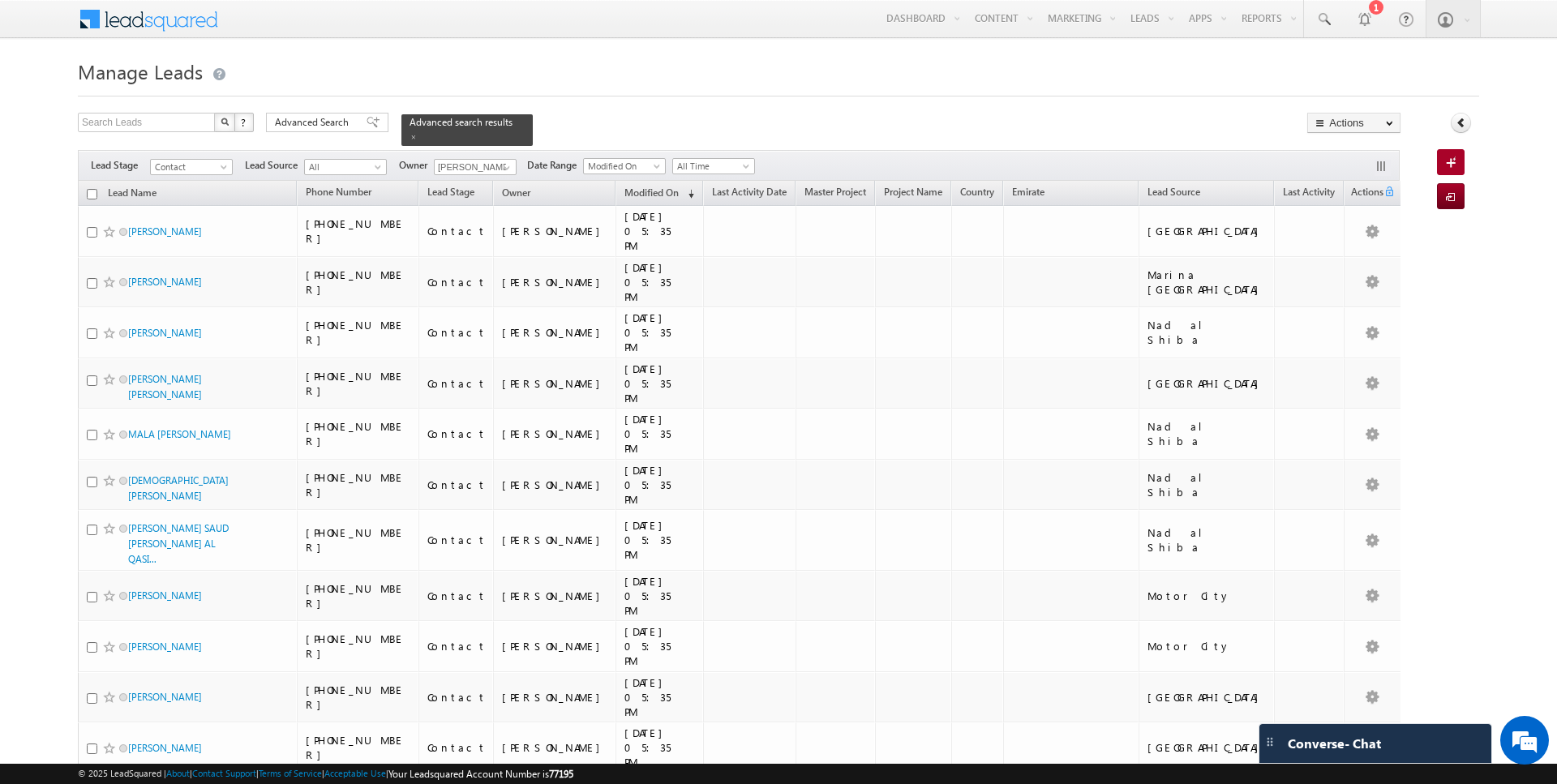
checkbox input "false"
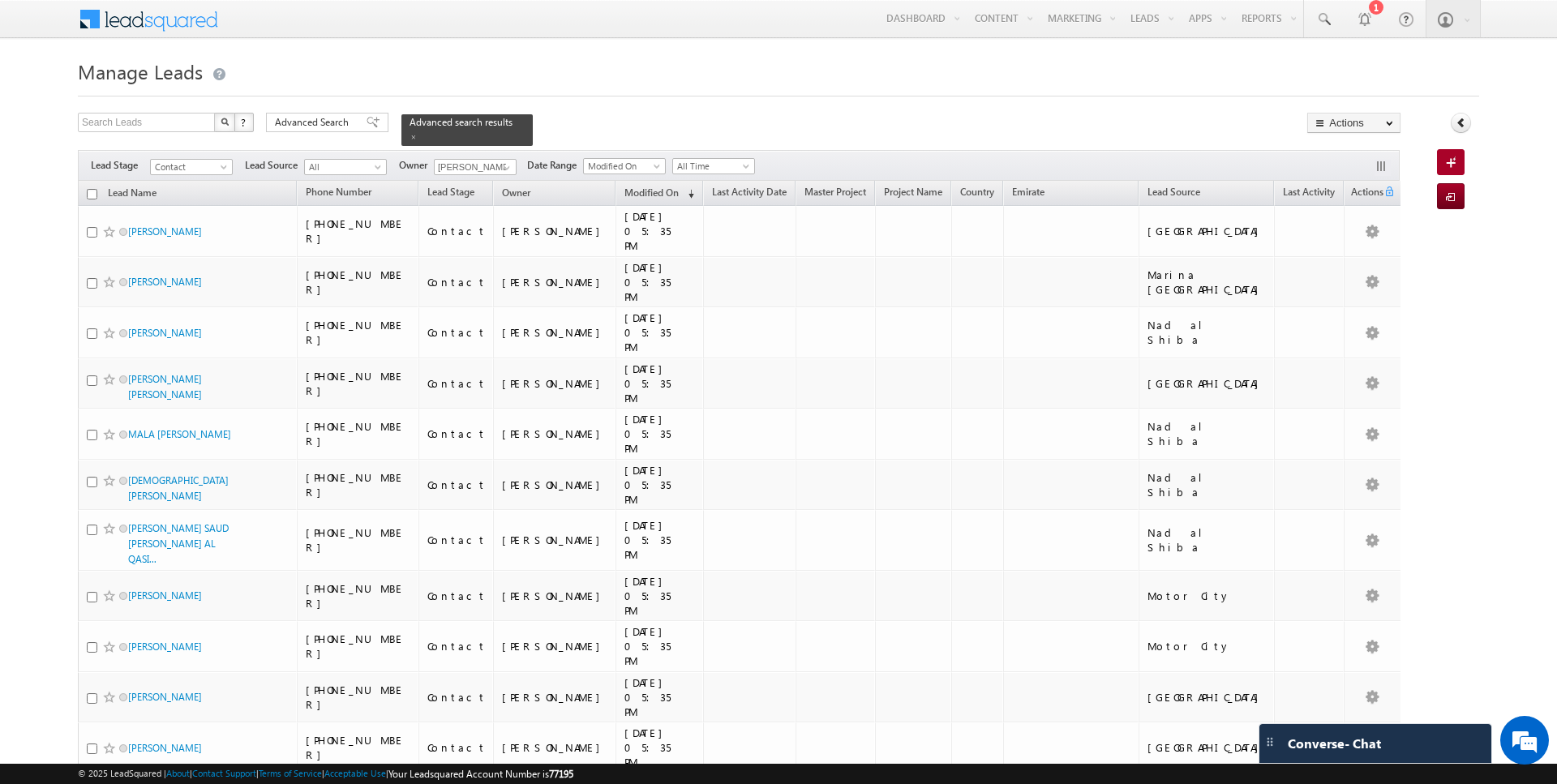
checkbox input "false"
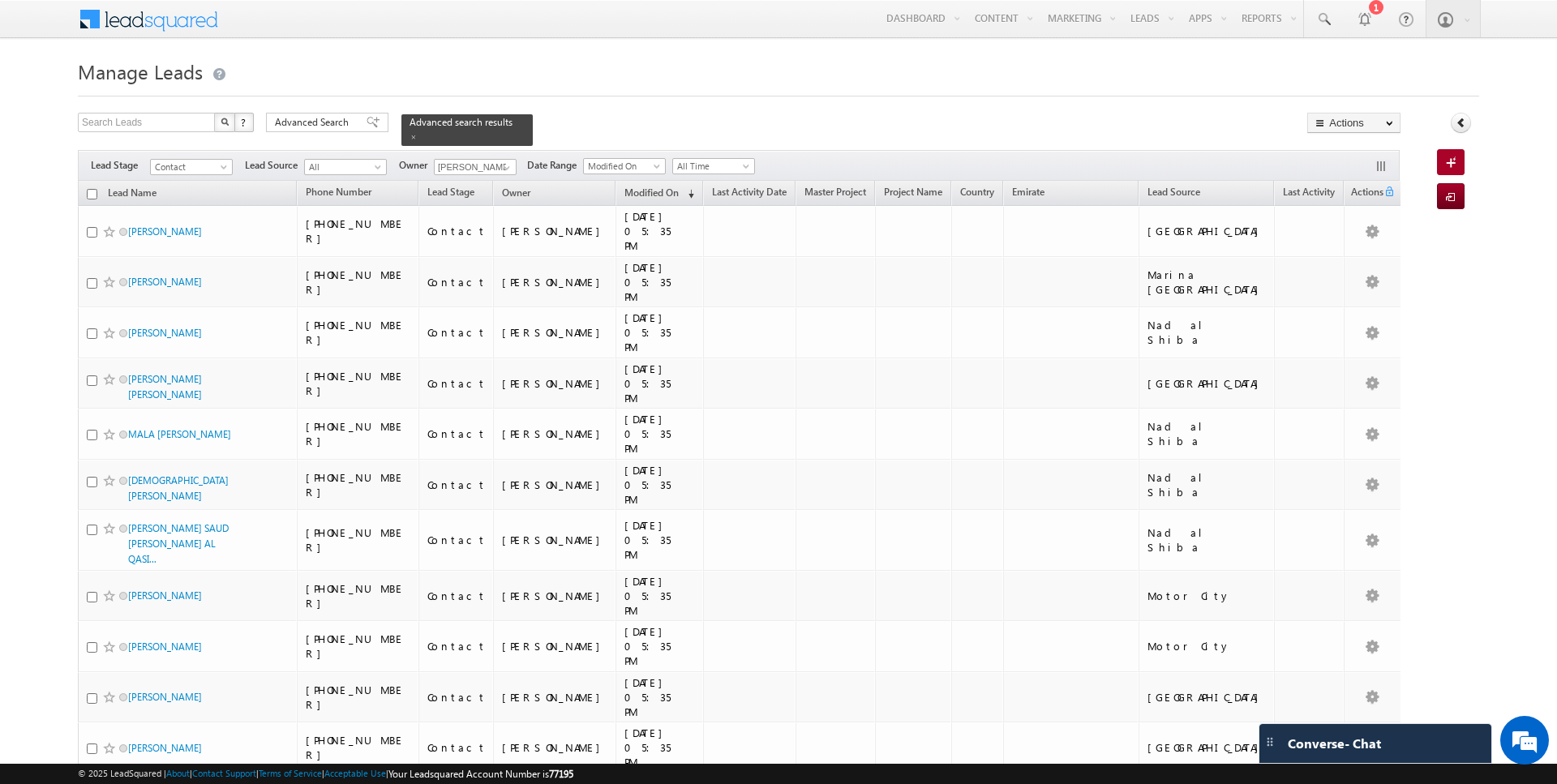
checkbox input "false"
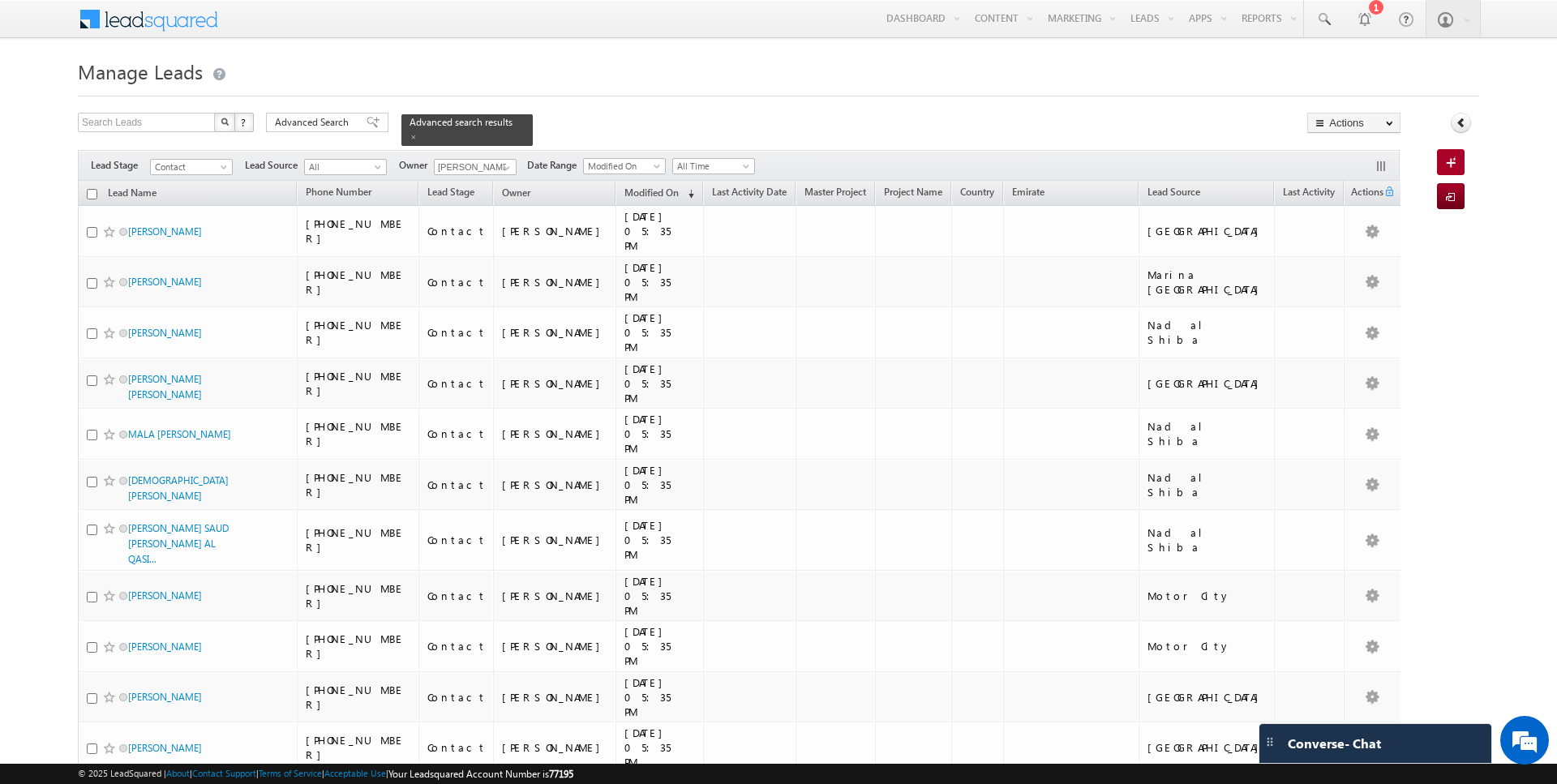
checkbox input "false"
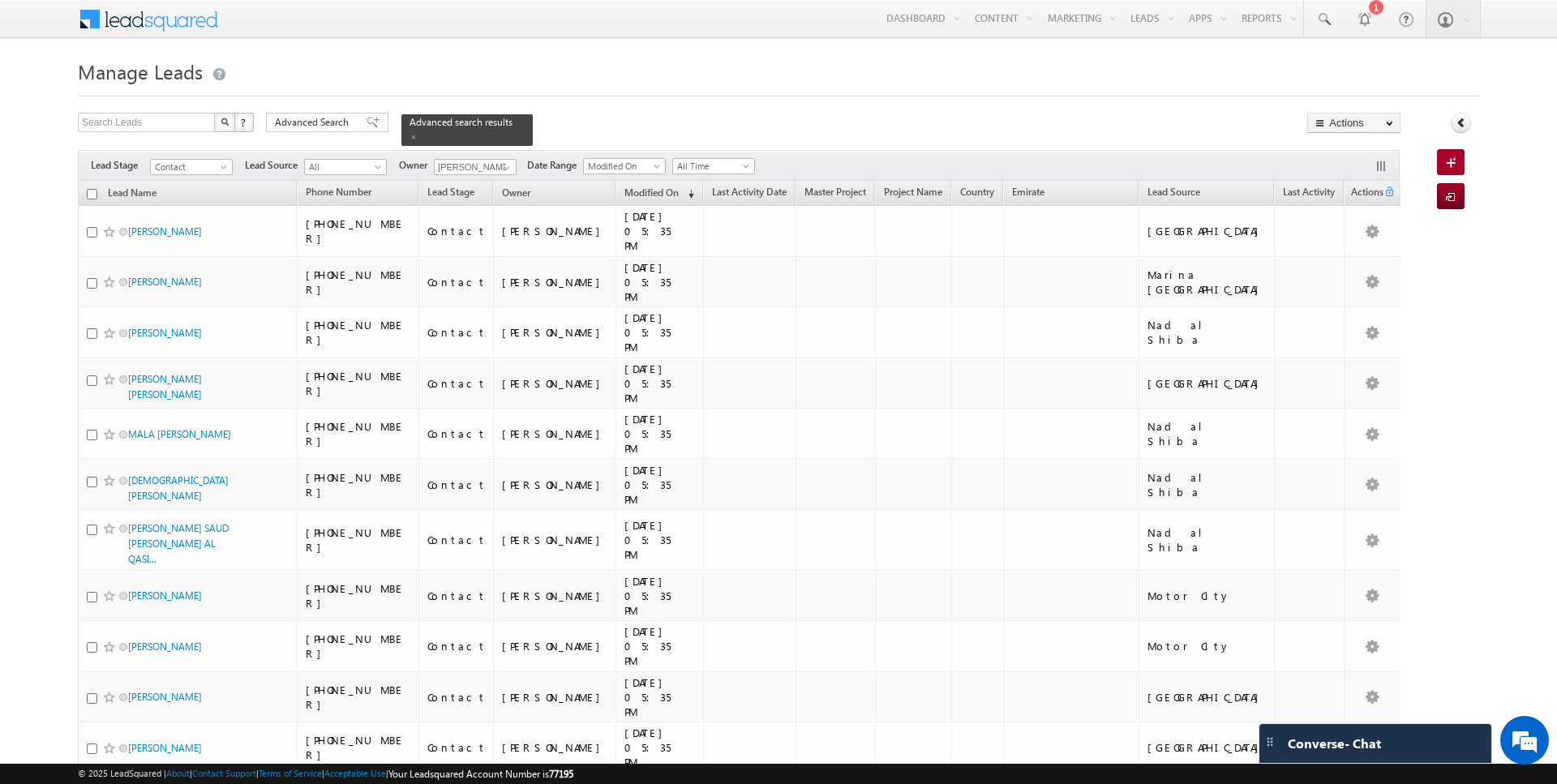
checkbox input "false"
click at [506, 169] on span at bounding box center [507, 167] width 13 height 13
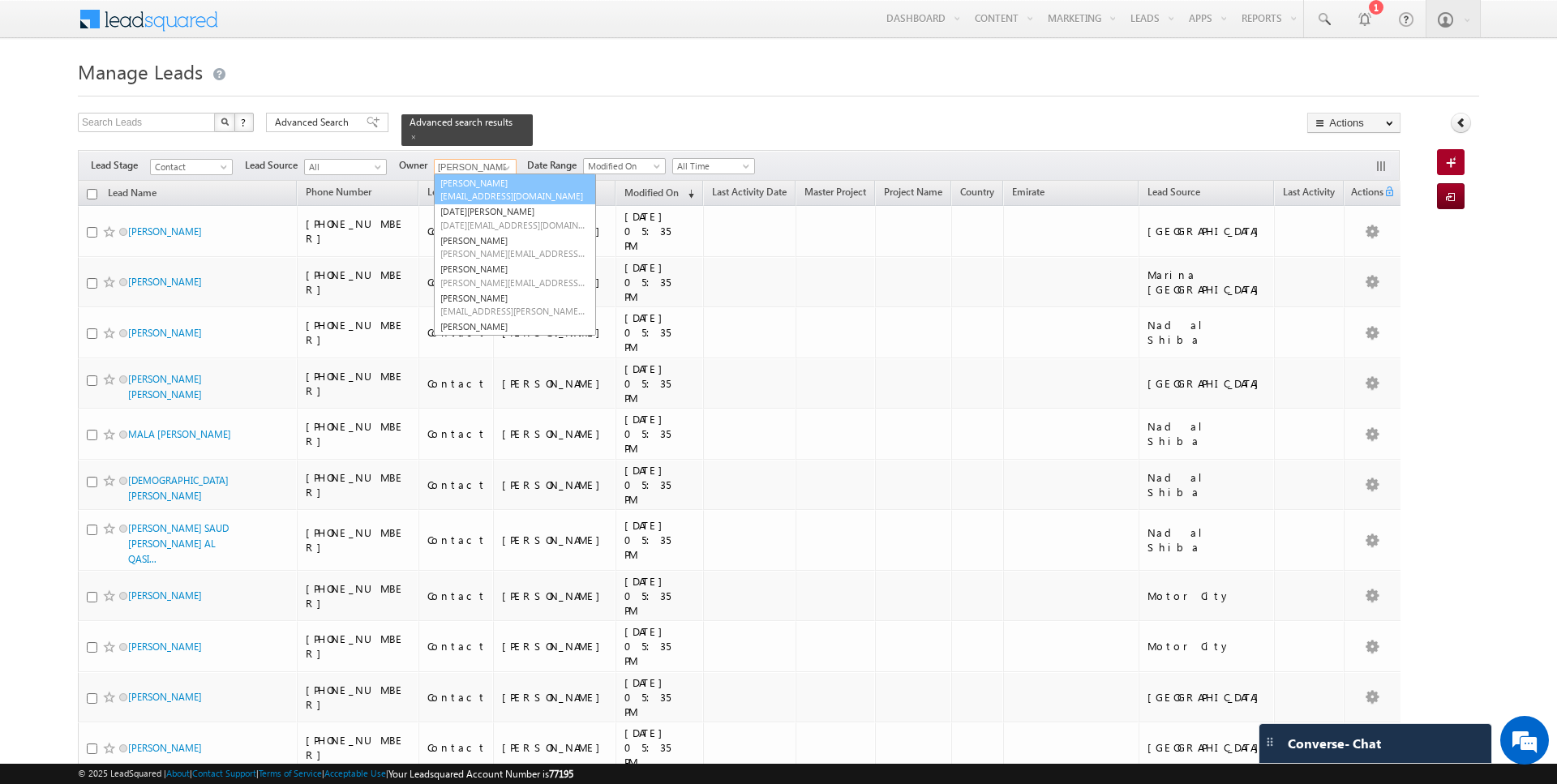
scroll to position [0, 0]
click at [477, 190] on link "Current User" at bounding box center [514, 200] width 162 height 18
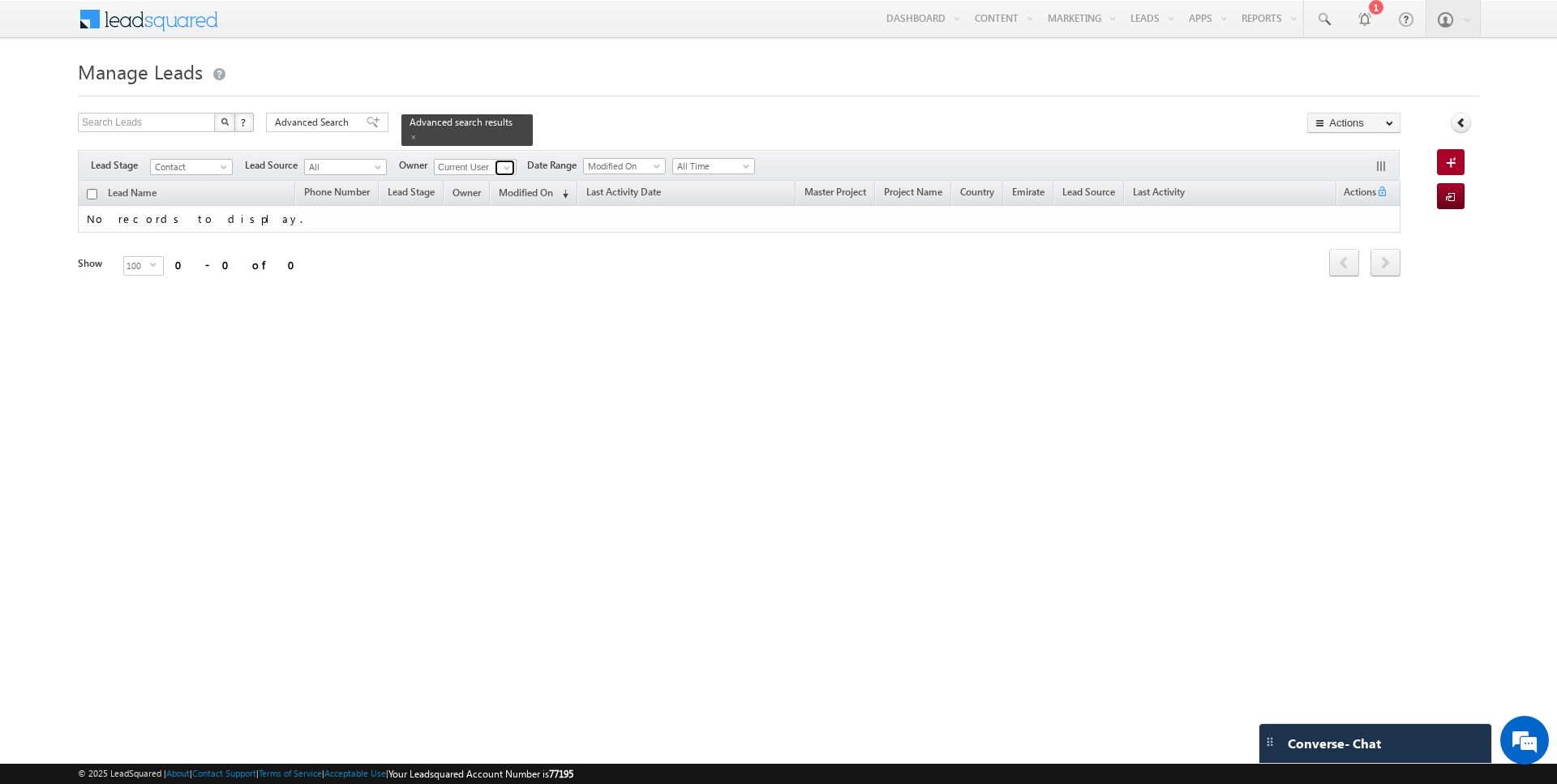
click at [501, 168] on span at bounding box center [507, 167] width 13 height 13
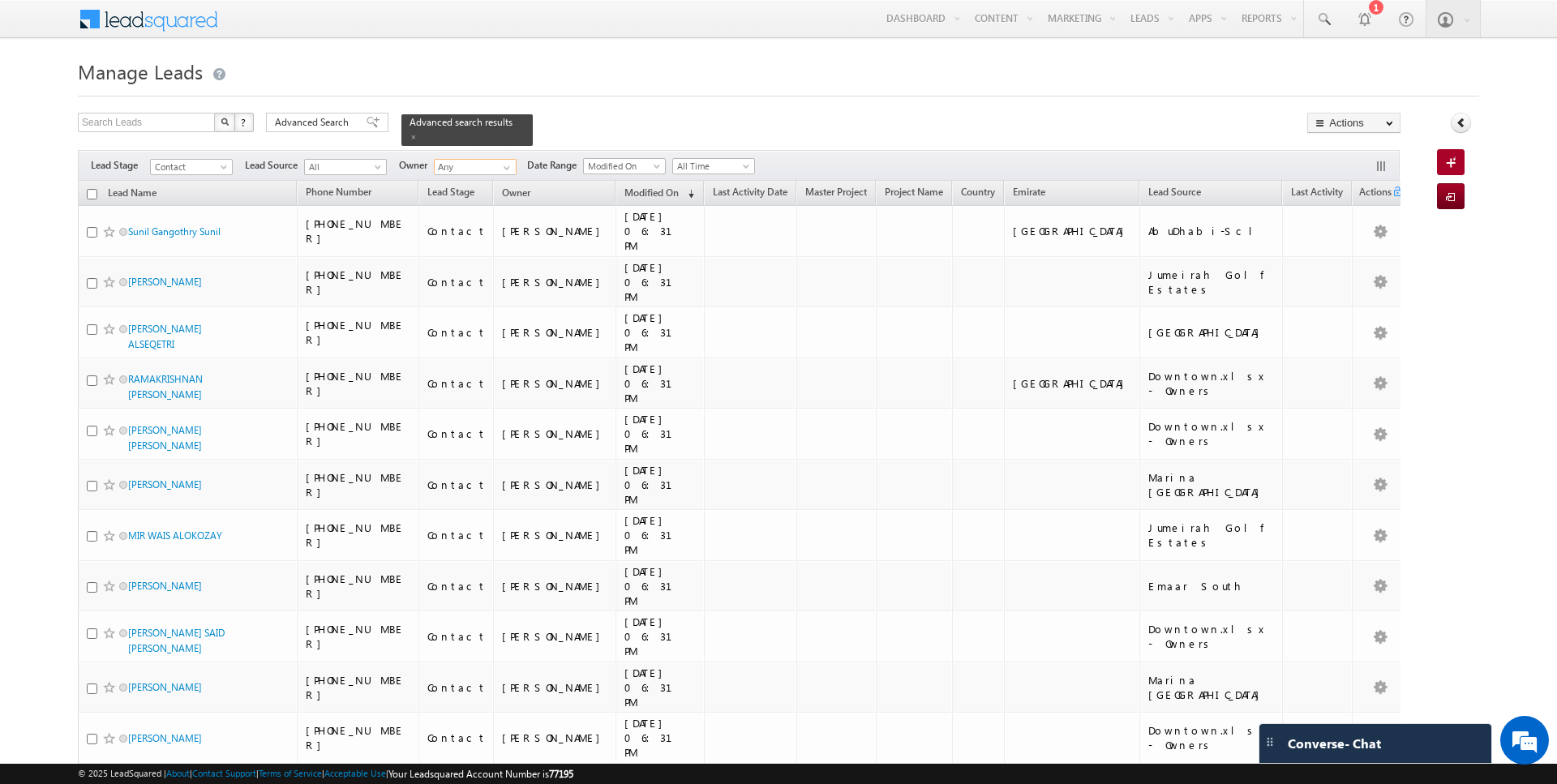
click at [91, 193] on input "checkbox" at bounding box center [91, 193] width 10 height 10
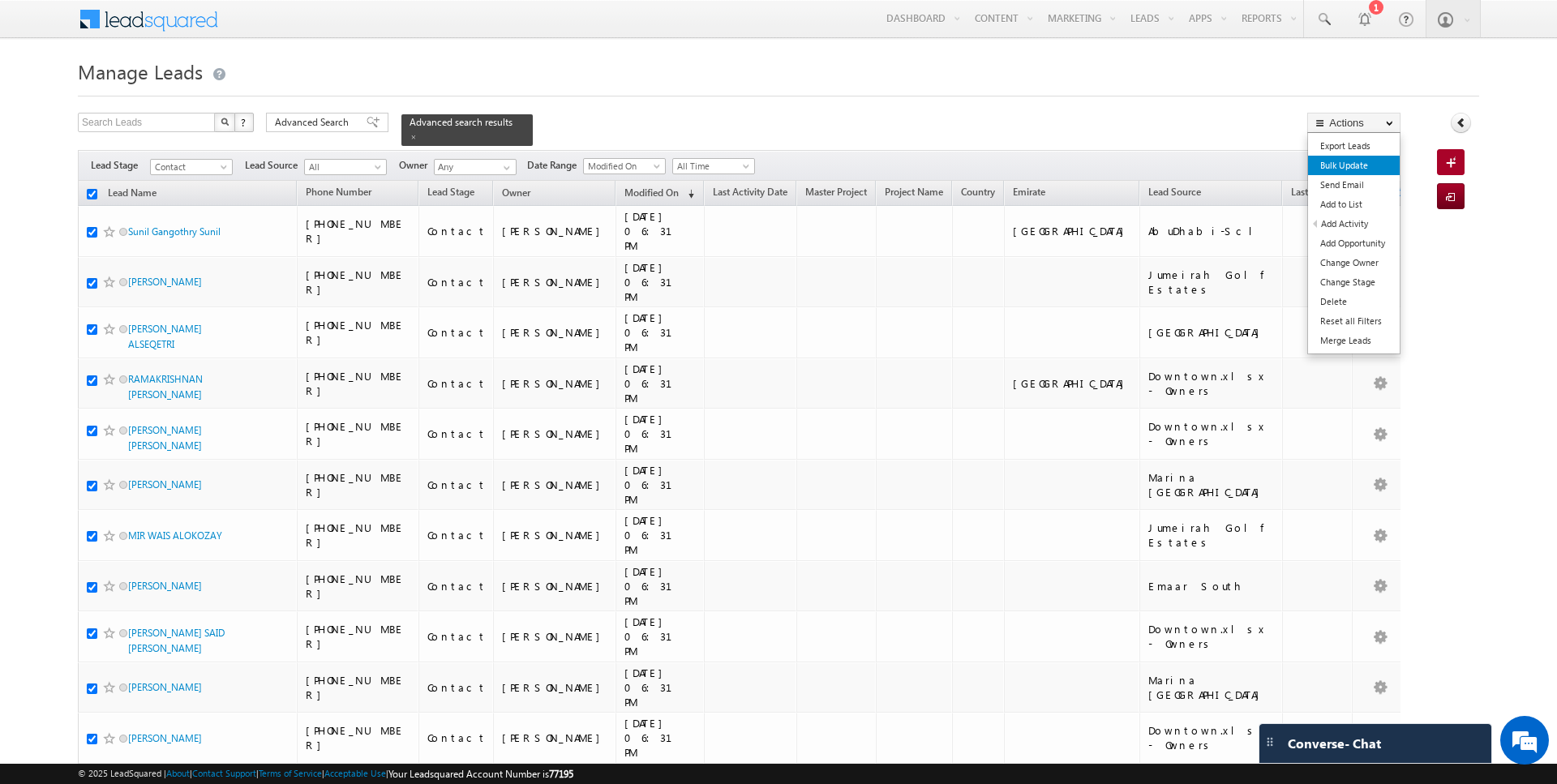
click at [1367, 159] on link "Bulk Update" at bounding box center [1354, 165] width 92 height 19
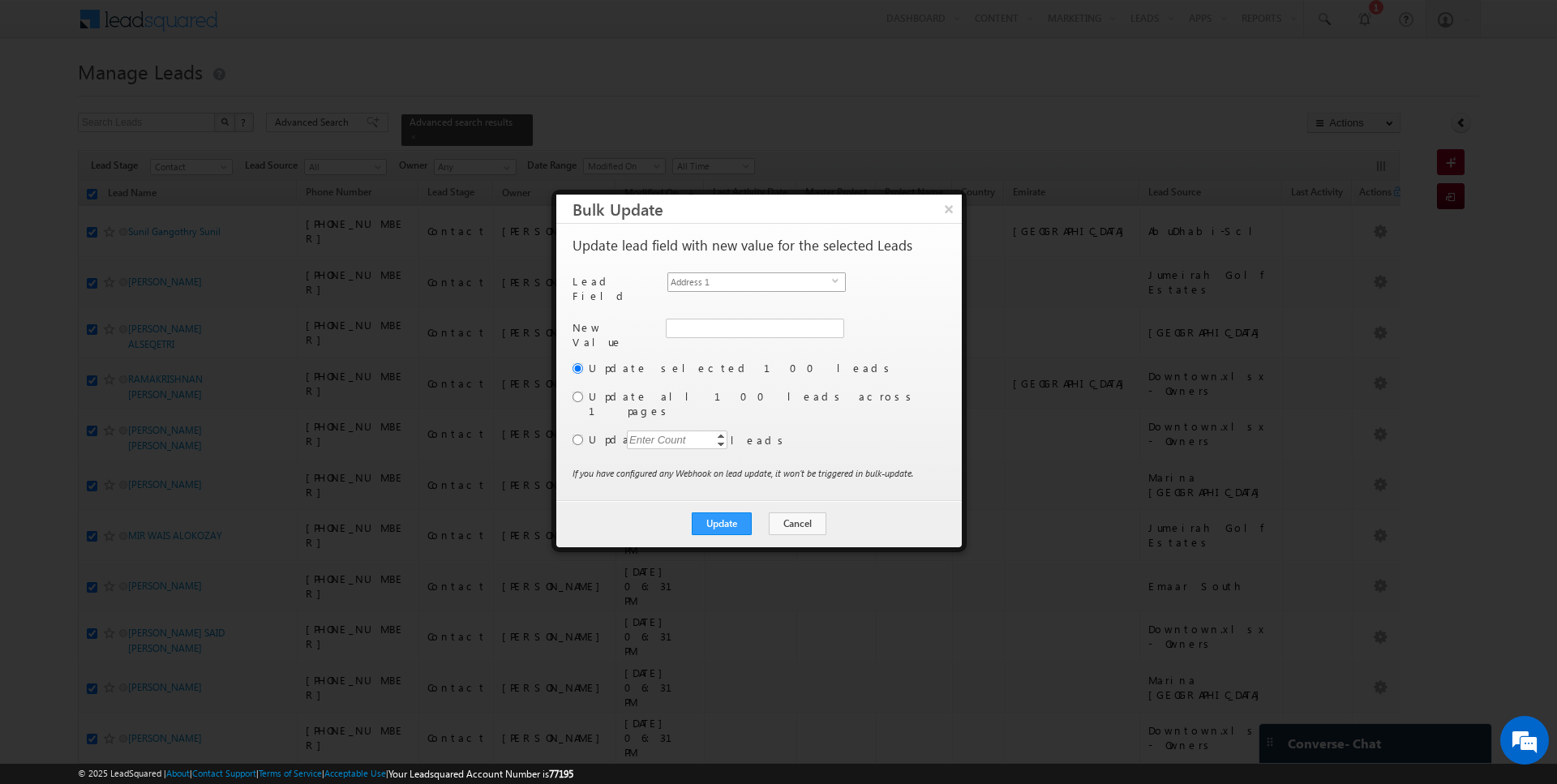
click at [832, 282] on span "select" at bounding box center [838, 287] width 13 height 28
click at [576, 392] on input "radio" at bounding box center [577, 397] width 10 height 10
click at [716, 513] on button "Update" at bounding box center [721, 524] width 60 height 23
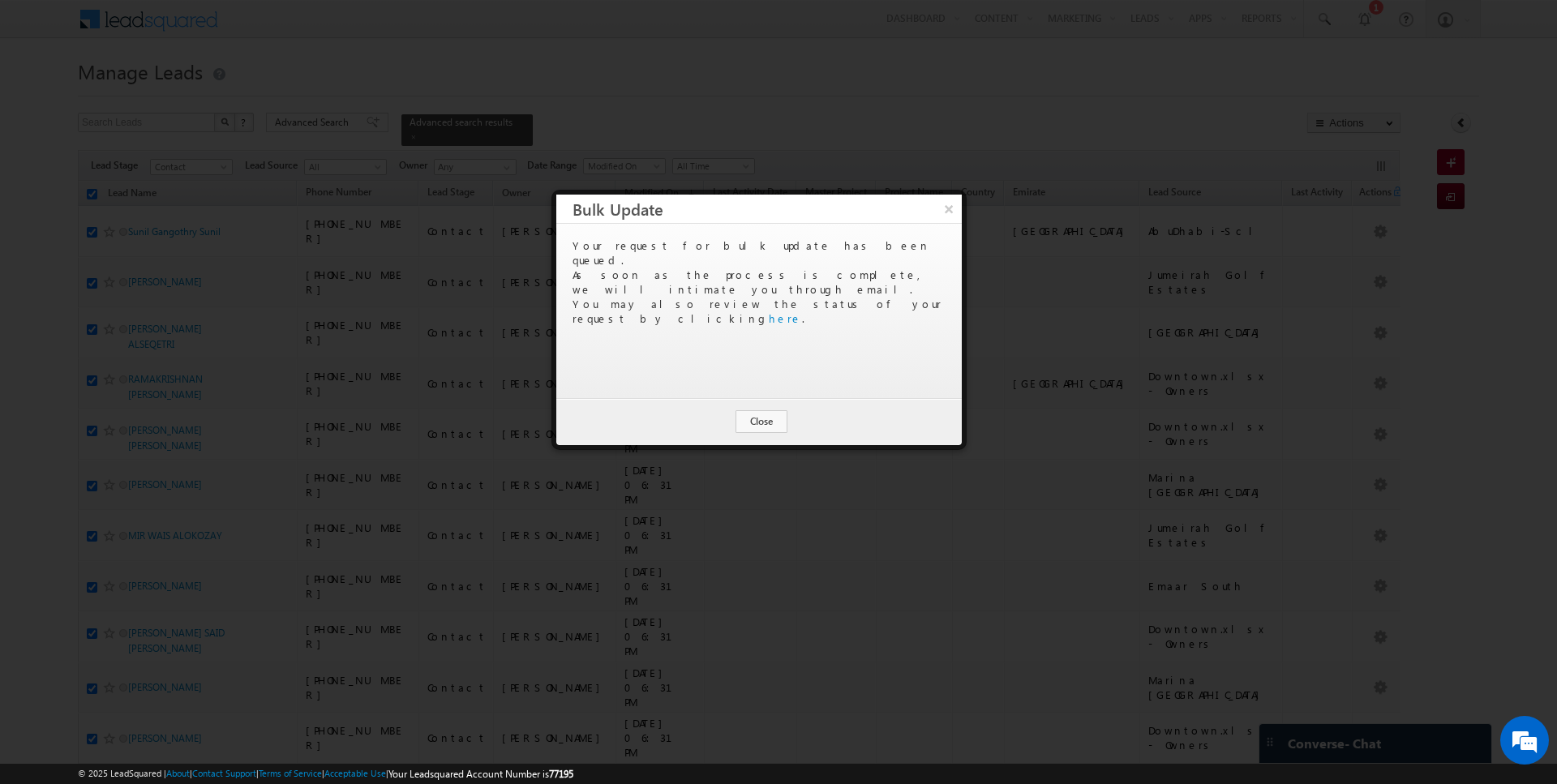
click at [752, 502] on div at bounding box center [778, 392] width 1557 height 784
click at [755, 421] on button "Close" at bounding box center [761, 421] width 52 height 23
